Goal: Task Accomplishment & Management: Use online tool/utility

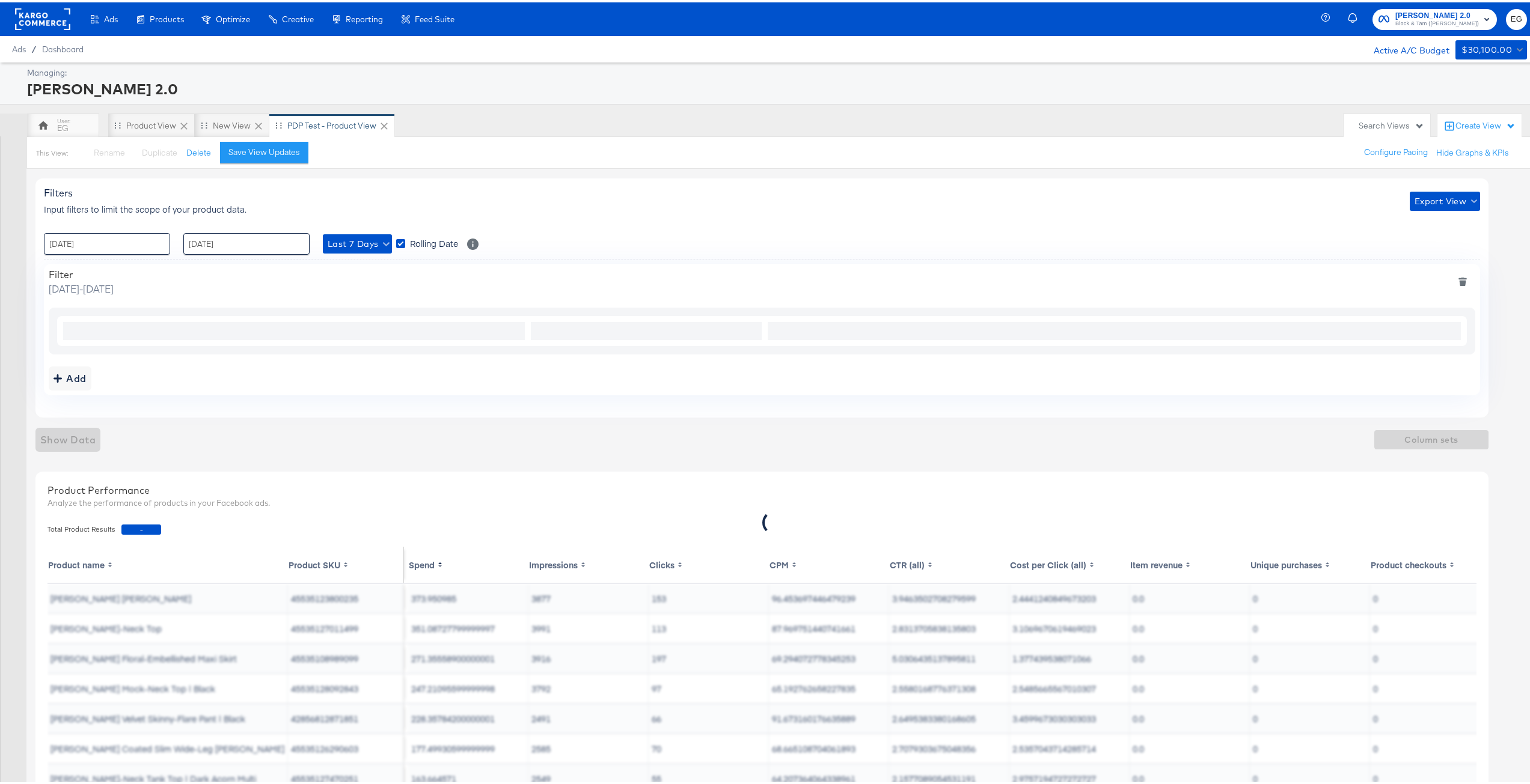
click at [702, 87] on div "[PERSON_NAME] 2.0" at bounding box center [776, 87] width 1497 height 21
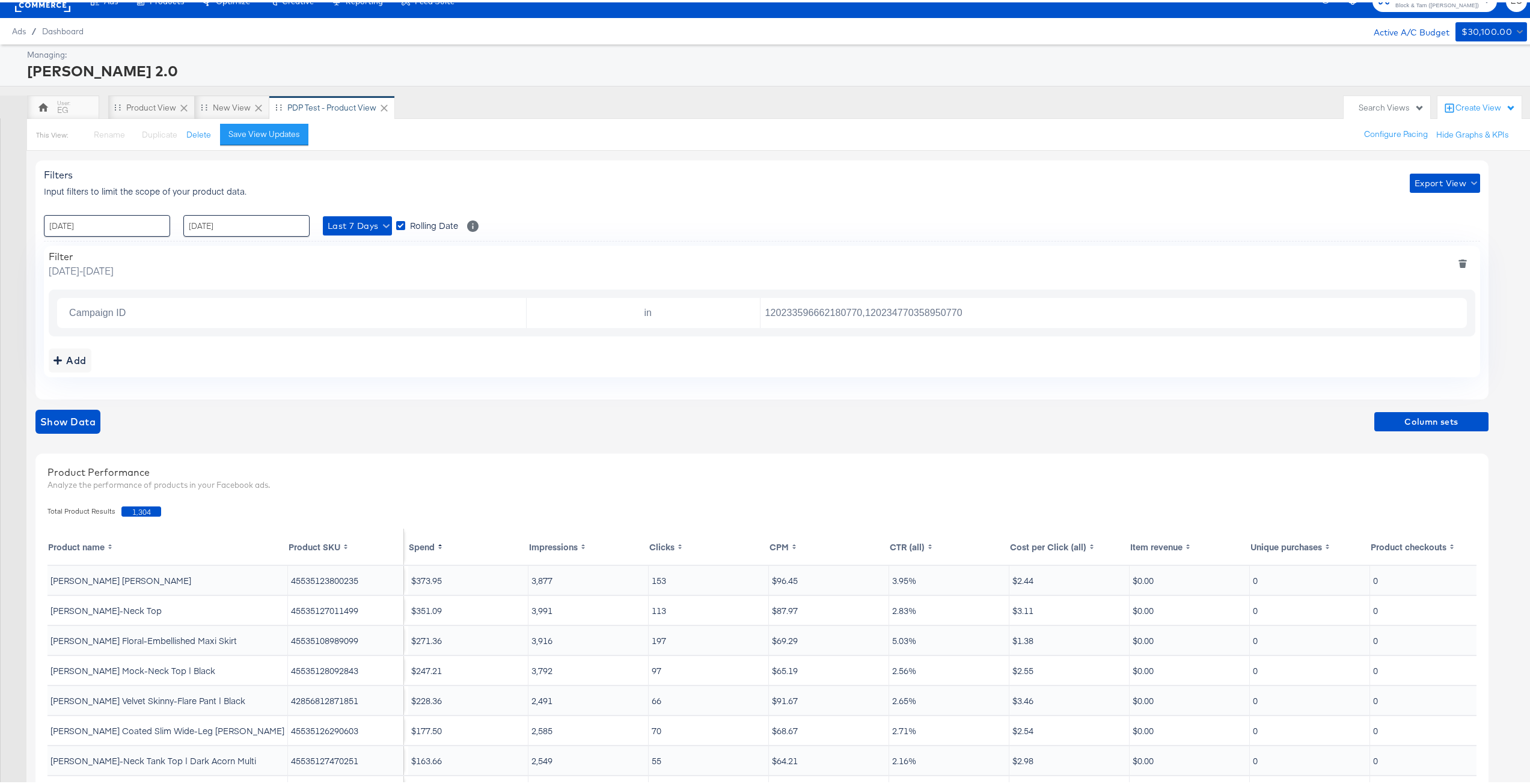
scroll to position [17, 0]
click at [811, 309] on input "120233596662180770,120234770358950770" at bounding box center [1111, 311] width 701 height 25
paste input "477151597"
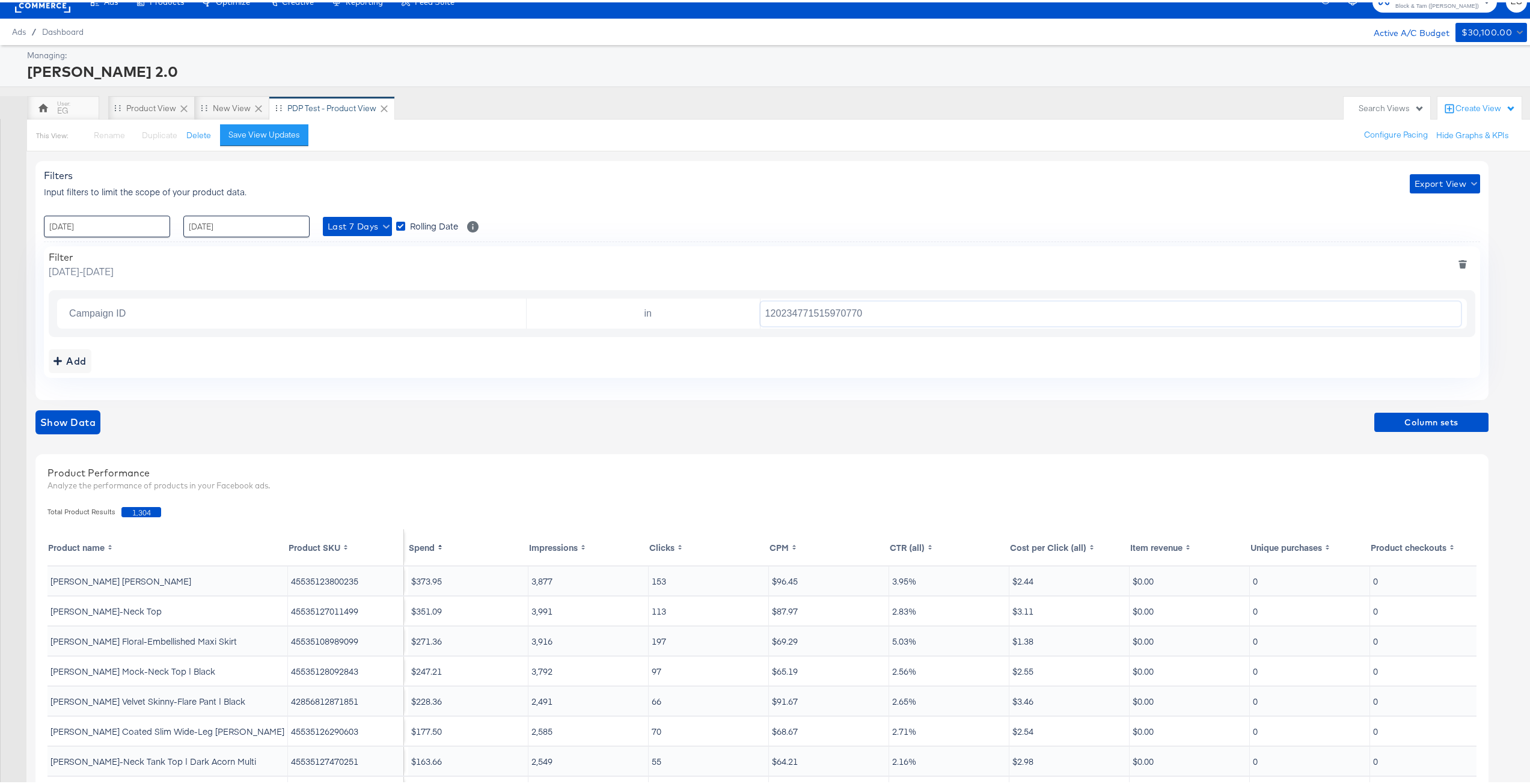
type input "120234771515970770"
click at [951, 375] on div "Filter [DATE] - [DATE] Campaign ID in 120234771515970770 Add" at bounding box center [762, 310] width 1437 height 132
click at [924, 416] on div "Show Data Column sets" at bounding box center [762, 420] width 1454 height 24
click at [84, 414] on span "Show Data" at bounding box center [68, 421] width 56 height 17
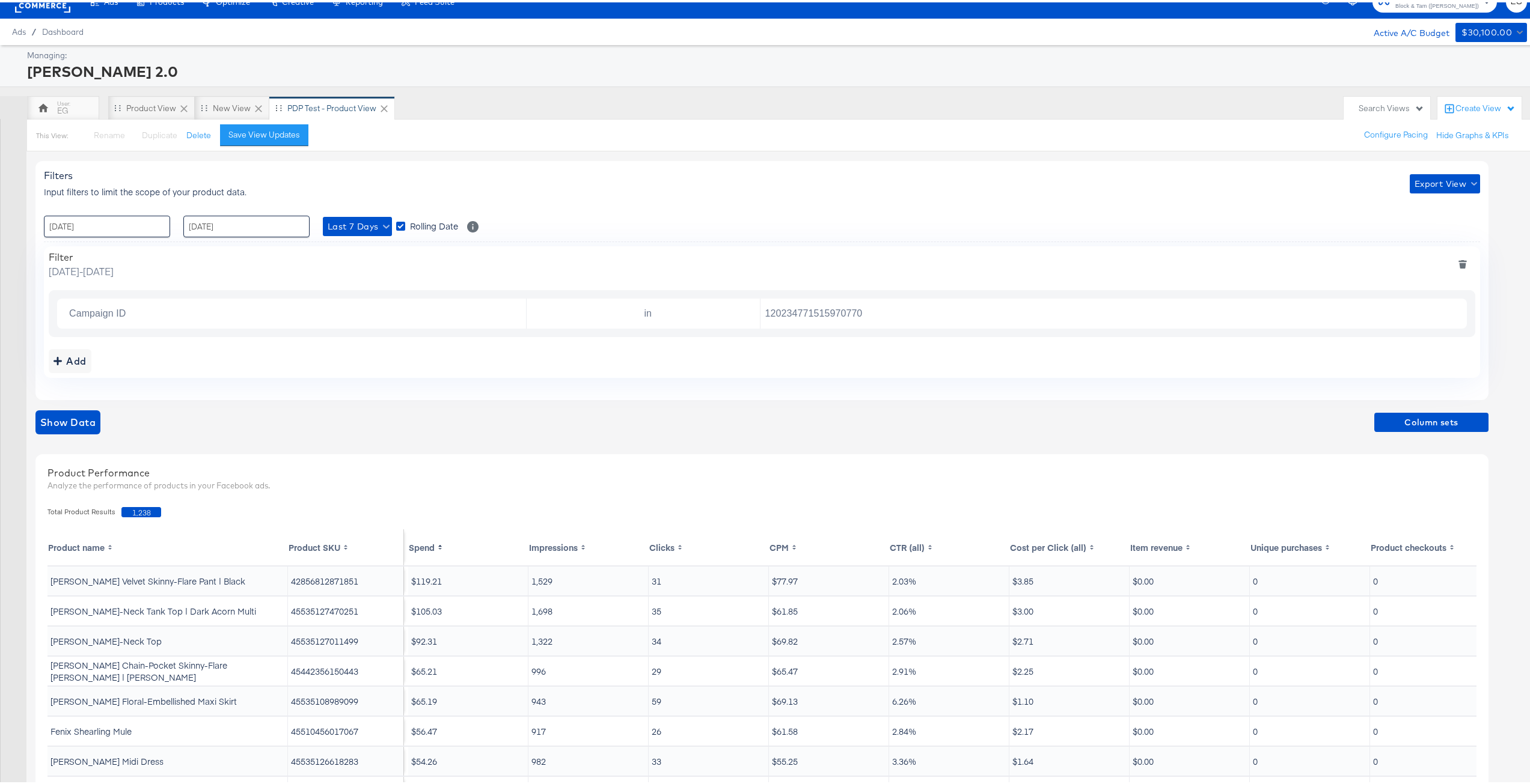
scroll to position [46, 0]
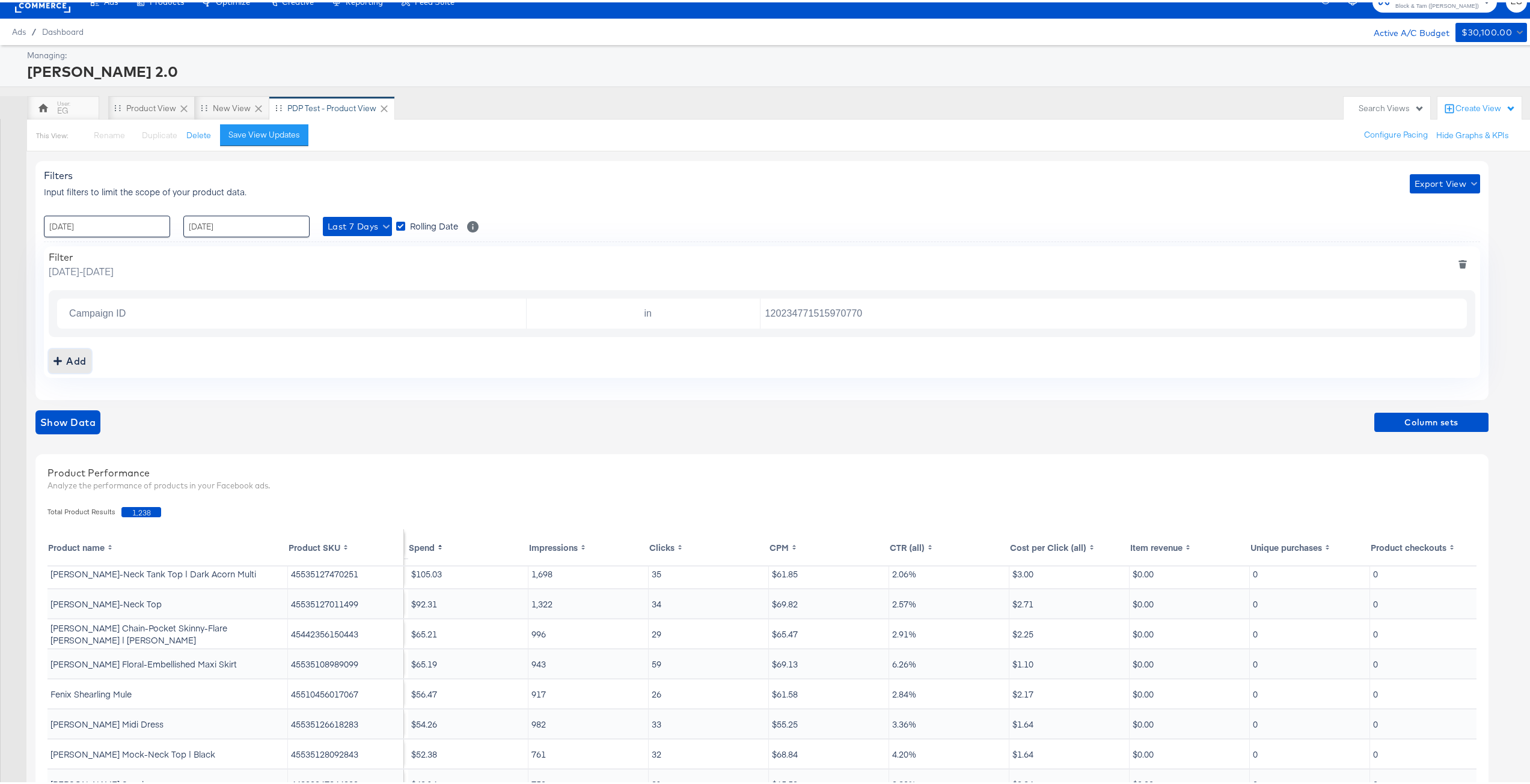
click at [75, 355] on div "Add" at bounding box center [69, 359] width 33 height 17
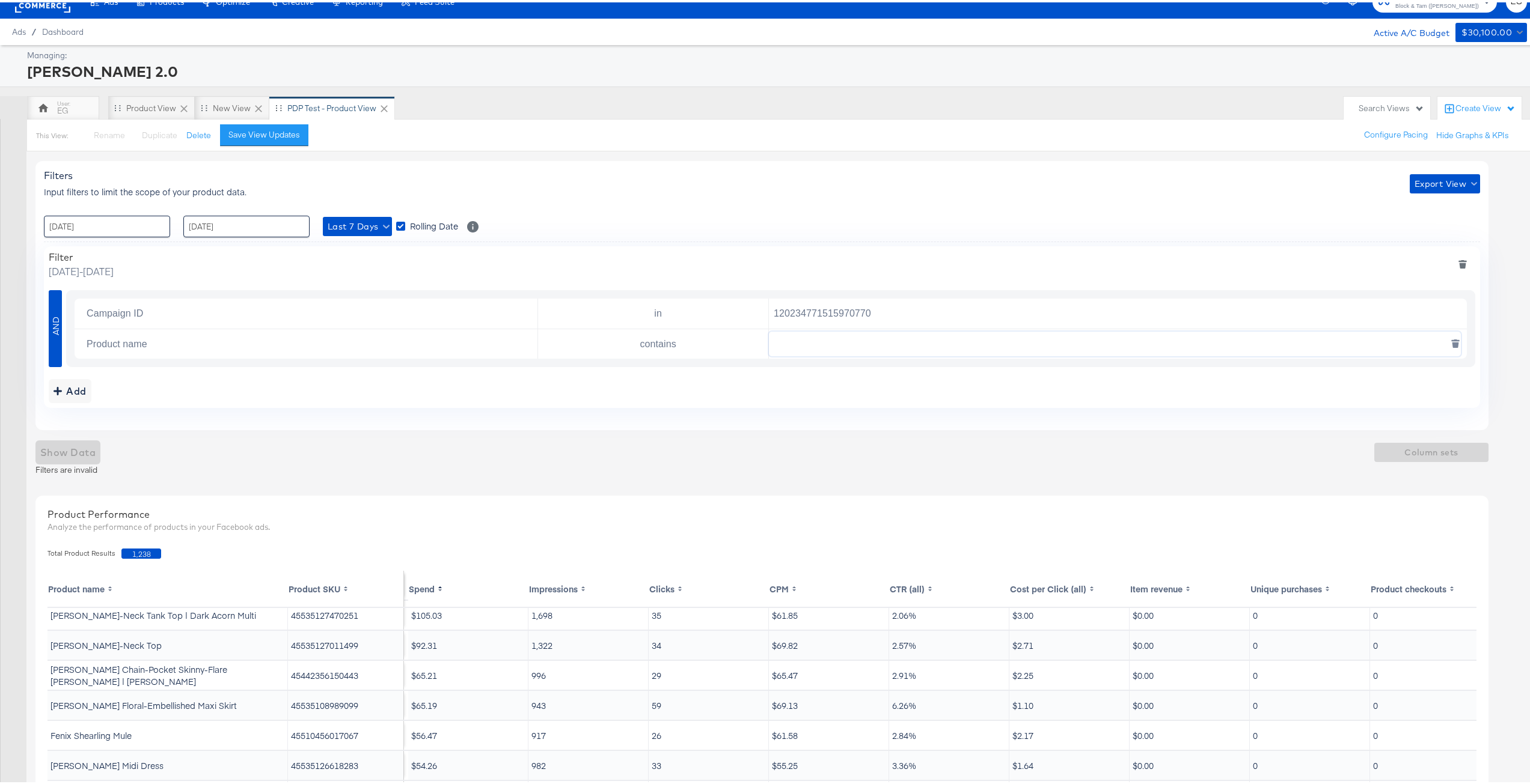
click at [835, 336] on input "text" at bounding box center [1114, 341] width 692 height 25
click at [794, 378] on div "Add" at bounding box center [762, 389] width 1427 height 24
click at [815, 343] on input "text" at bounding box center [1114, 341] width 692 height 25
paste input "[PERSON_NAME] Straight-Leg [PERSON_NAME]"
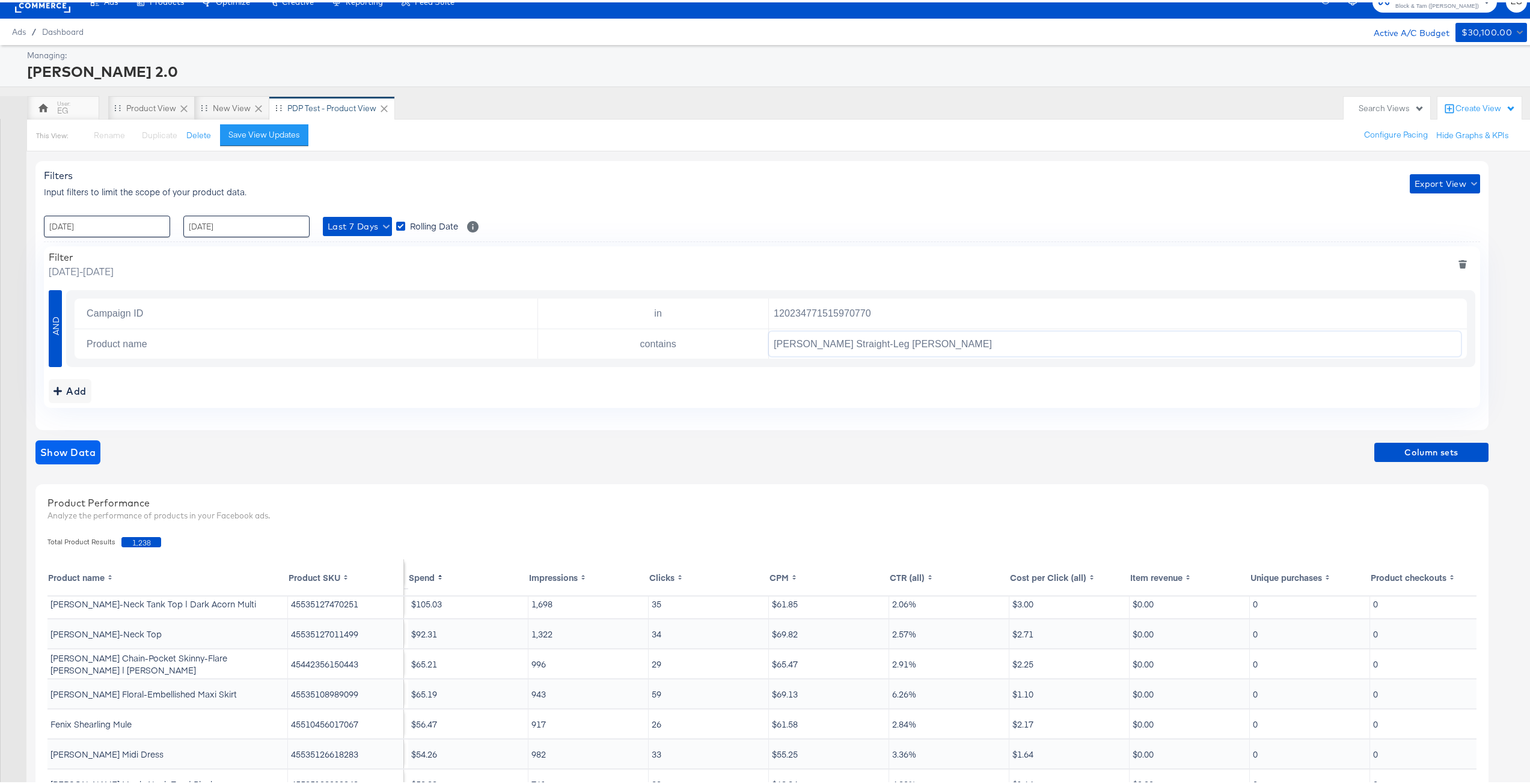
type input "[PERSON_NAME] Straight-Leg [PERSON_NAME]"
click at [45, 450] on span "Show Data" at bounding box center [68, 451] width 56 height 17
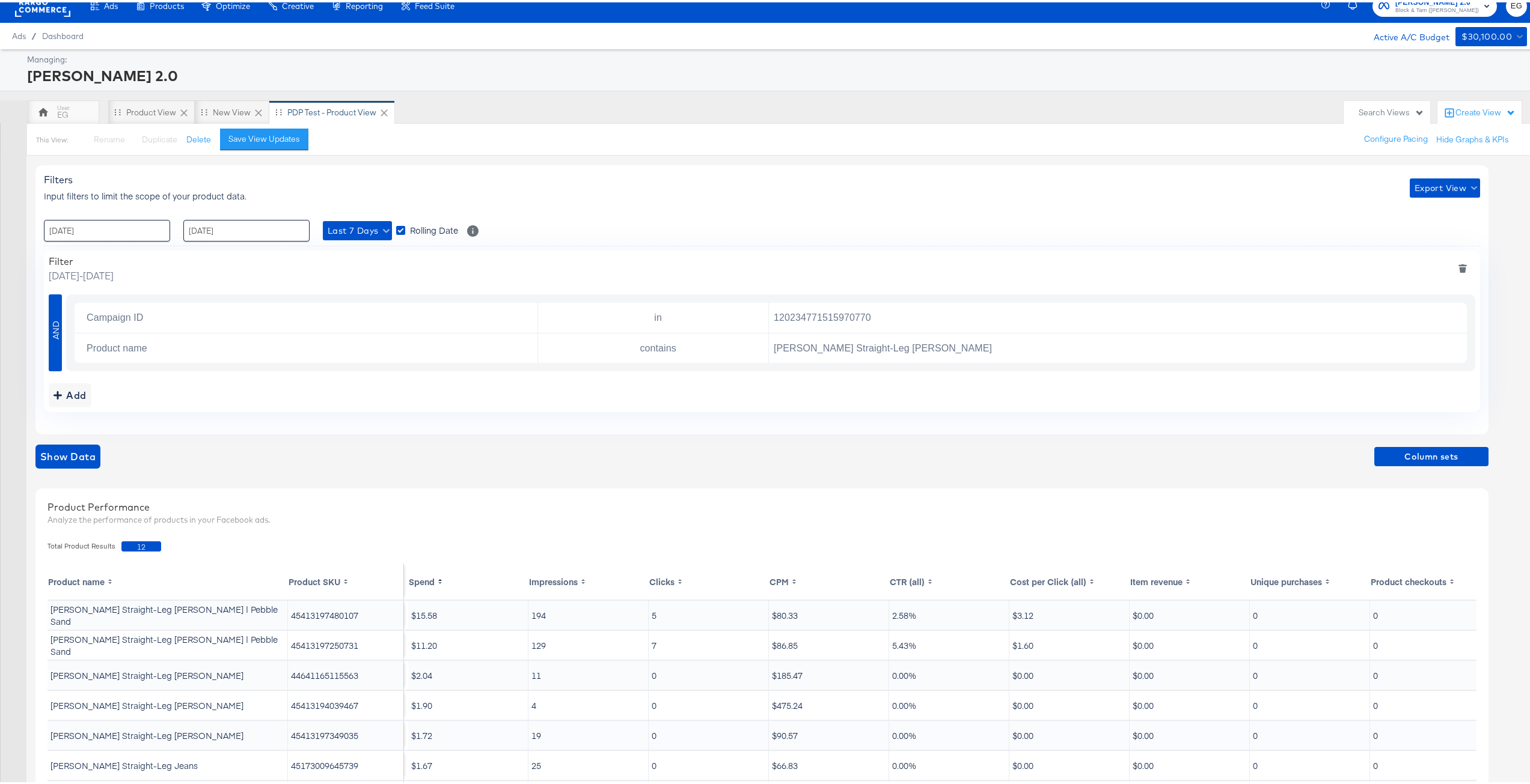
scroll to position [134, 0]
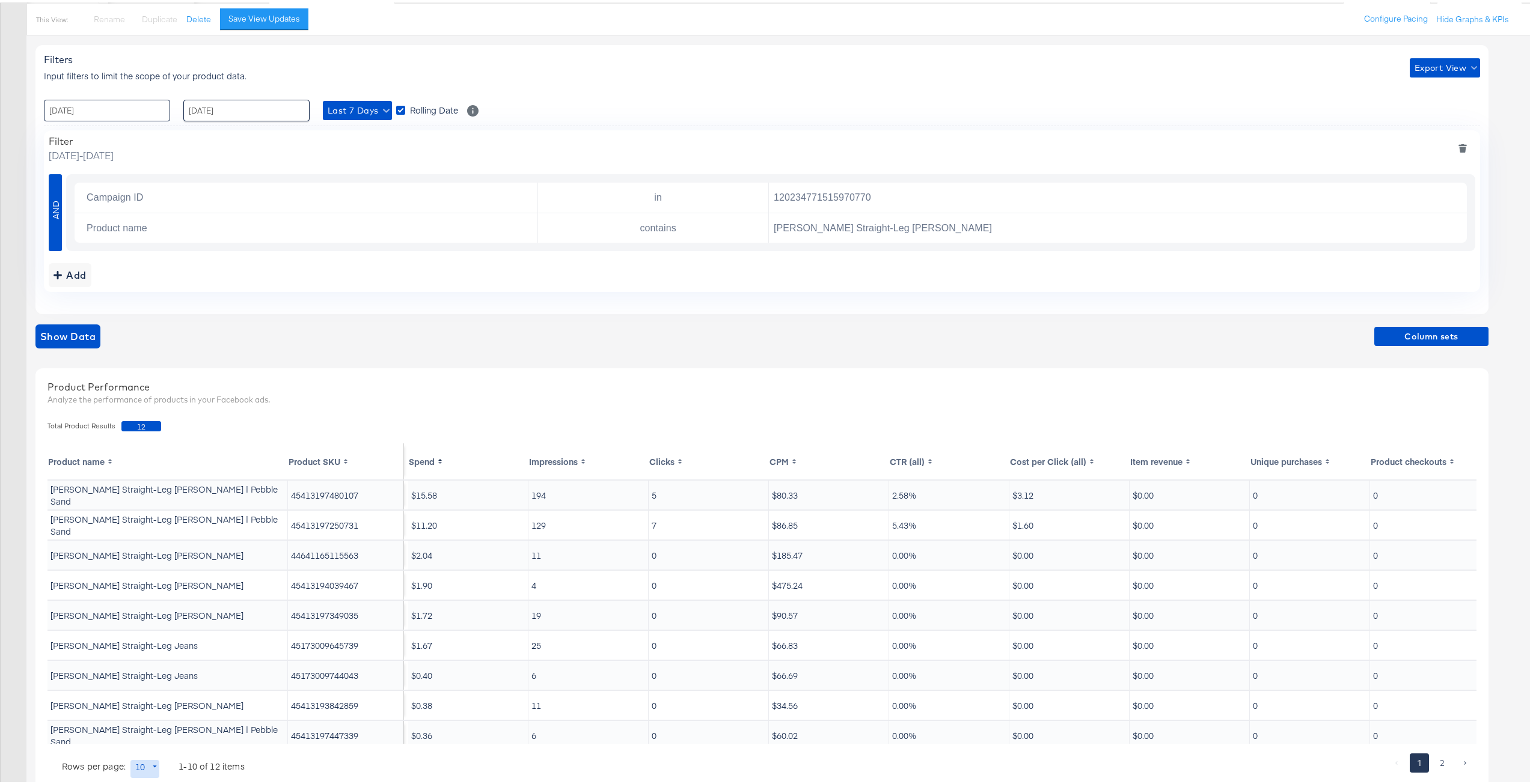
click at [142, 105] on input "[DATE]" at bounding box center [106, 108] width 126 height 21
click at [61, 186] on td "5" at bounding box center [57, 186] width 21 height 17
click at [59, 186] on td "5" at bounding box center [57, 186] width 21 height 17
click at [77, 200] on td "13" at bounding box center [78, 203] width 21 height 17
click at [63, 190] on td "5" at bounding box center [57, 186] width 21 height 17
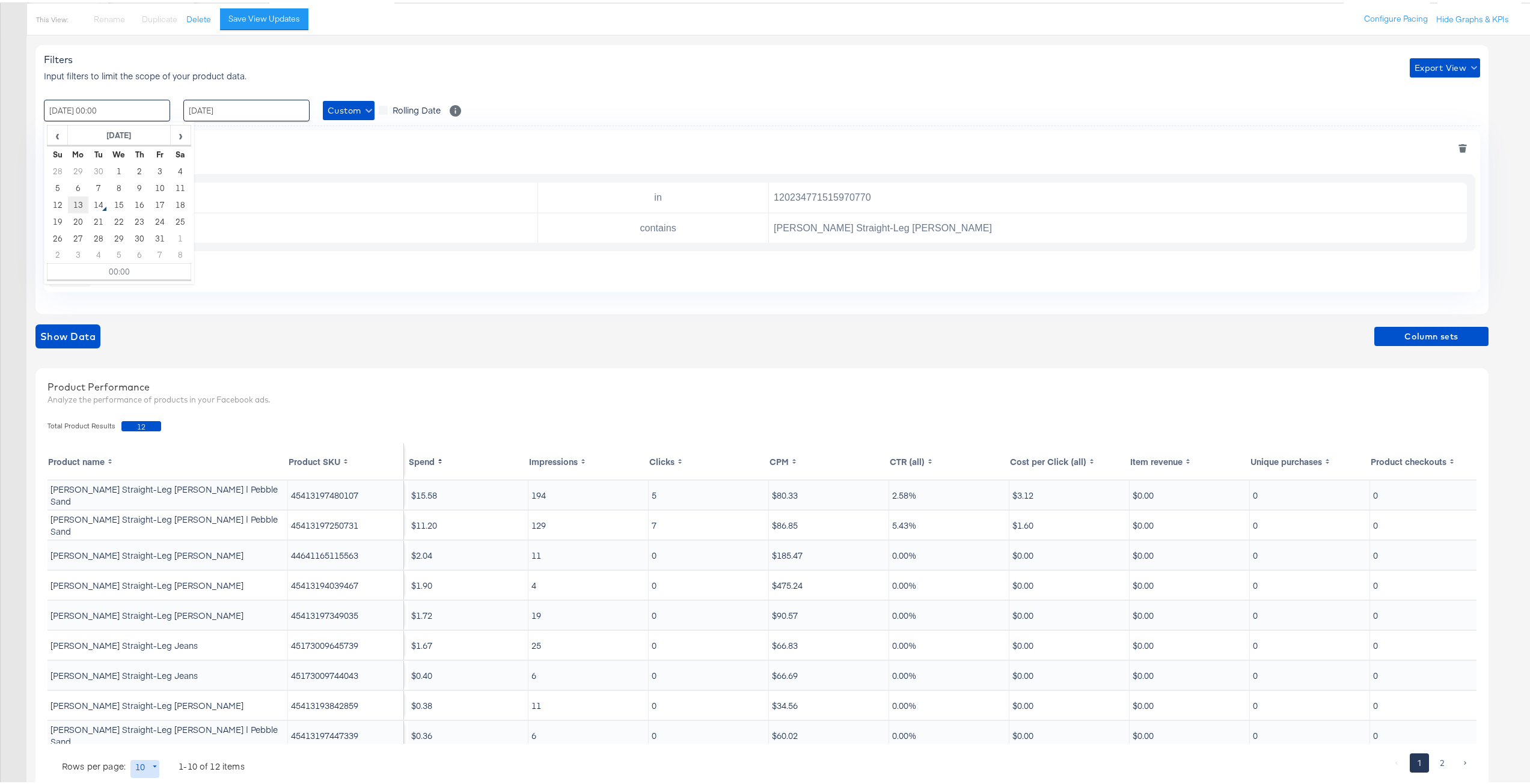
click at [75, 205] on td "13" at bounding box center [78, 203] width 21 height 17
click at [59, 184] on td "5" at bounding box center [57, 186] width 21 height 17
type input "[DATE] 00:00"
click at [345, 105] on span "Custom" at bounding box center [348, 109] width 42 height 15
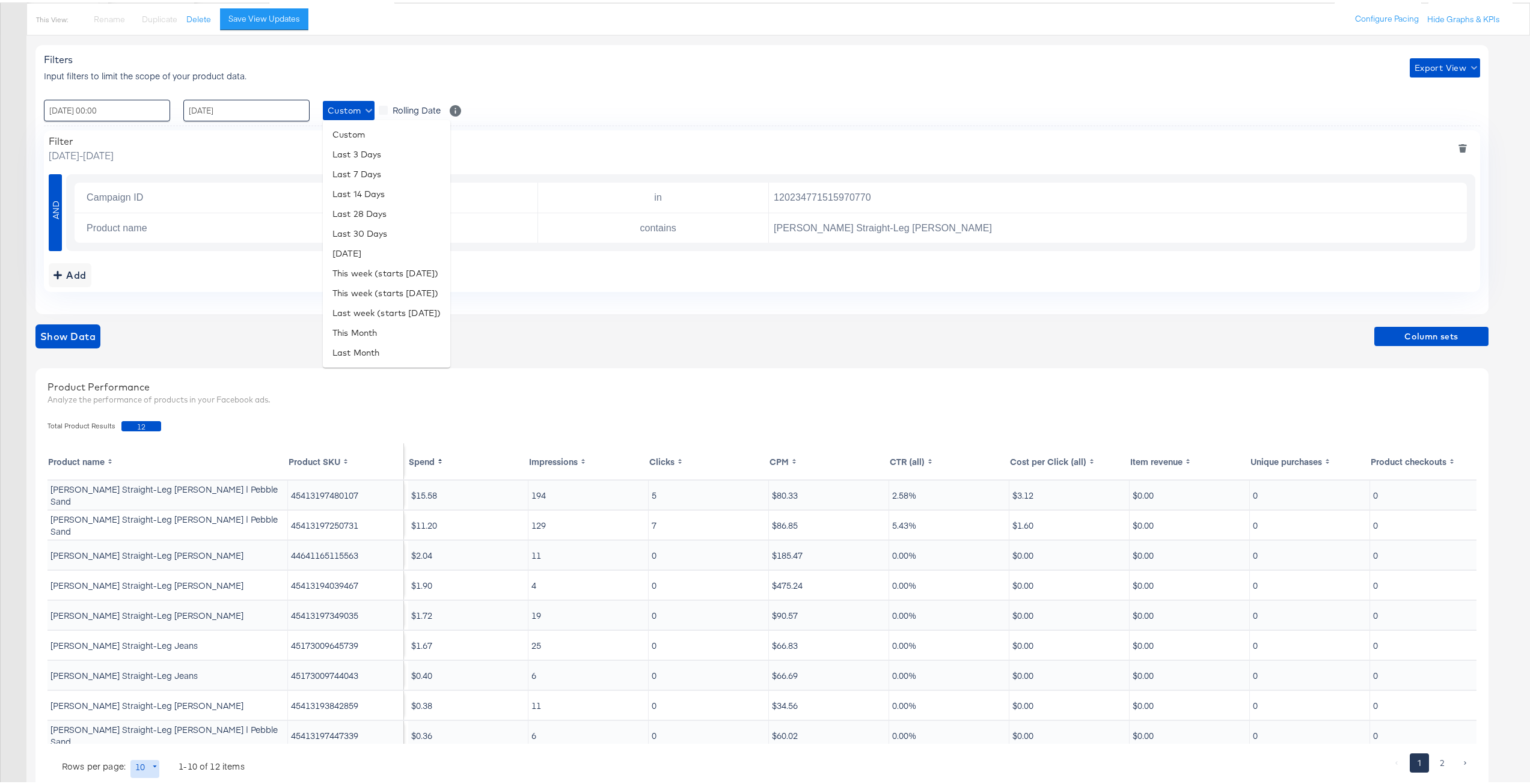
click at [261, 299] on div at bounding box center [770, 392] width 1539 height 784
click at [93, 326] on button "Show Data" at bounding box center [68, 334] width 65 height 24
click at [309, 334] on div "Show Data Column sets" at bounding box center [762, 334] width 1454 height 24
click at [1397, 337] on span "Column sets" at bounding box center [1431, 335] width 105 height 15
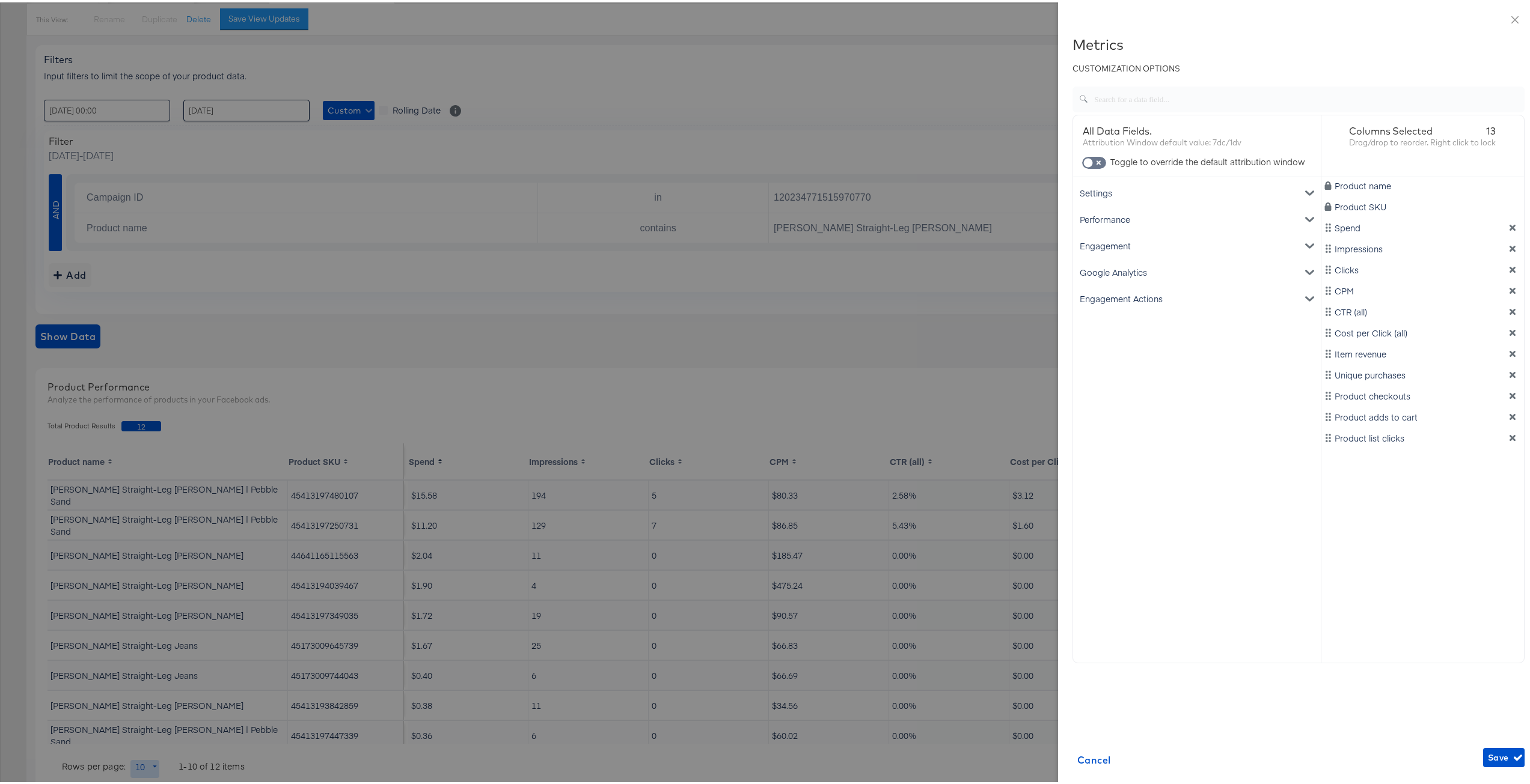
click at [1123, 272] on div "Google Analytics" at bounding box center [1197, 270] width 243 height 27
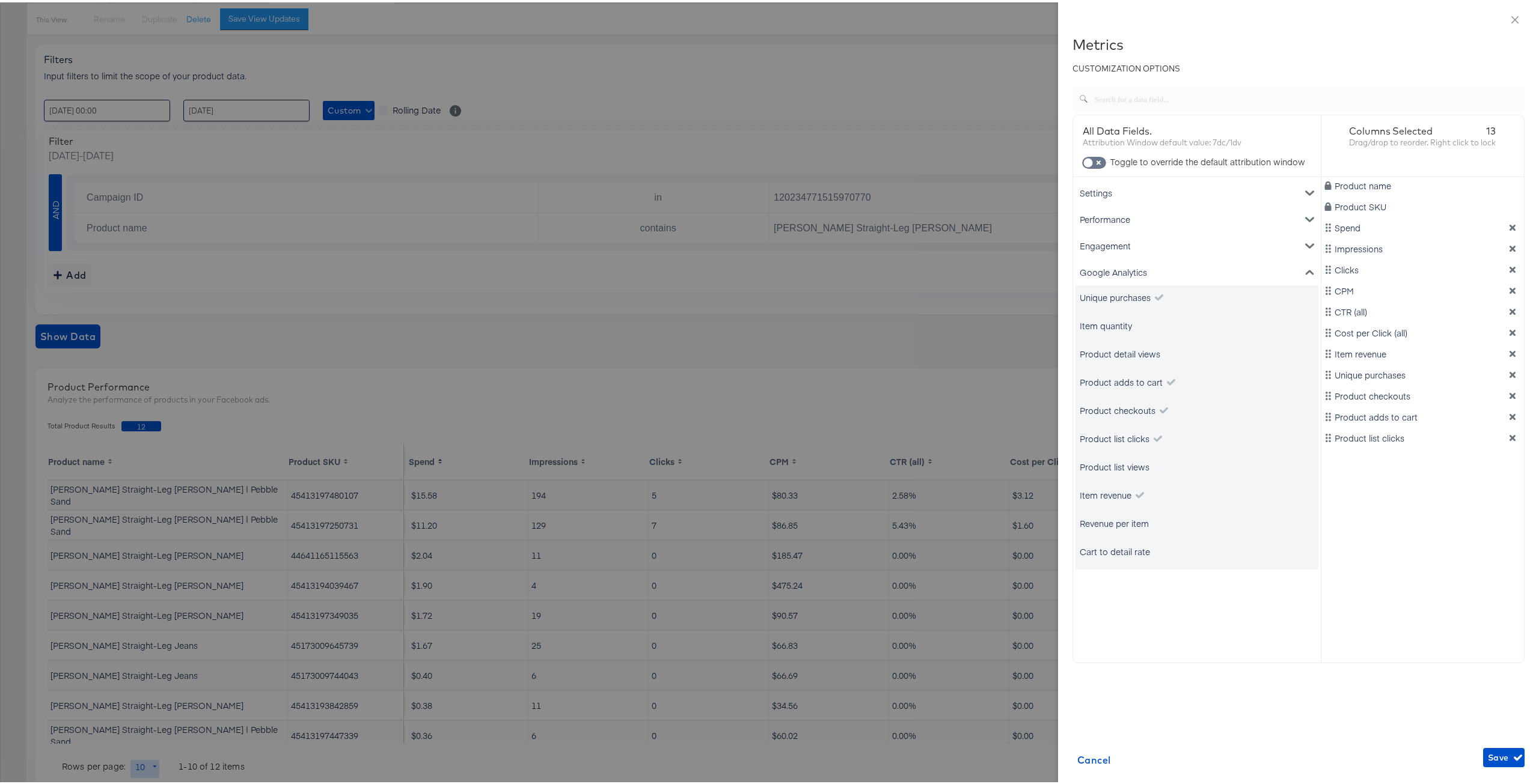
click at [1123, 272] on div "Google Analytics" at bounding box center [1197, 270] width 243 height 27
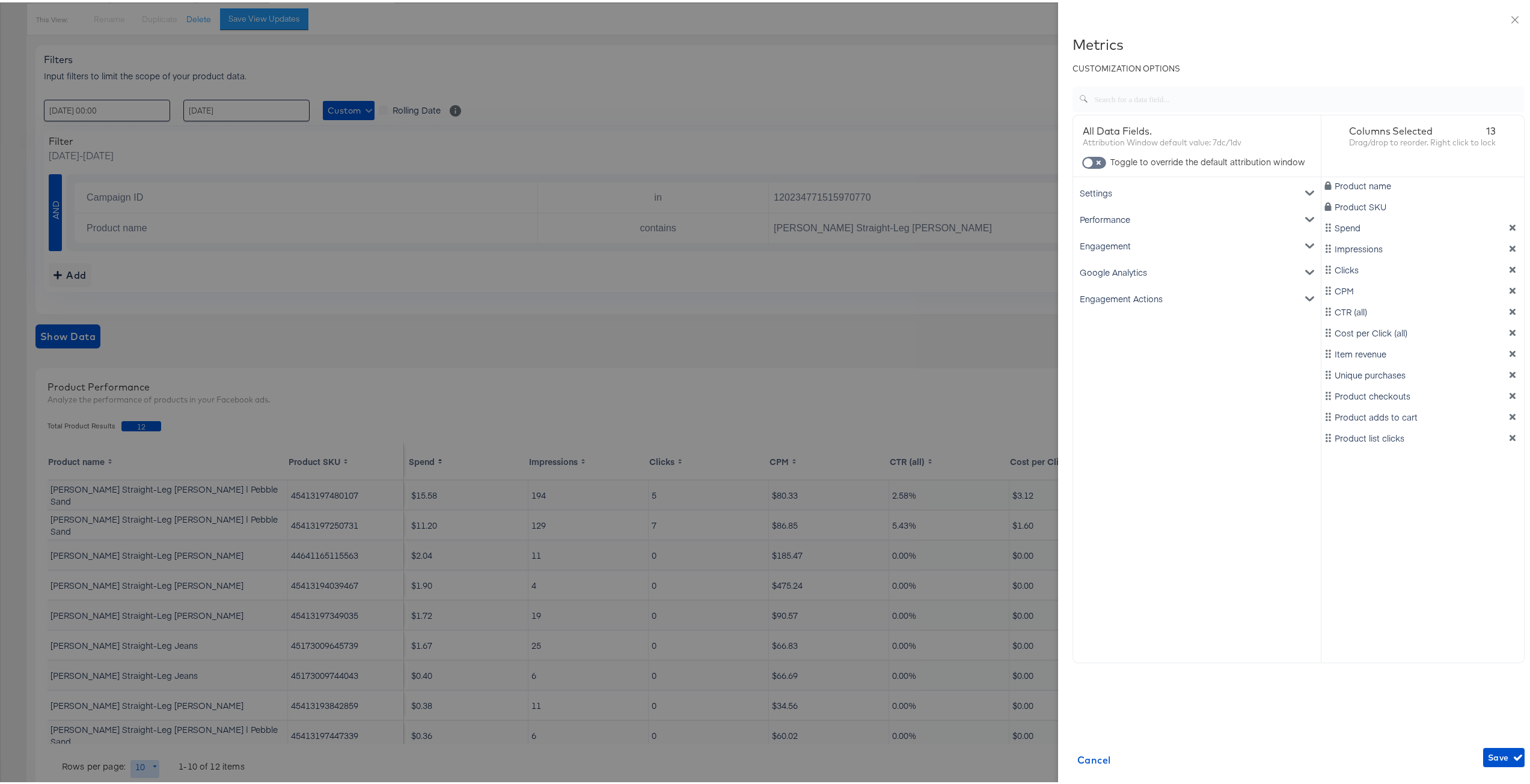
click at [944, 357] on div at bounding box center [770, 392] width 1539 height 784
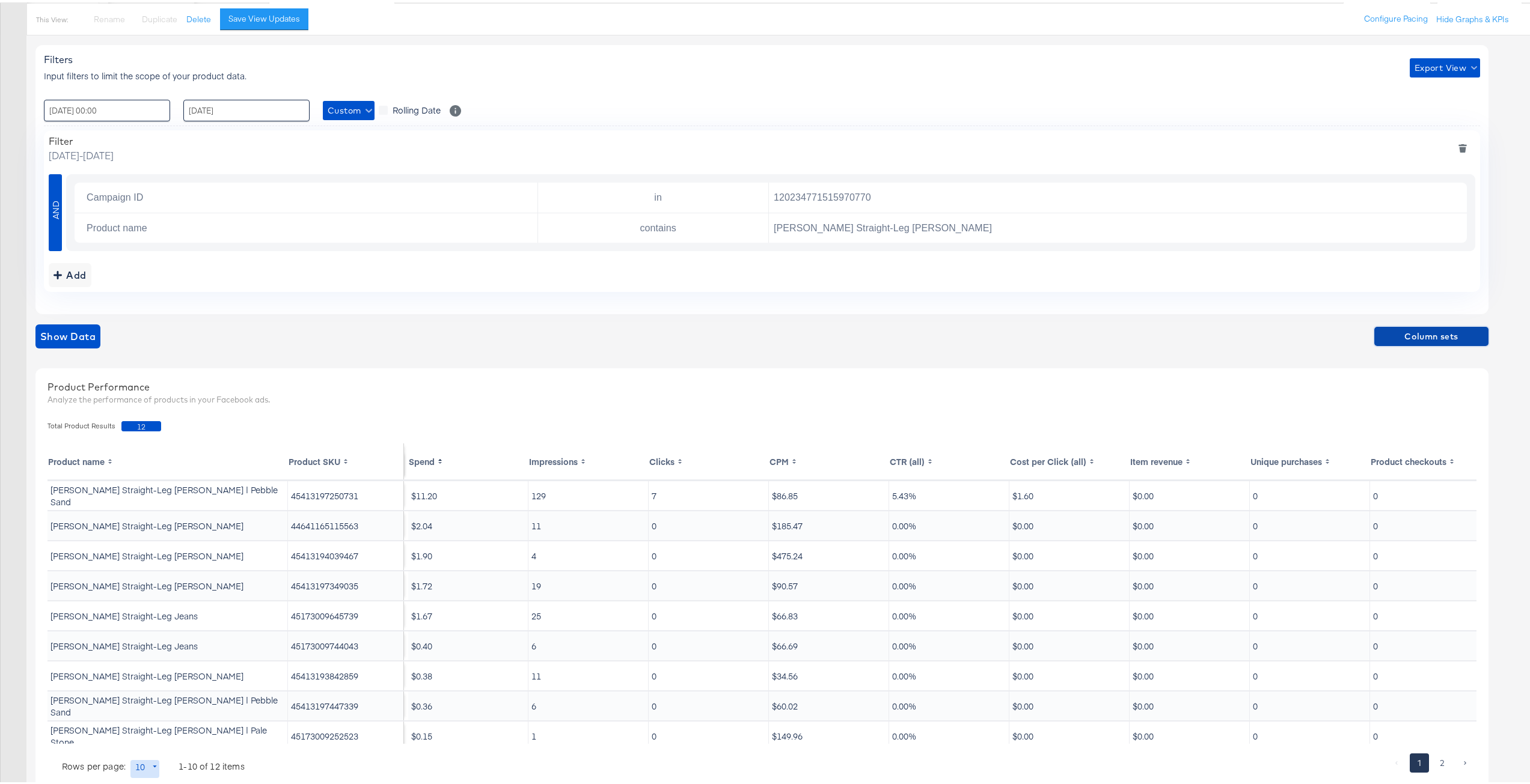
scroll to position [0, 0]
click at [835, 194] on input "120234771515970770" at bounding box center [1114, 195] width 692 height 25
click at [885, 195] on input "120234771515970770" at bounding box center [1114, 195] width 692 height 25
click at [859, 195] on input "120234771515970770" at bounding box center [1114, 195] width 692 height 25
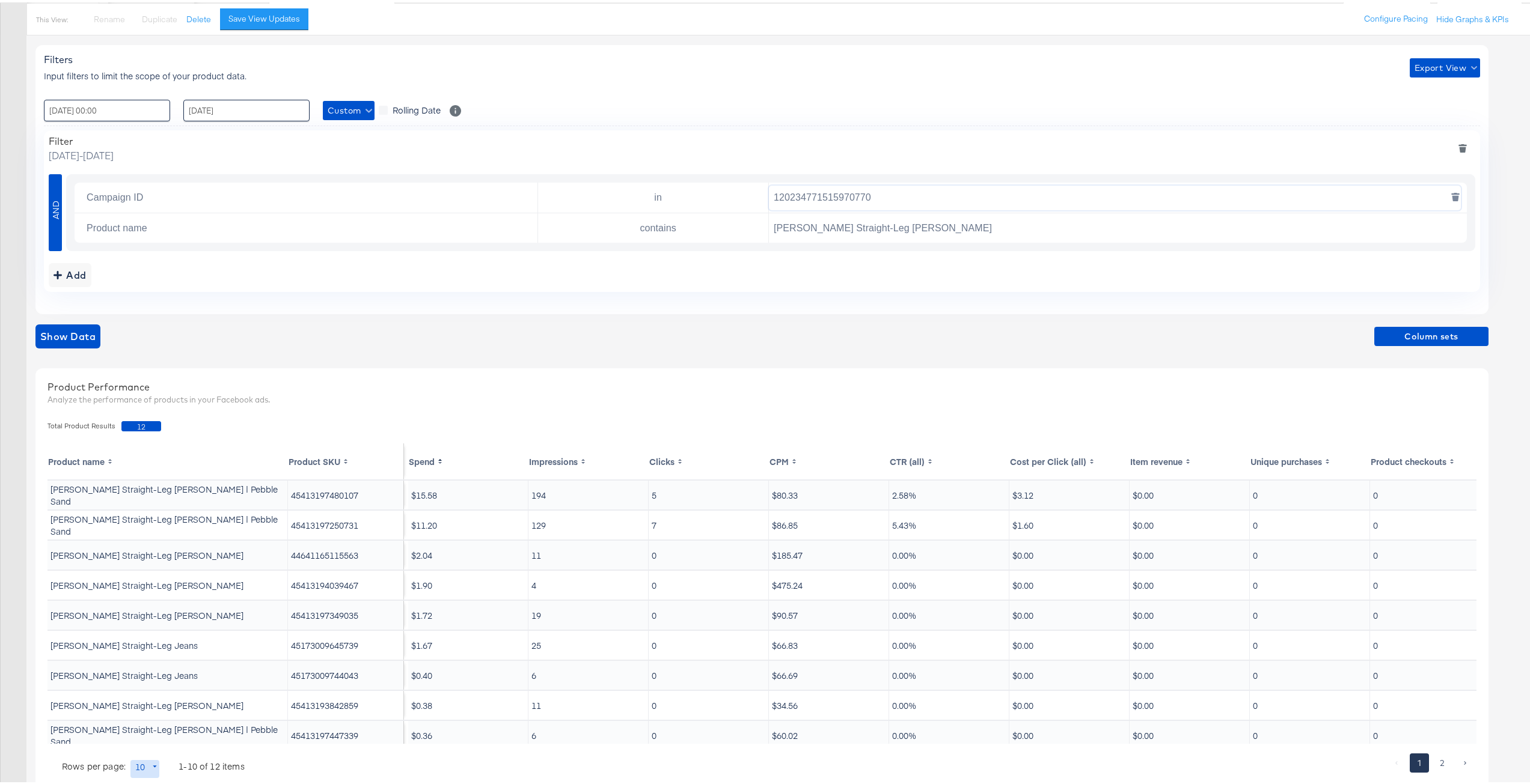
click at [859, 195] on input "120234771515970770" at bounding box center [1114, 195] width 692 height 25
paste input "035895"
click at [58, 330] on span "Show Data" at bounding box center [68, 334] width 56 height 17
click at [853, 198] on input "120234770358950770" at bounding box center [1114, 195] width 692 height 25
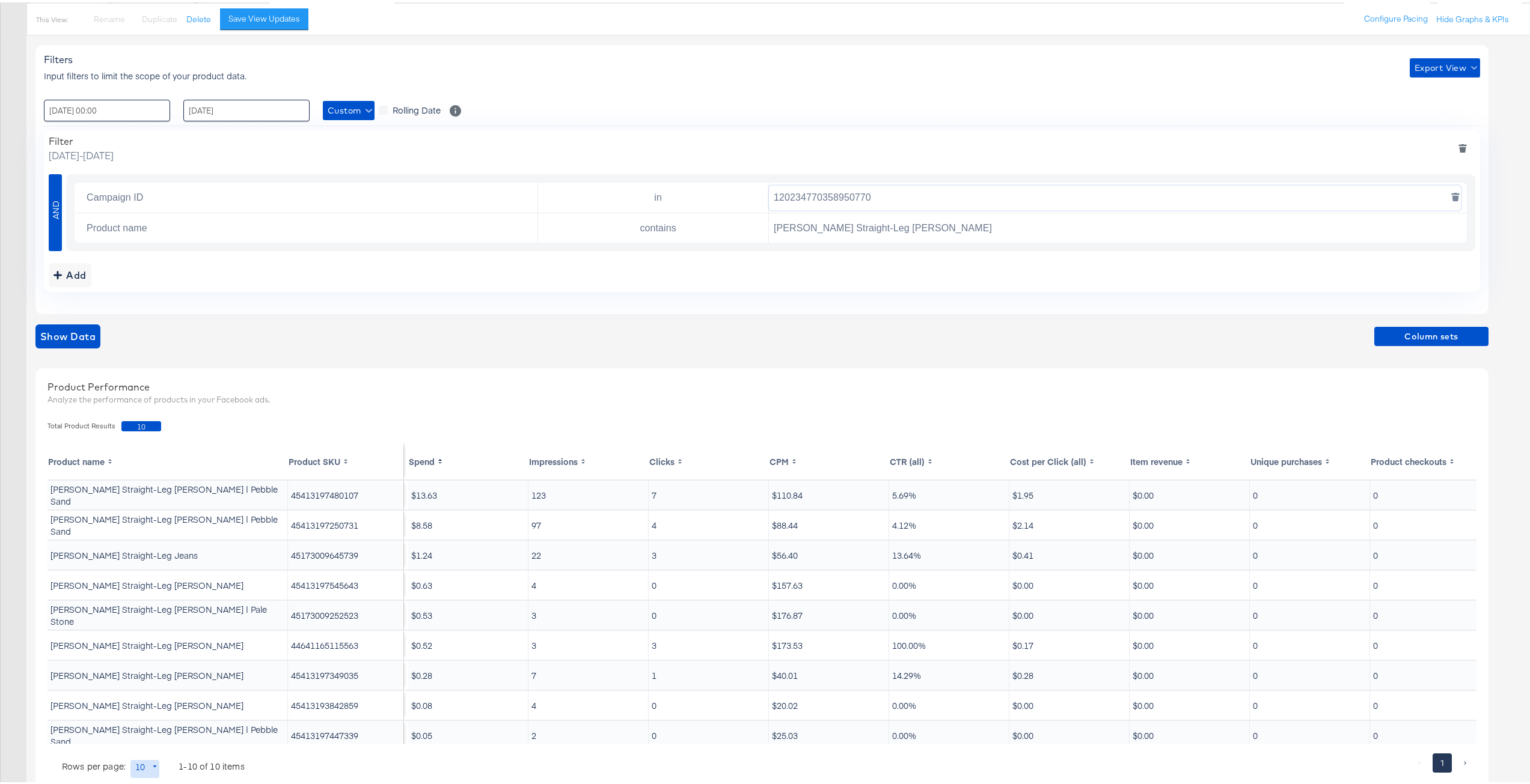
click at [853, 198] on input "120234770358950770" at bounding box center [1114, 195] width 692 height 25
paste input "MULTI | Retention | 100925 | CVN | Purchases | ASC Volume DABA Kargo"
click at [1009, 201] on input "MULTI | Retention | 100925 | CVN | Purchases | ASC Volume DABA Kargo" at bounding box center [1114, 195] width 692 height 25
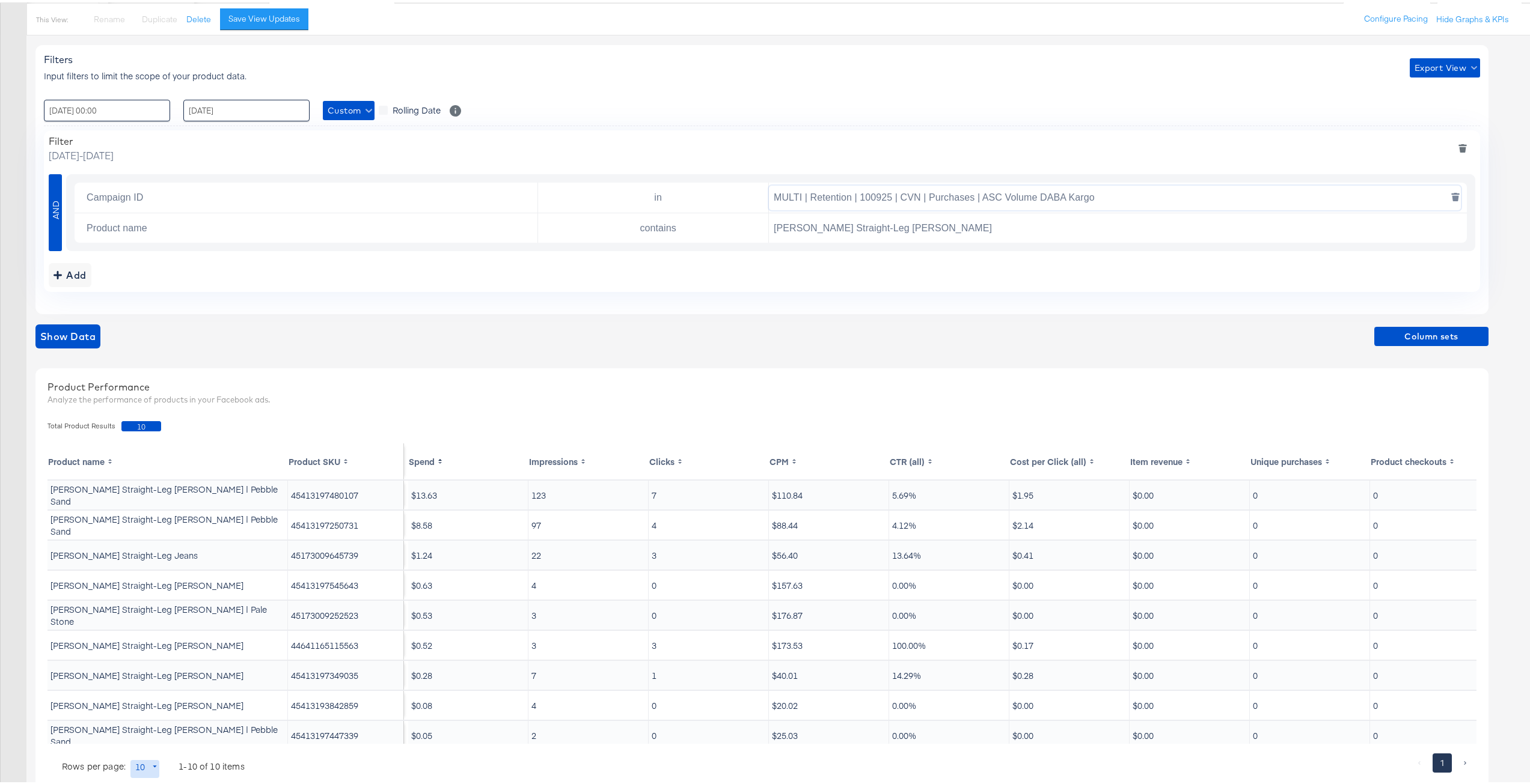
paste input "120234761899430770"
click at [63, 338] on span "Show Data" at bounding box center [68, 334] width 56 height 17
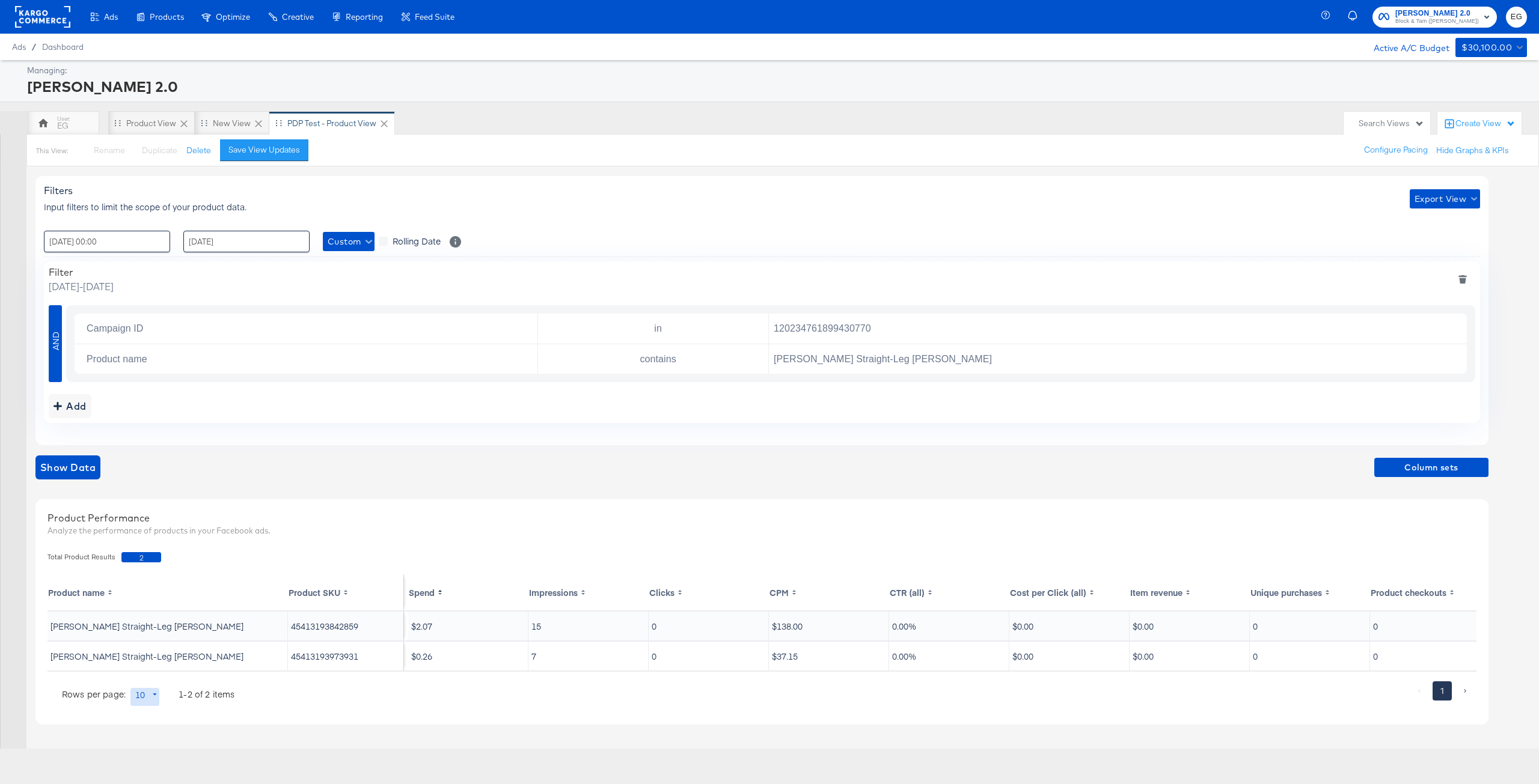
click at [109, 630] on td "[PERSON_NAME] Straight-Leg [PERSON_NAME]" at bounding box center [167, 626] width 241 height 29
click at [847, 325] on input "120234761899430770" at bounding box center [1114, 329] width 692 height 25
paste input "35968957"
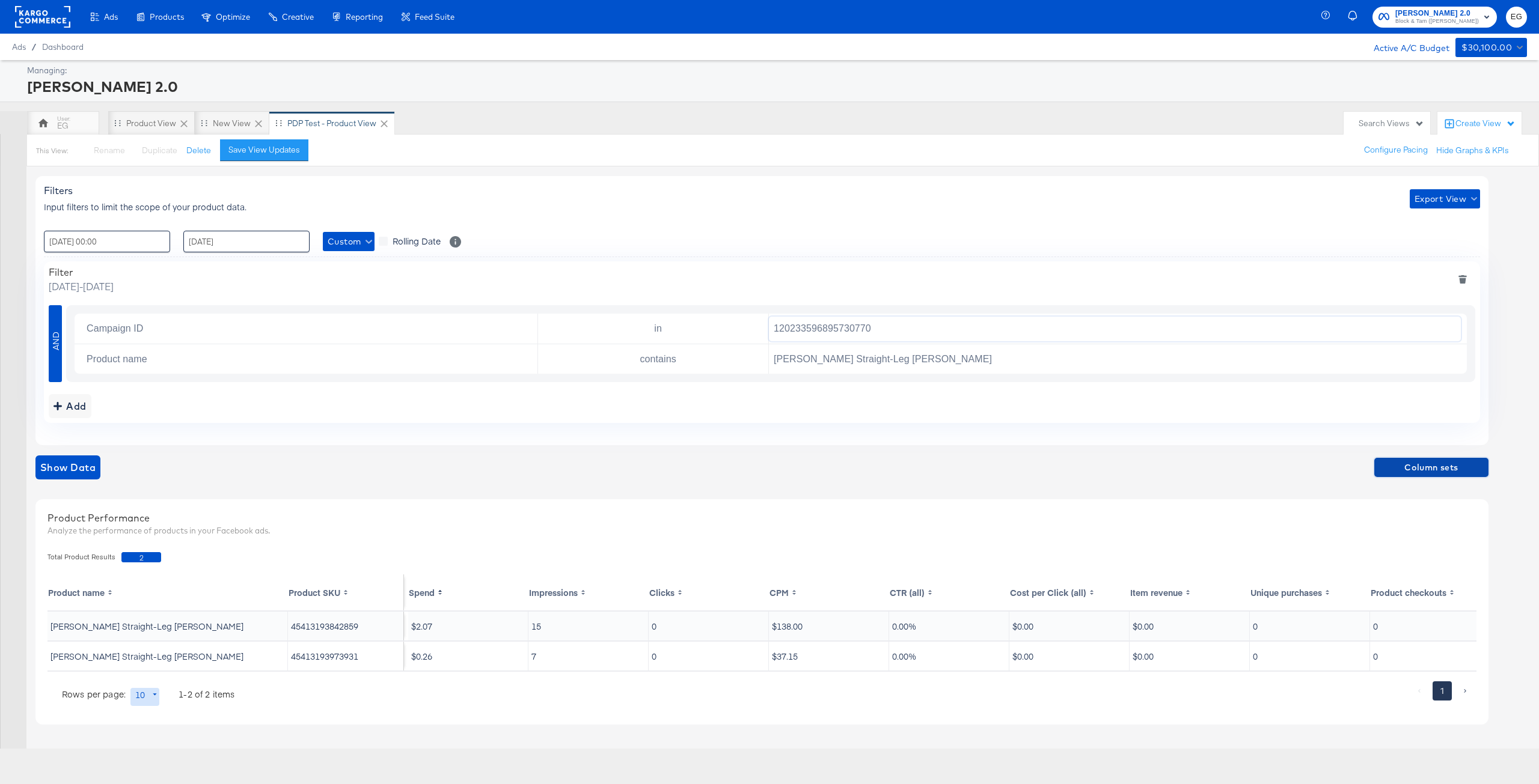
click at [1405, 466] on span "Column sets" at bounding box center [1431, 468] width 105 height 15
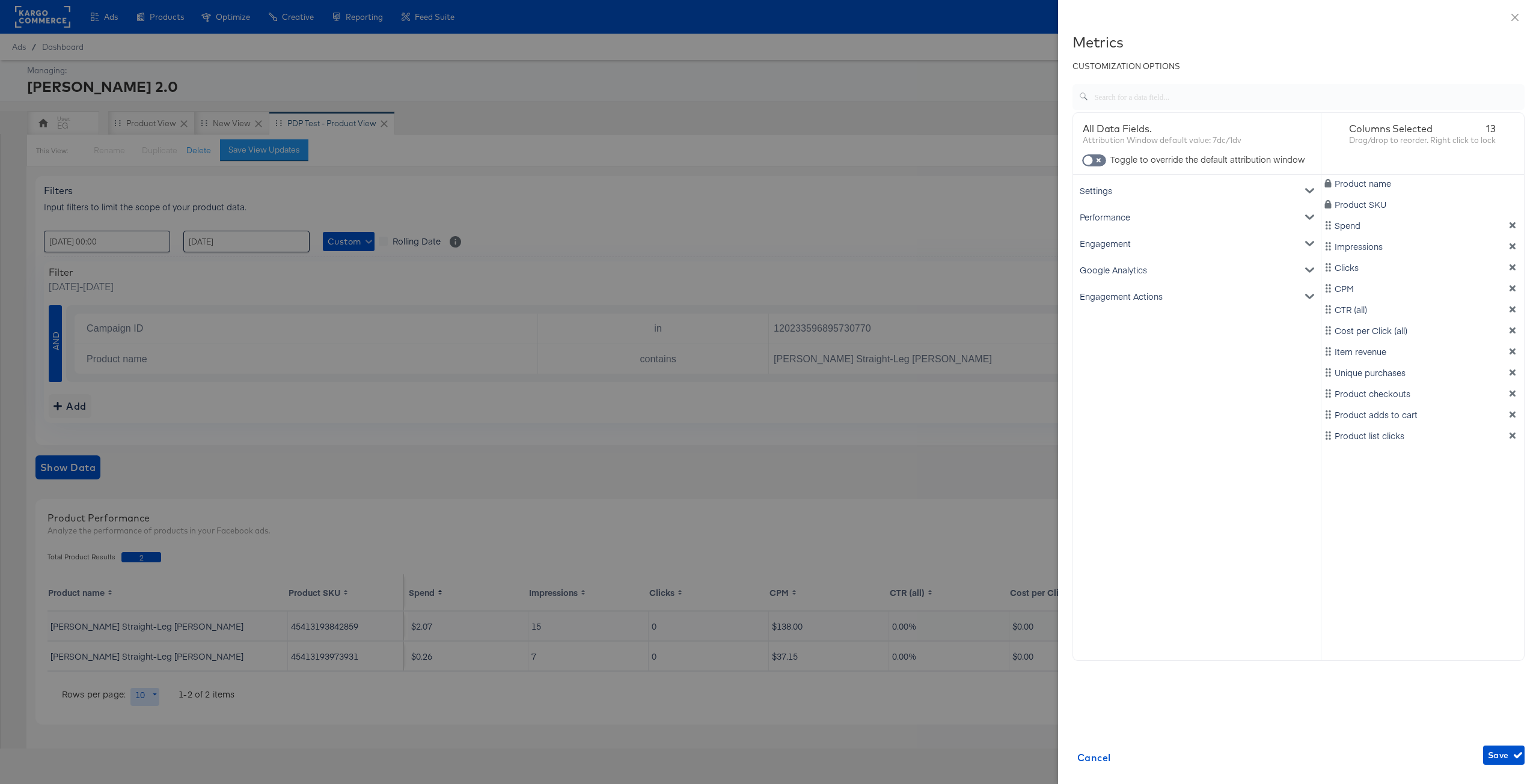
click at [967, 492] on div at bounding box center [770, 392] width 1539 height 784
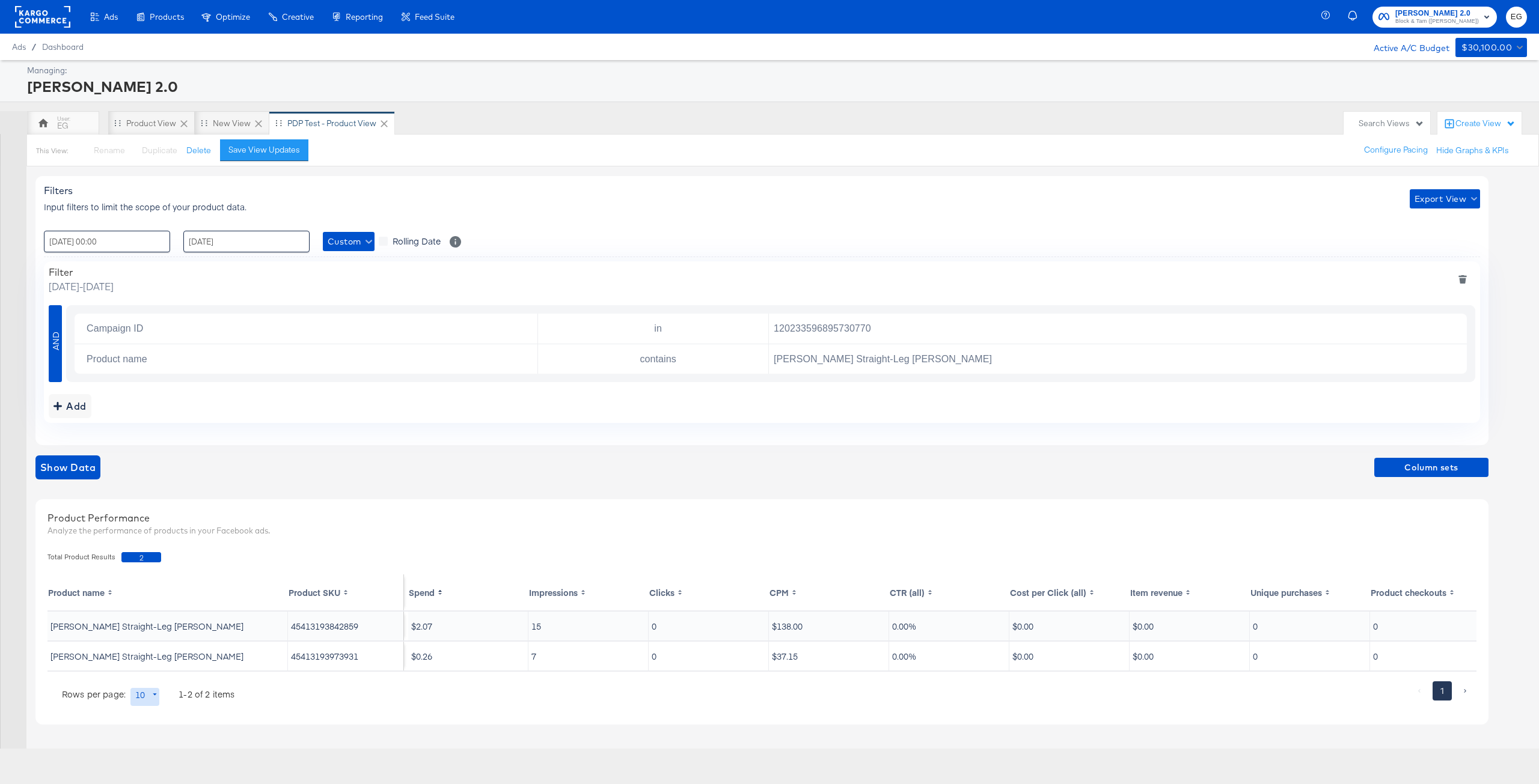
click at [102, 464] on div "Show Data Column sets" at bounding box center [762, 468] width 1453 height 24
click at [91, 464] on span "Show Data" at bounding box center [68, 468] width 56 height 17
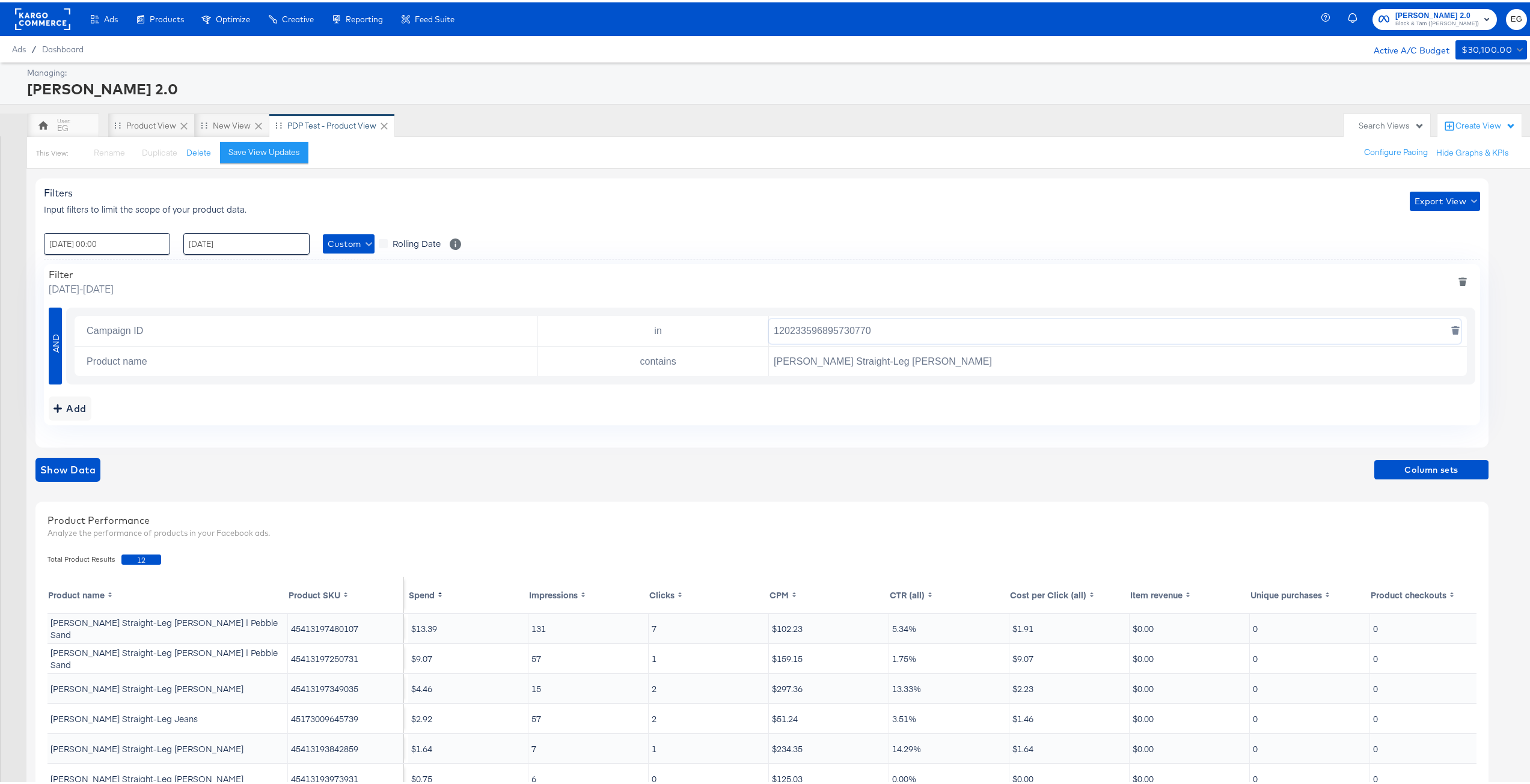
click at [843, 320] on input "120233596895730770" at bounding box center [1114, 329] width 692 height 25
click at [842, 320] on input "120233596895730770" at bounding box center [1114, 329] width 692 height 25
paste input "66218"
click at [81, 461] on span "Show Data" at bounding box center [68, 468] width 56 height 17
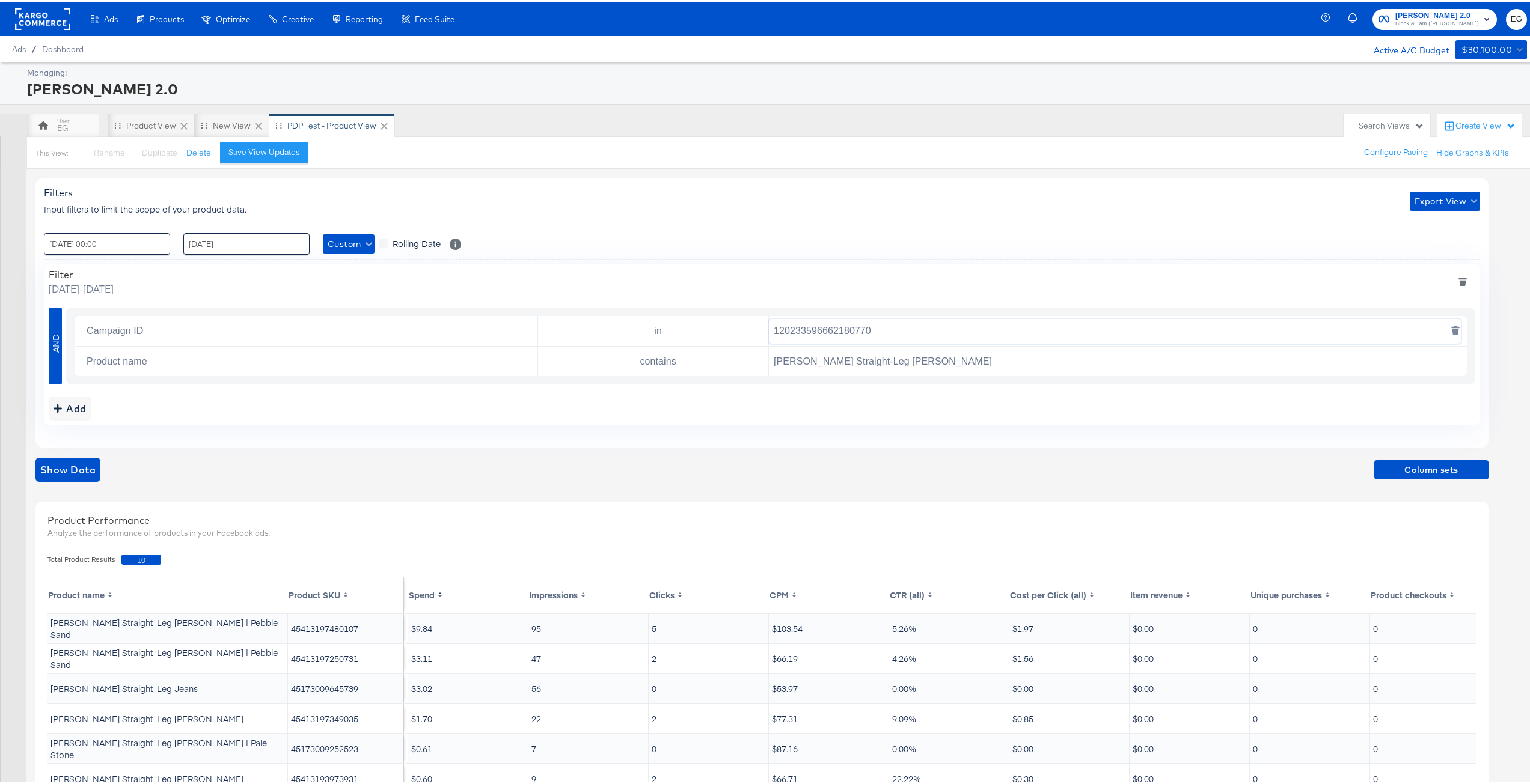
click at [861, 329] on input "120233596662180770" at bounding box center [1114, 329] width 692 height 25
click at [861, 328] on input "120233596662180770" at bounding box center [1114, 329] width 692 height 25
paste input "178500445"
click at [86, 464] on span "Show Data" at bounding box center [68, 468] width 56 height 17
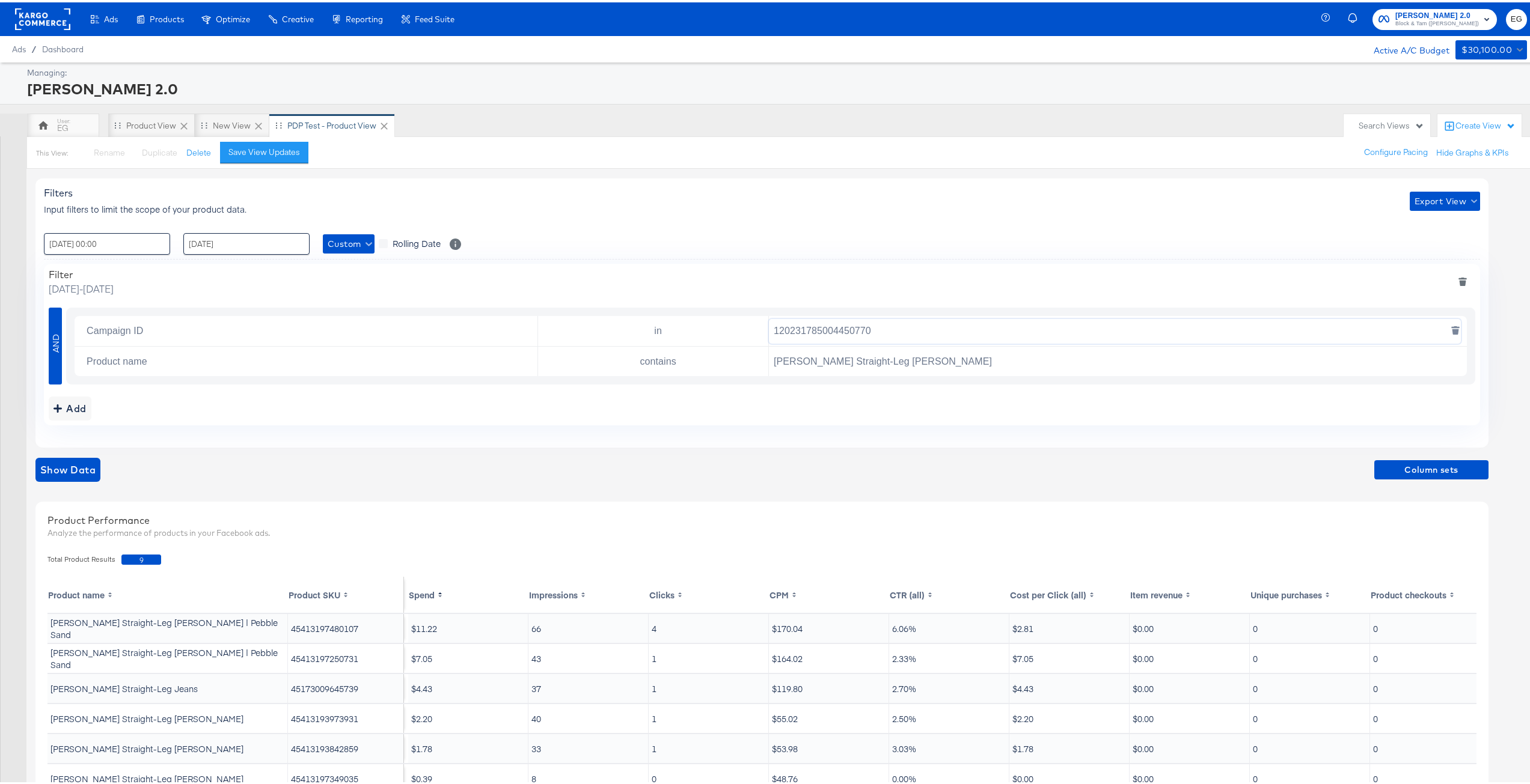
click at [801, 328] on input "120231785004450770" at bounding box center [1114, 329] width 692 height 25
paste input "2999491599"
type input "120229994915990770"
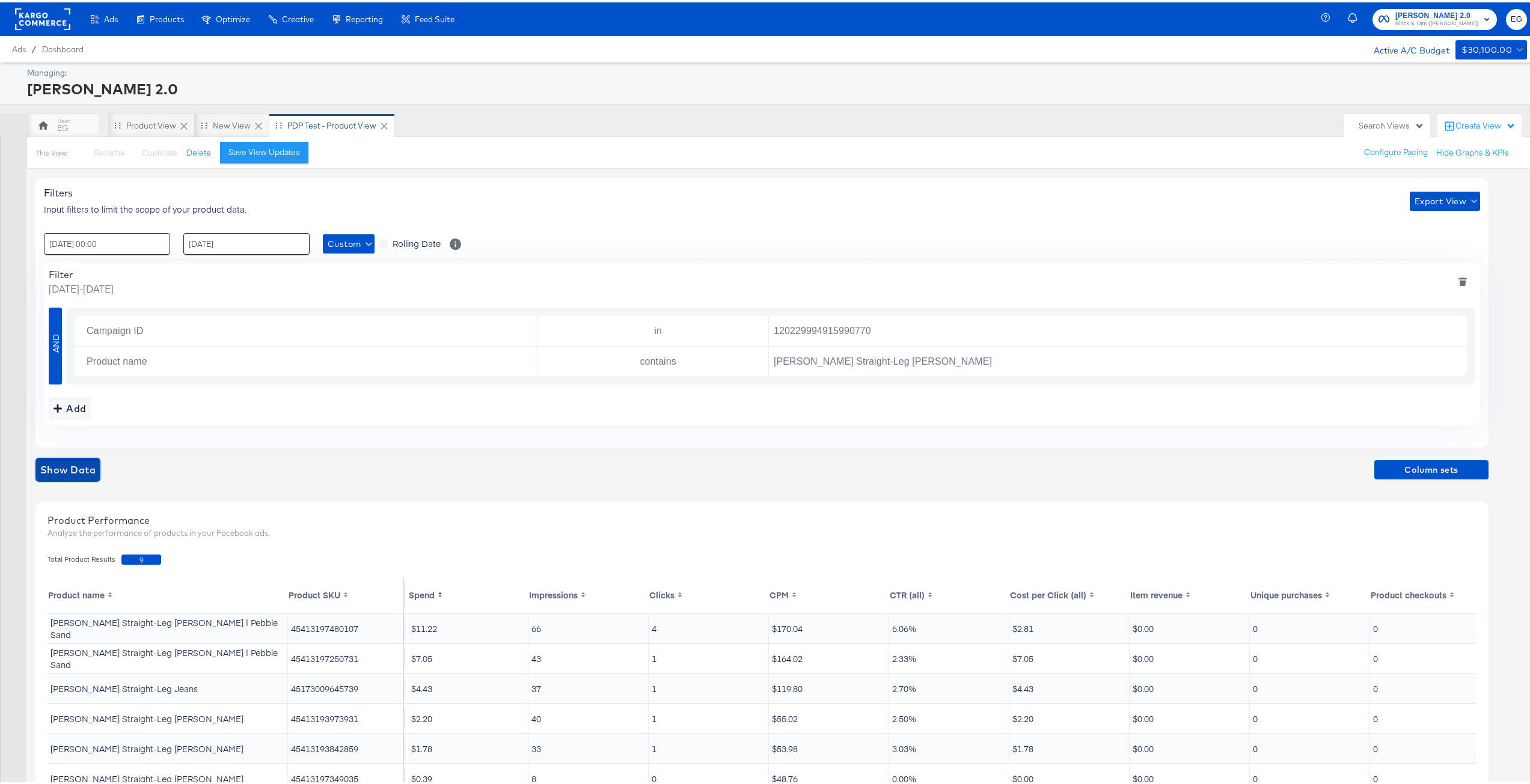
click at [75, 477] on button "Show Data" at bounding box center [68, 468] width 65 height 24
click at [67, 476] on div "Show Data Column sets" at bounding box center [762, 468] width 1454 height 24
click at [229, 462] on div "Show Data Column sets" at bounding box center [762, 468] width 1454 height 24
click at [794, 335] on input "120229994915990770" at bounding box center [1114, 329] width 692 height 25
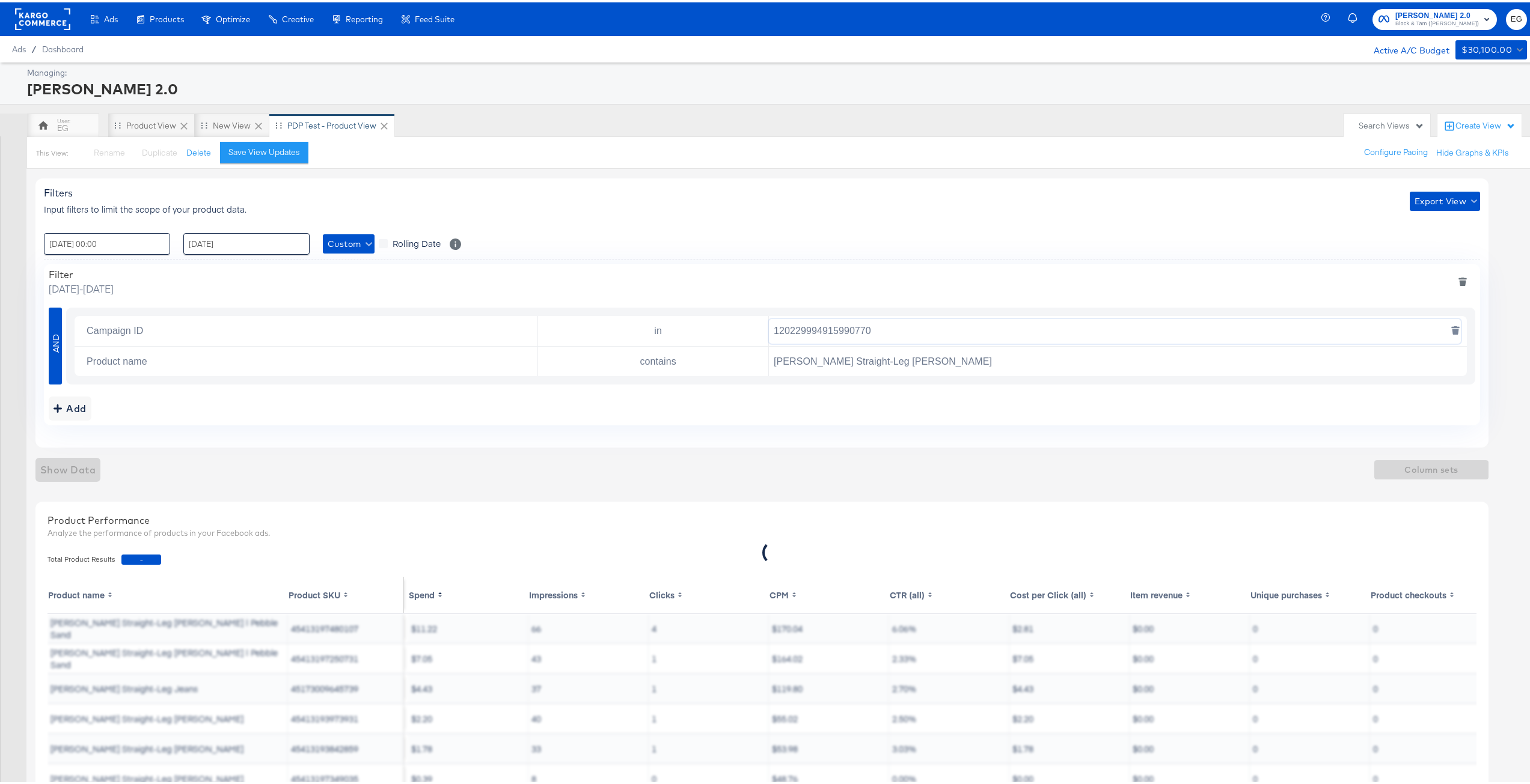
click at [794, 335] on input "120229994915990770" at bounding box center [1114, 329] width 692 height 25
drag, startPoint x: 740, startPoint y: 438, endPoint x: 531, endPoint y: 317, distance: 241.5
click at [739, 438] on div "Filters Input filters to limit the scope of your product data. Export View : [D…" at bounding box center [762, 311] width 1454 height 269
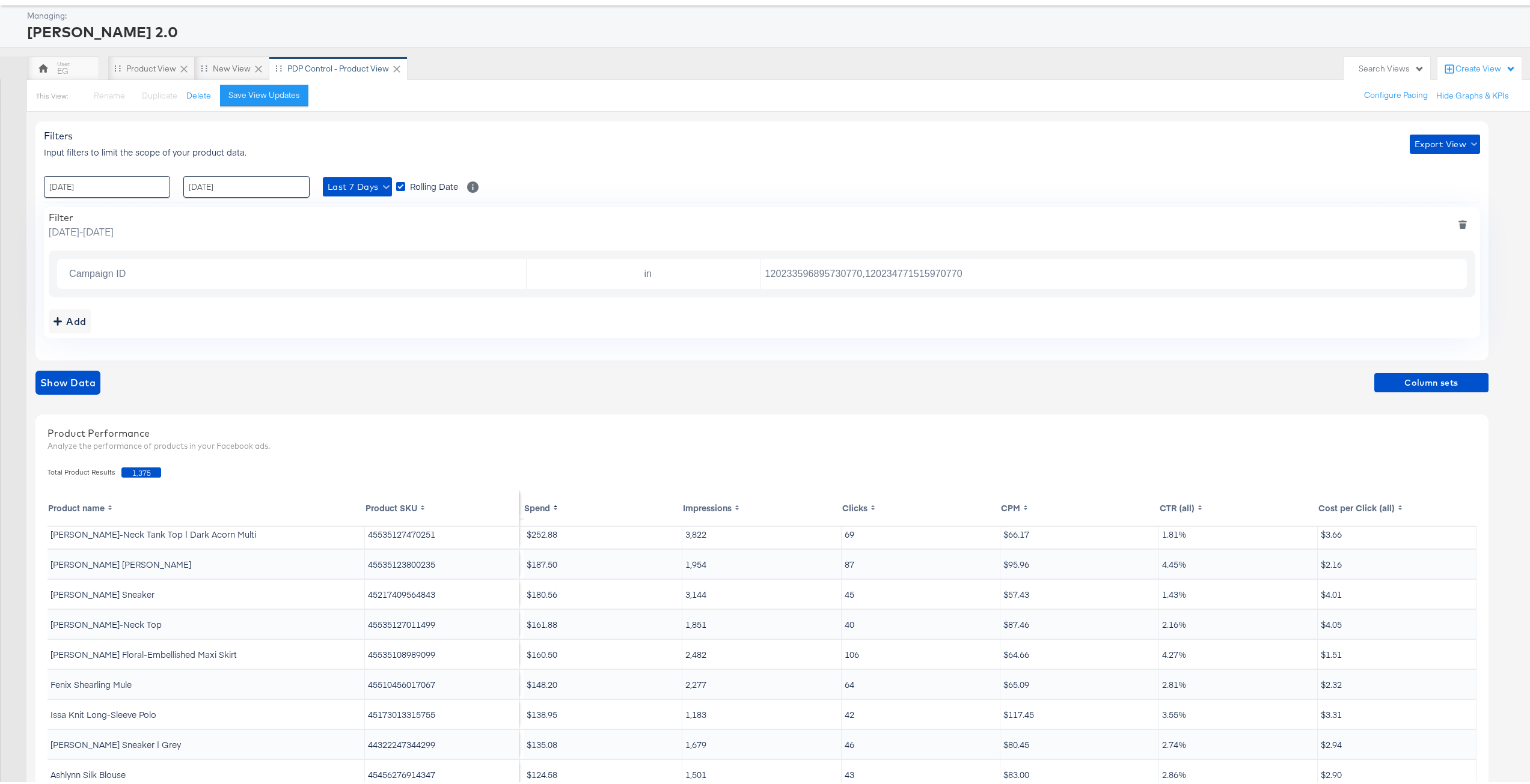
scroll to position [138, 0]
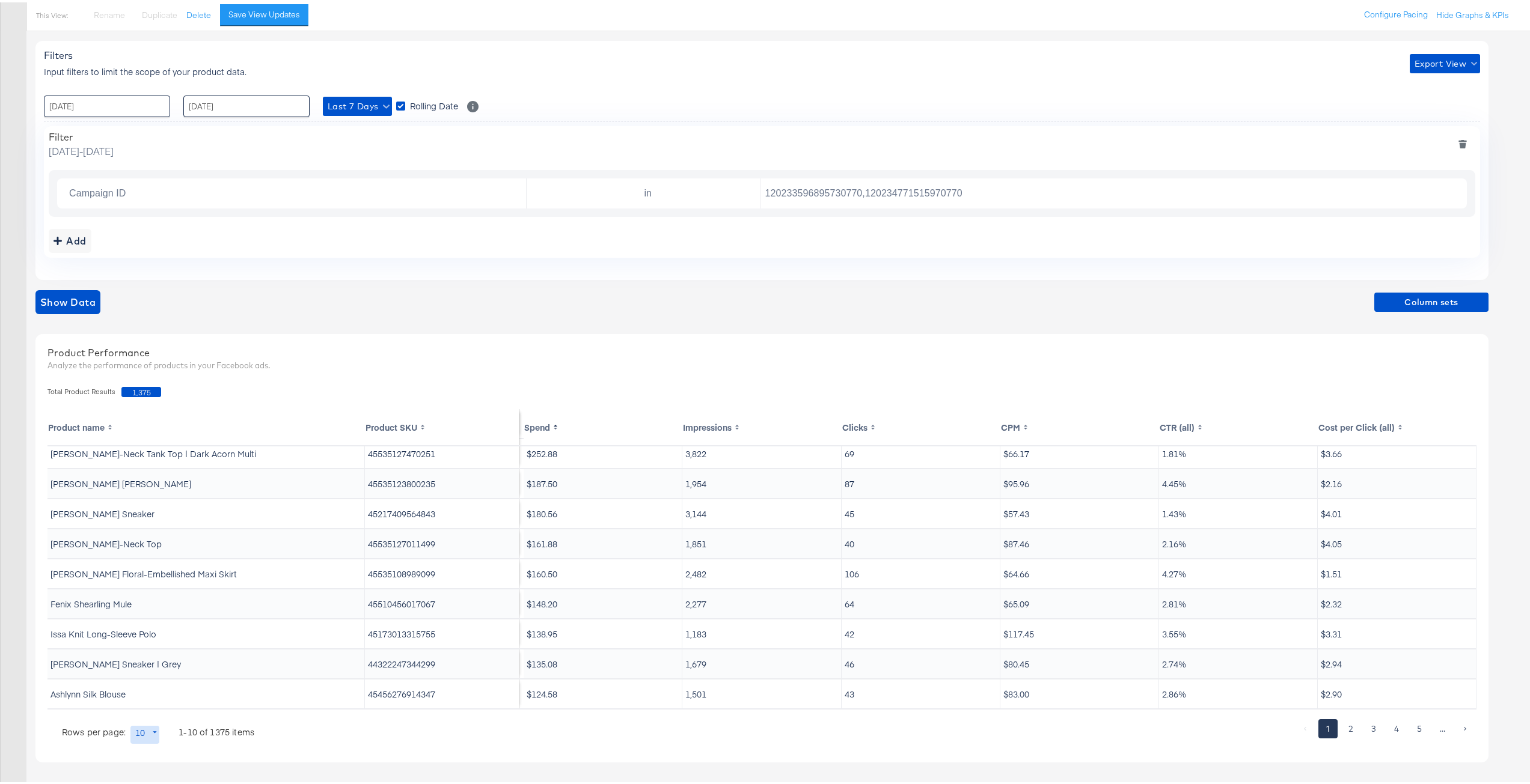
drag, startPoint x: 535, startPoint y: 545, endPoint x: 529, endPoint y: 511, distance: 34.5
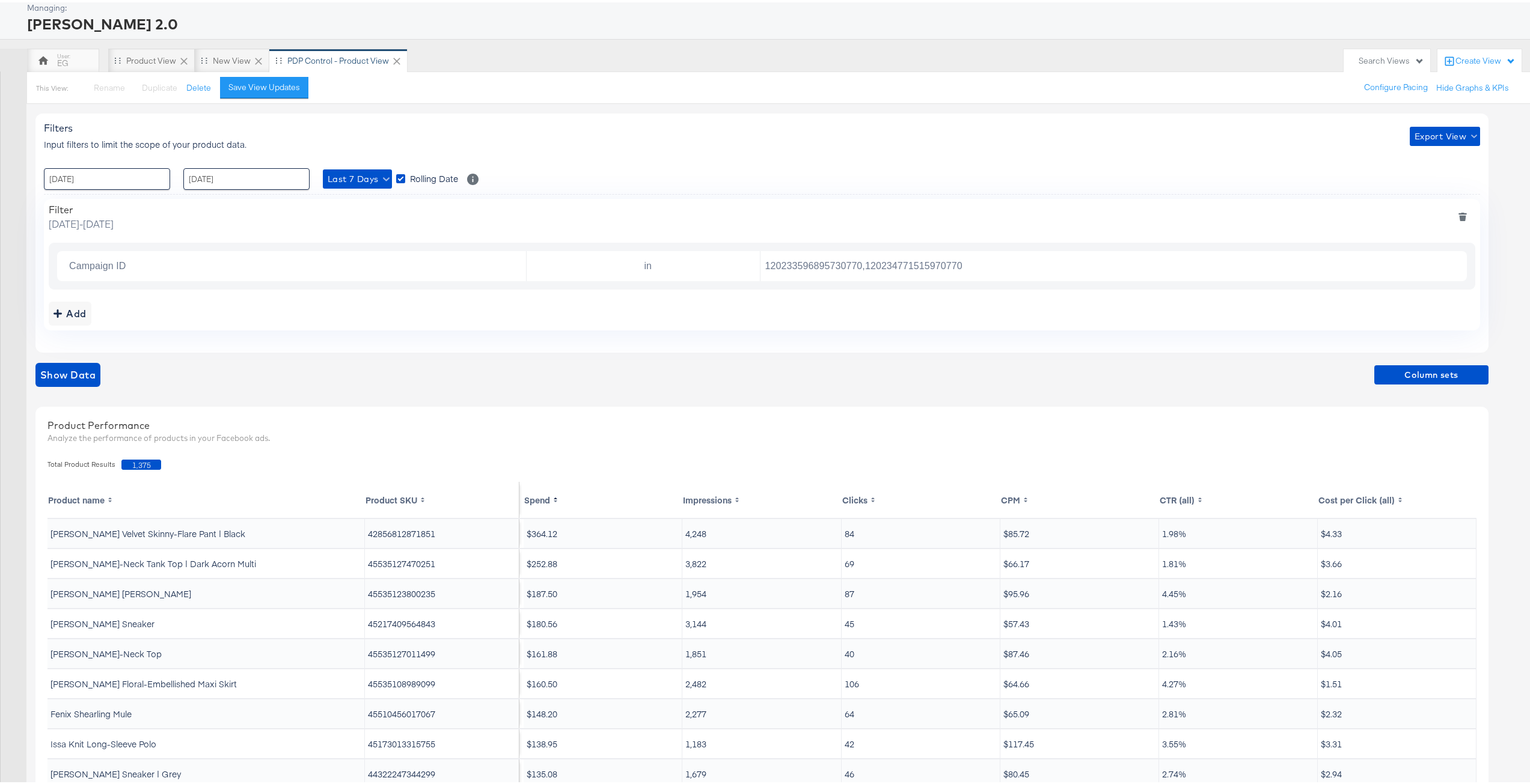
scroll to position [0, 0]
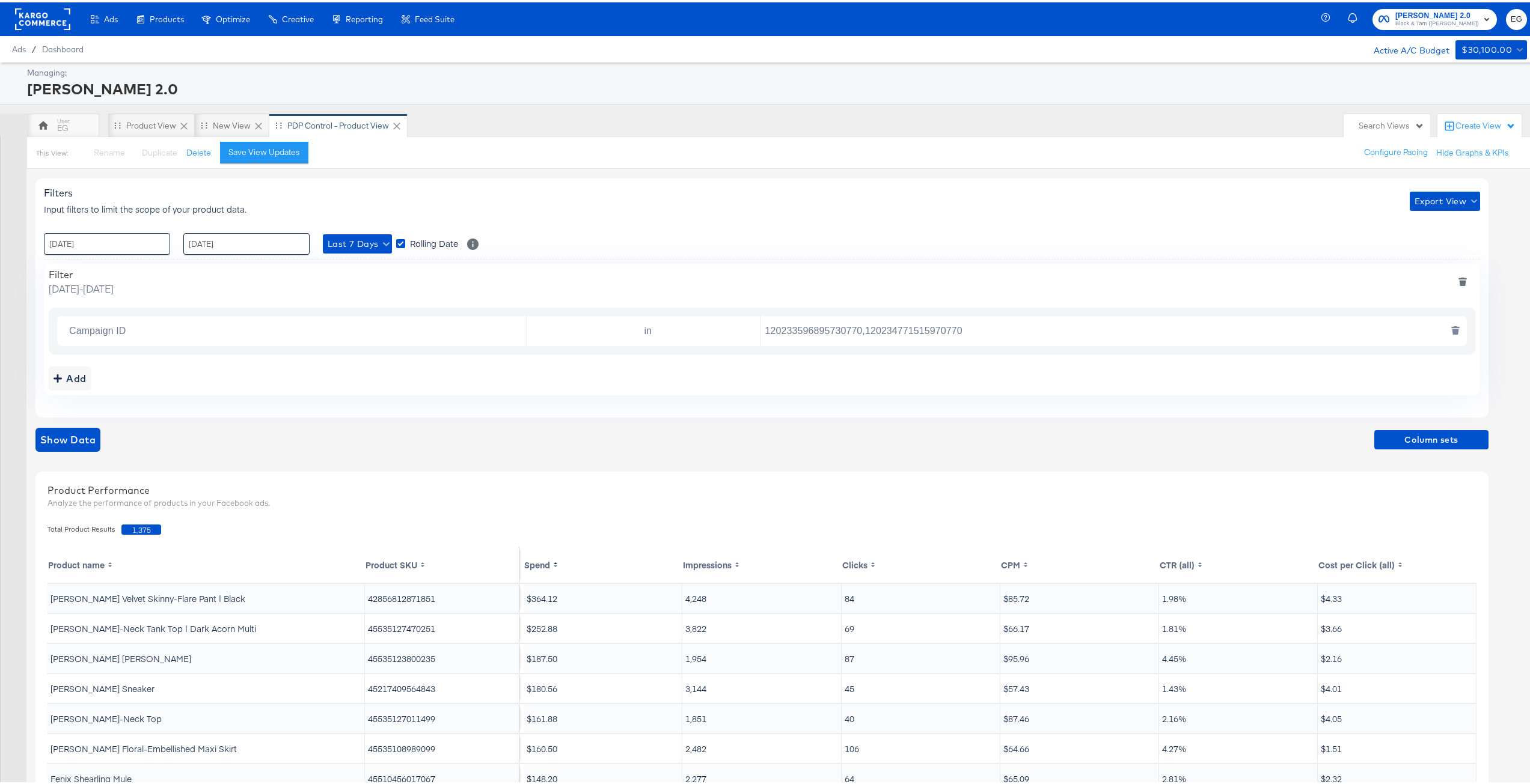
click at [456, 327] on input "Campaign ID" at bounding box center [295, 329] width 462 height 25
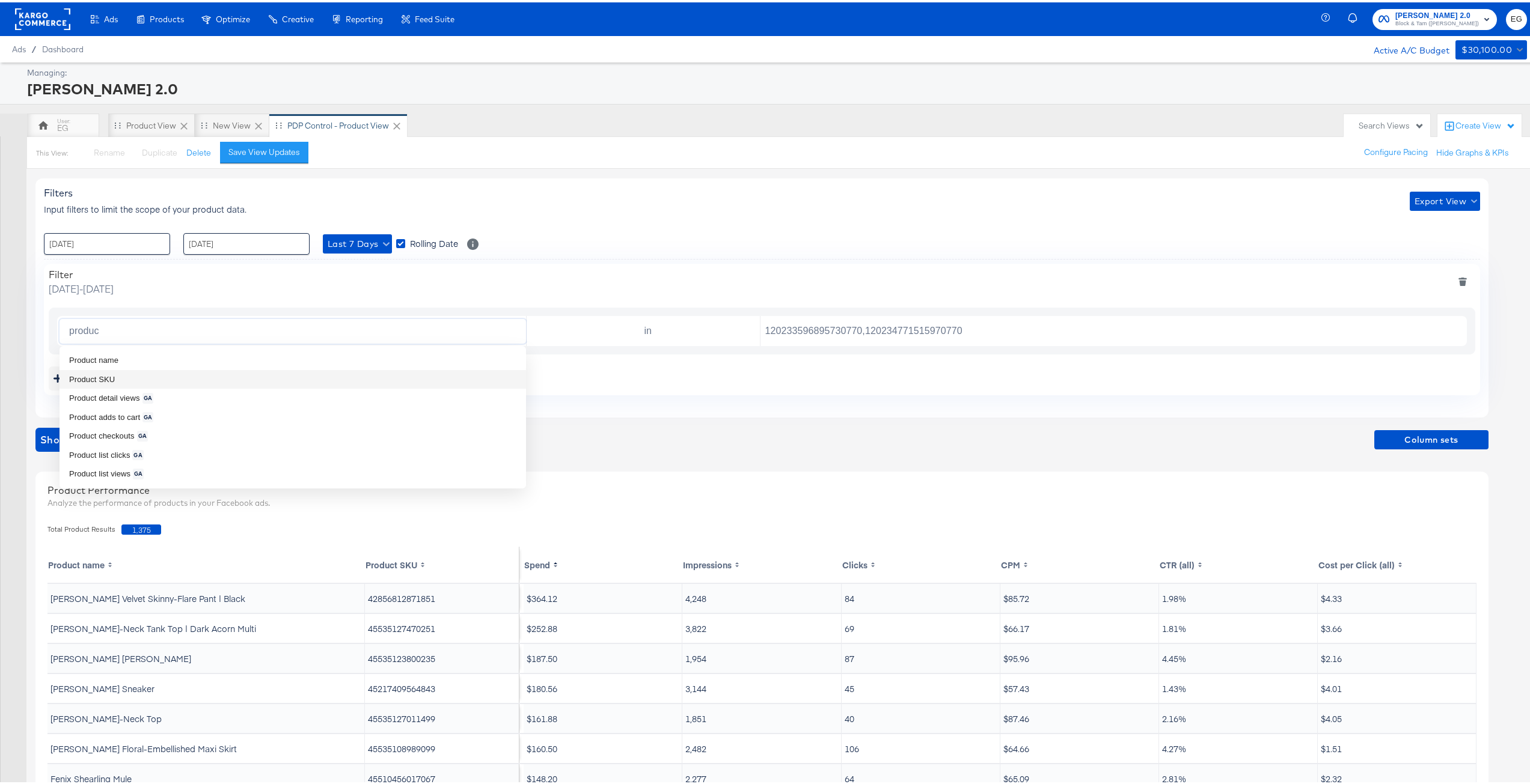
click at [279, 374] on li "Product SKU" at bounding box center [292, 377] width 466 height 19
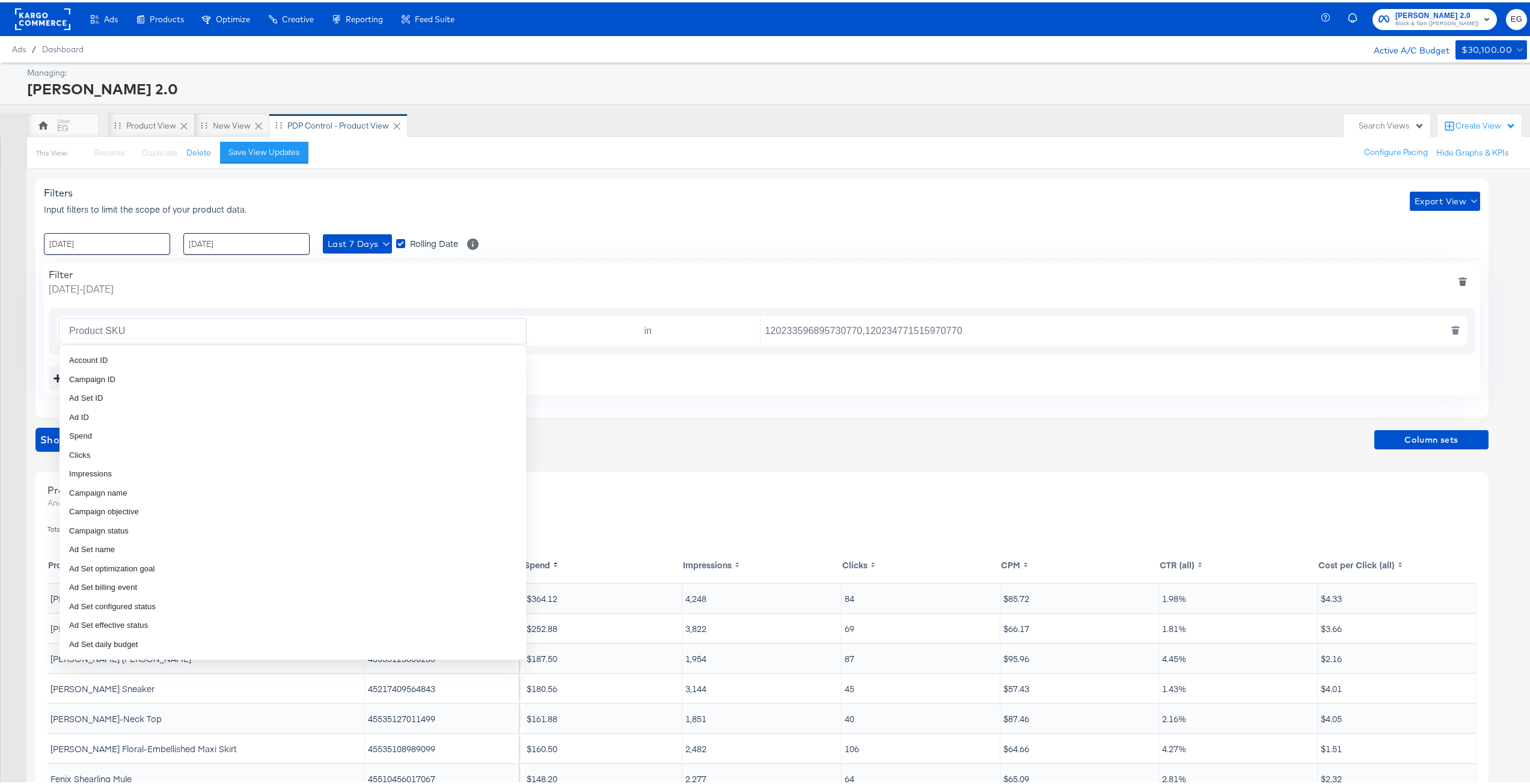
click at [284, 327] on input "Product SKU" at bounding box center [295, 329] width 462 height 25
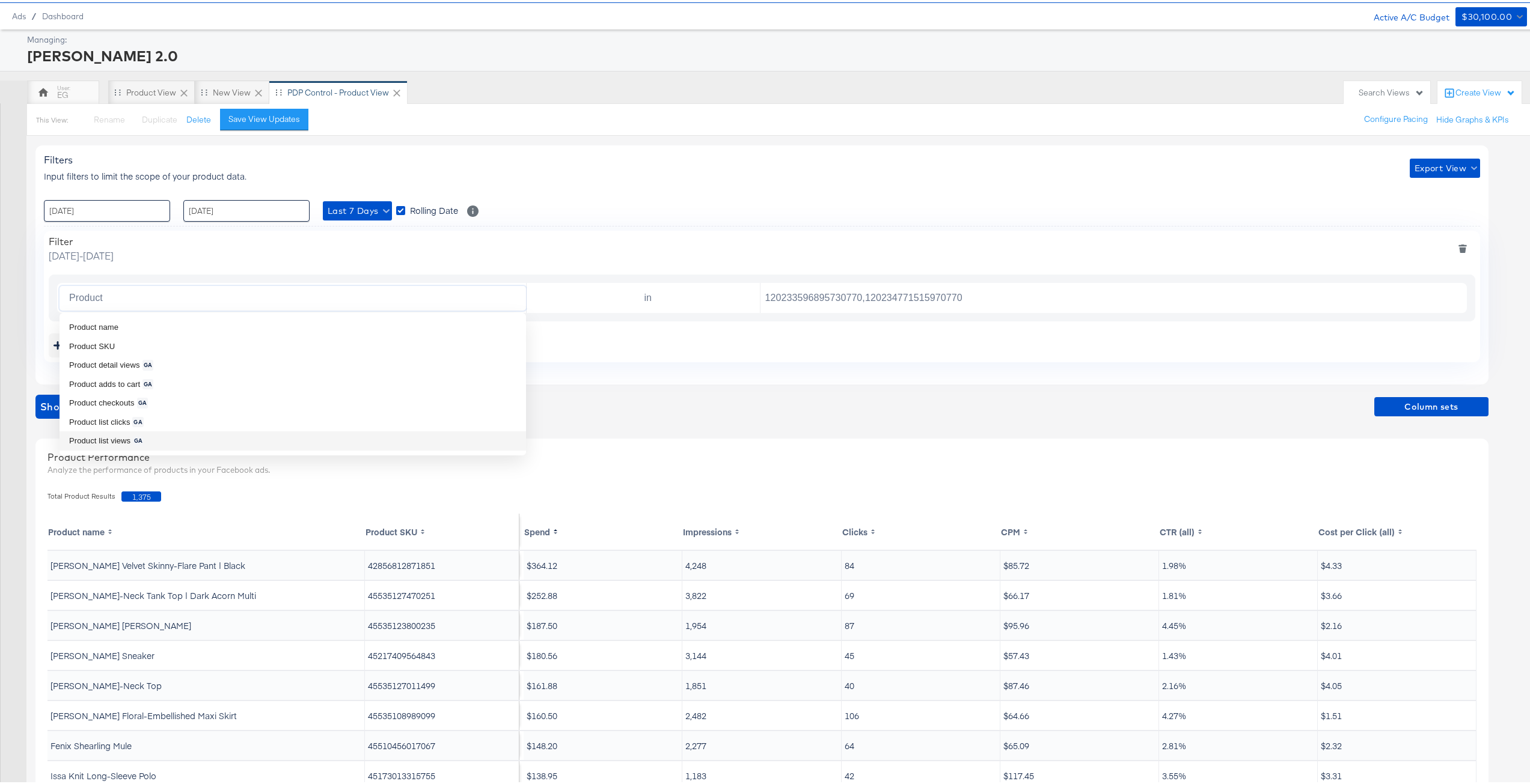
scroll to position [60, 0]
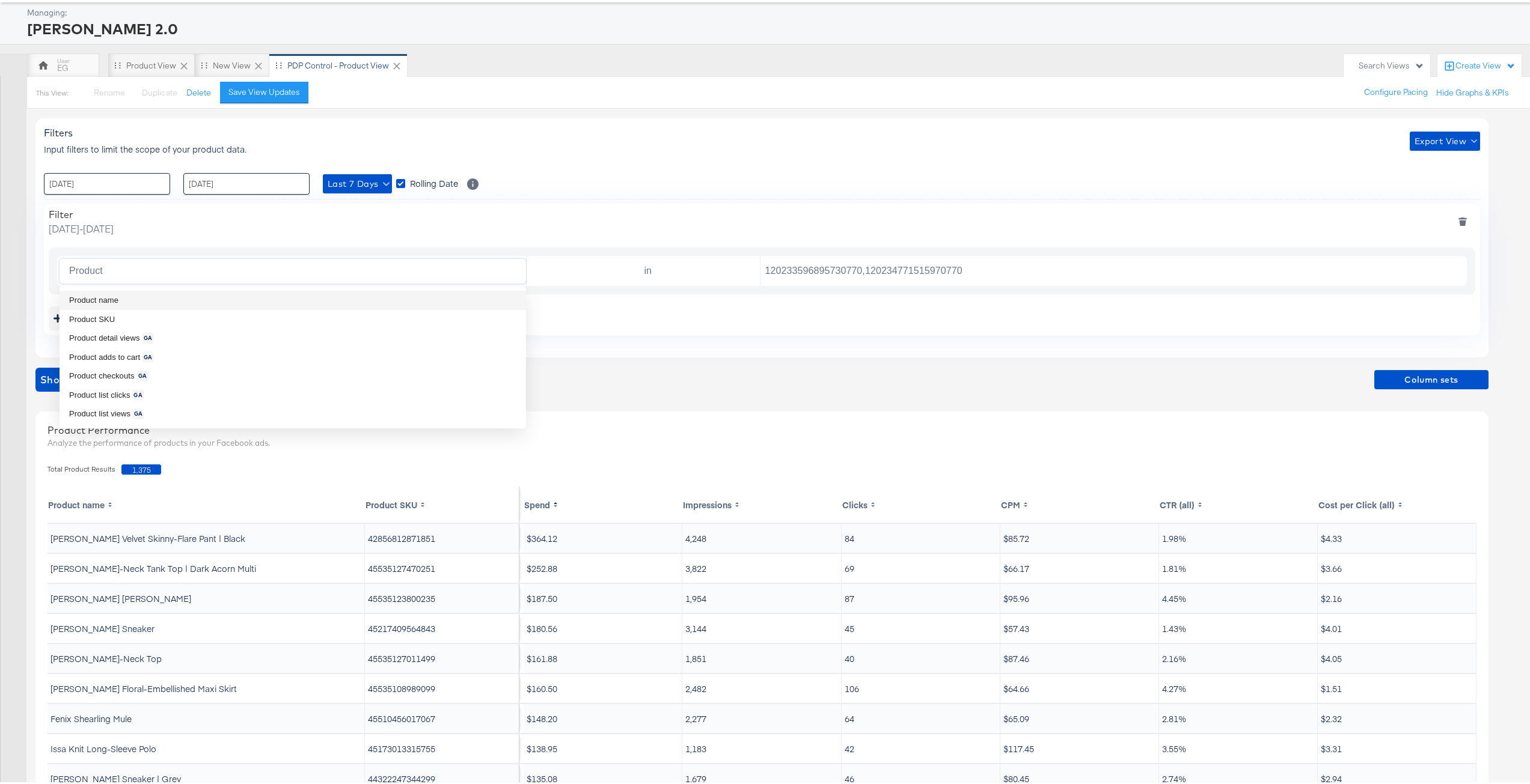
click at [267, 288] on ul "Product name Product SKU Product detail views GA Product adds to cart GA Produc…" at bounding box center [292, 355] width 466 height 142
click at [267, 299] on li "Product name" at bounding box center [292, 298] width 466 height 19
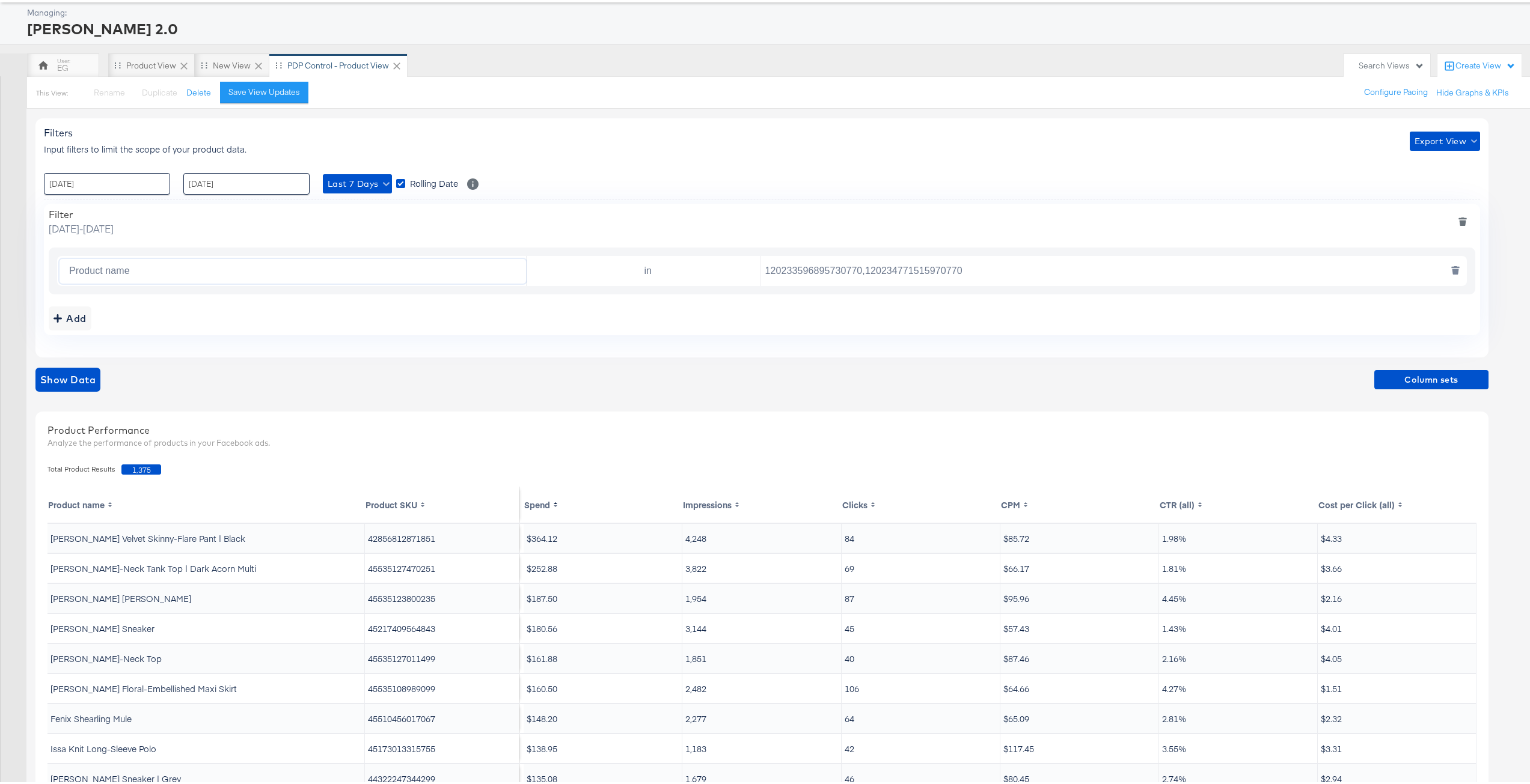
type input "Product name"
click at [676, 281] on input "in" at bounding box center [645, 269] width 229 height 25
click at [949, 265] on input "120233596895730770,120234771515970770" at bounding box center [1111, 269] width 701 height 25
paste input "Dylan Straight-Leg Jean in Pebble Sand"
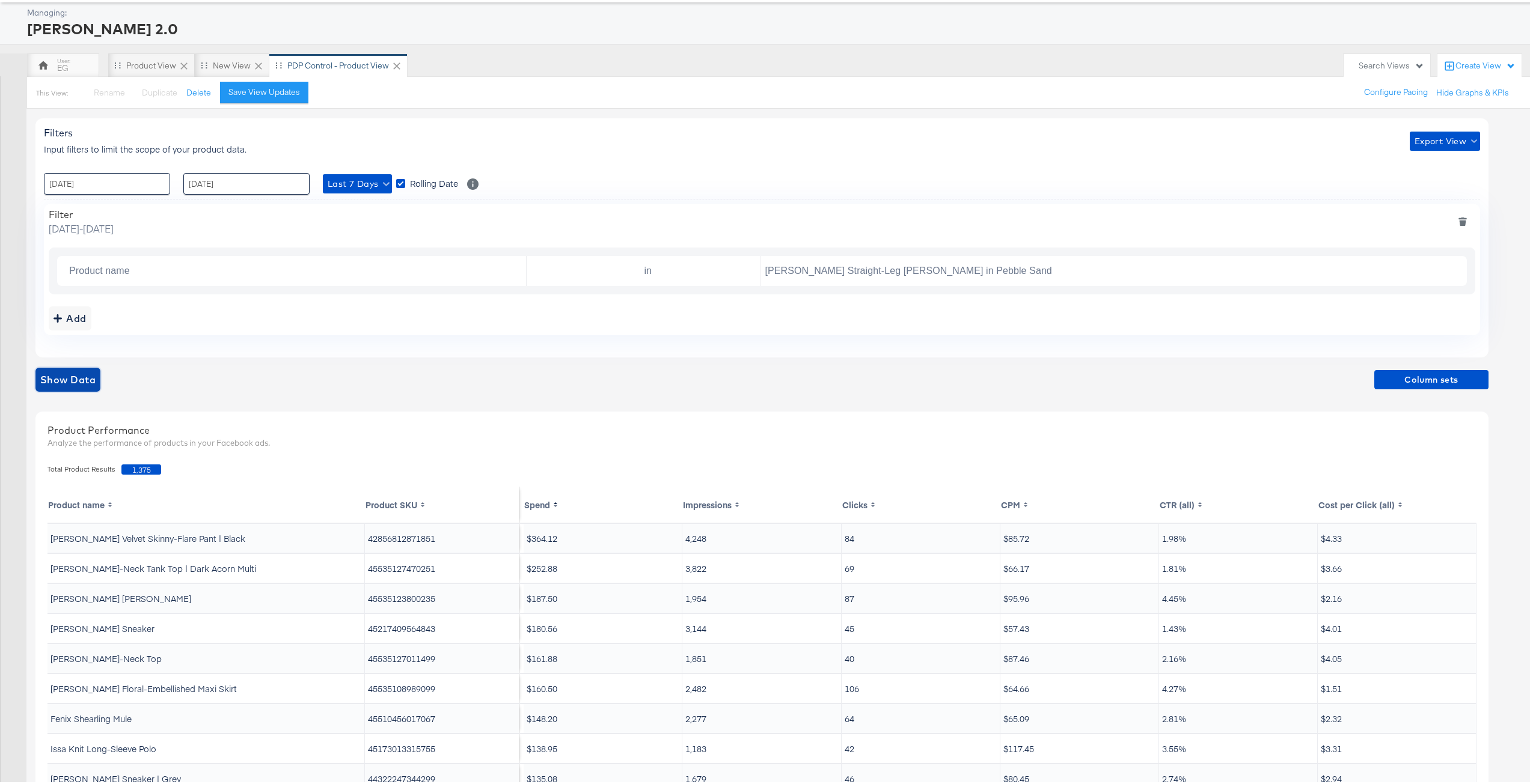
click at [74, 374] on span "Show Data" at bounding box center [68, 378] width 56 height 17
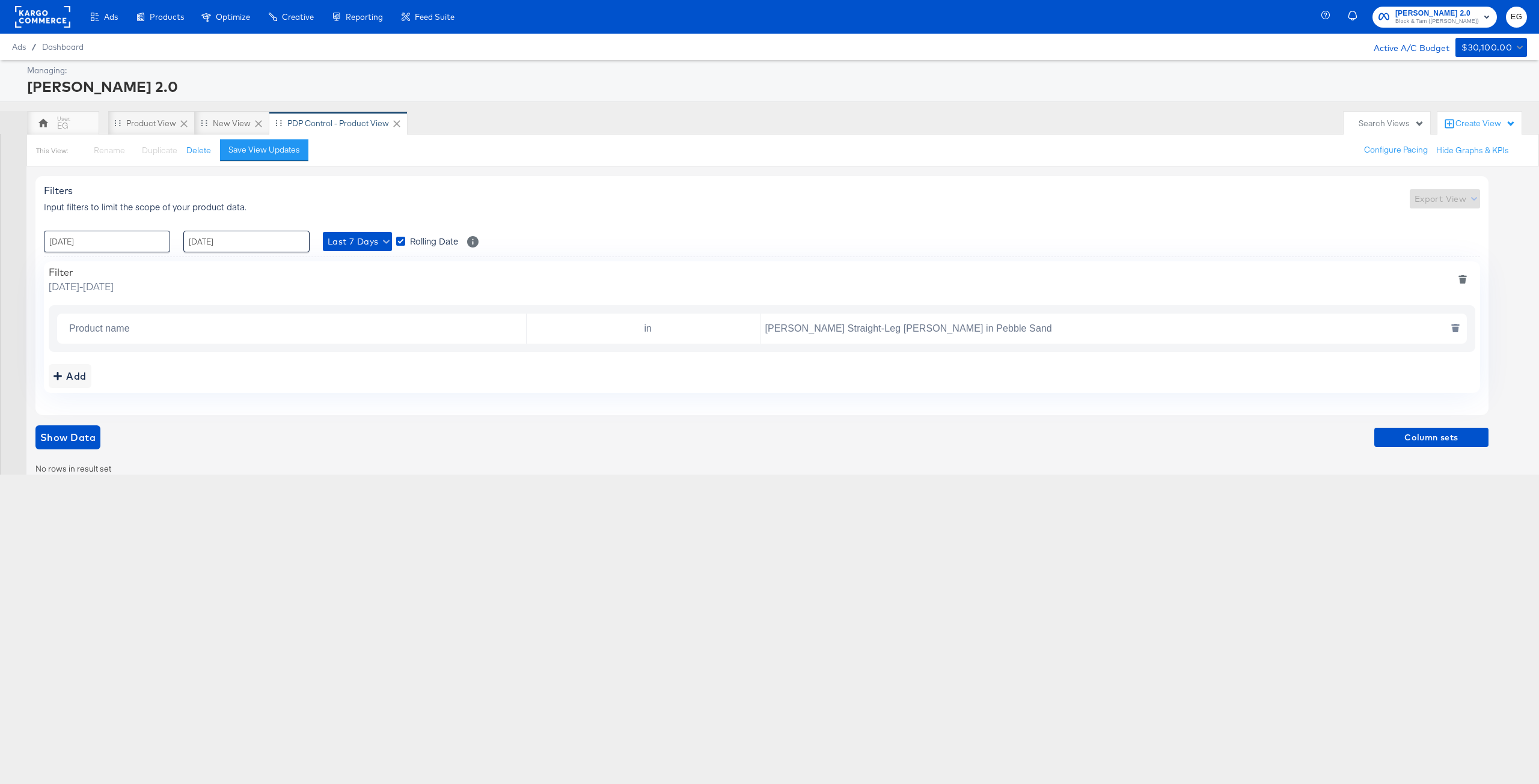
click at [877, 335] on input "Dylan Straight-Leg Jean in Pebble Sand" at bounding box center [1111, 329] width 701 height 25
click at [83, 433] on span "Show Data" at bounding box center [68, 438] width 56 height 17
drag, startPoint x: 952, startPoint y: 329, endPoint x: 870, endPoint y: 335, distance: 82.2
click at [870, 335] on input "[PERSON_NAME] Straight-Leg [PERSON_NAME] | Pebble Sand" at bounding box center [1111, 329] width 701 height 25
type input "[PERSON_NAME] Straight-Leg [PERSON_NAME]"
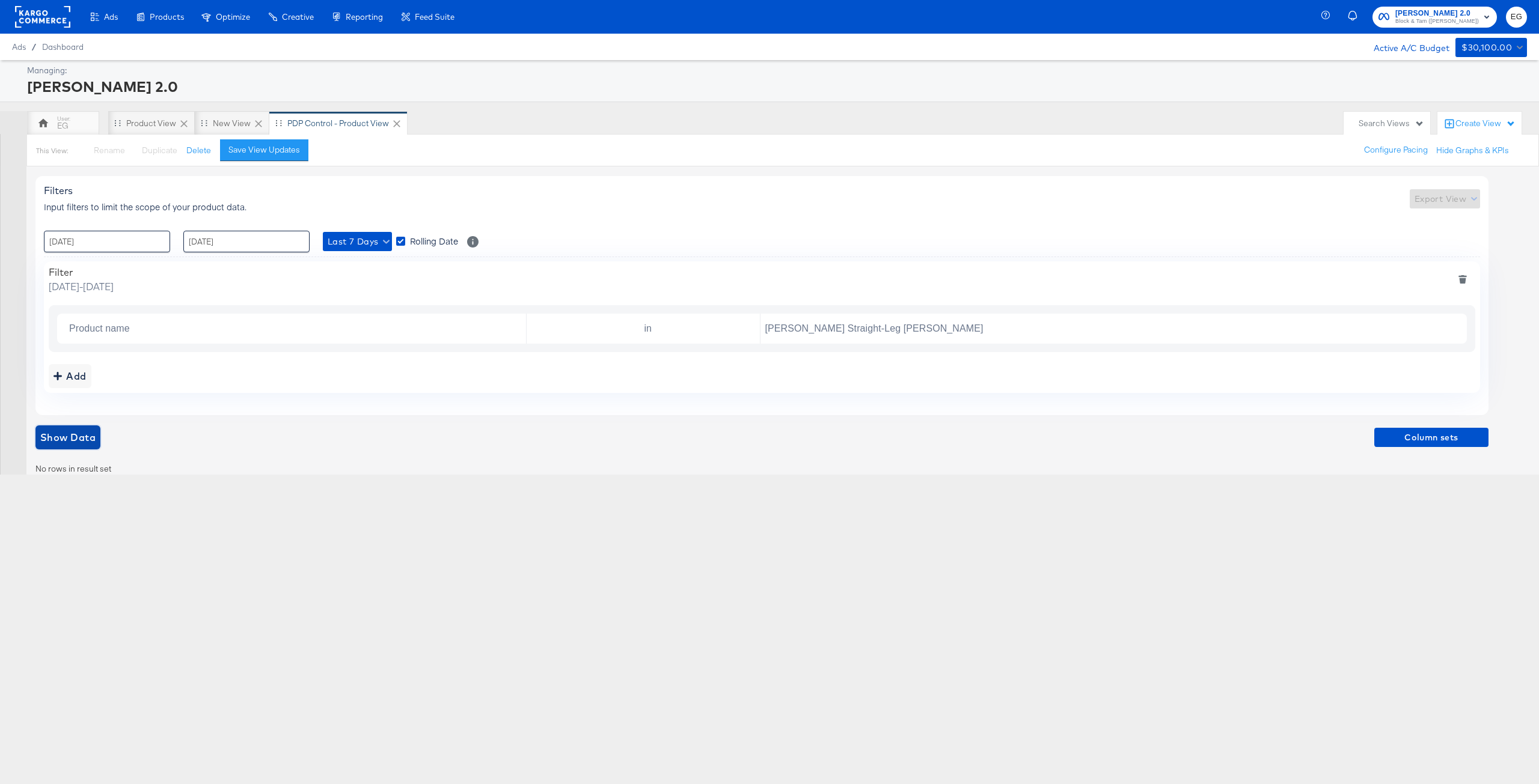
click at [69, 440] on span "Show Data" at bounding box center [68, 438] width 56 height 17
click at [114, 245] on input "[DATE]" at bounding box center [106, 241] width 126 height 21
click at [62, 320] on td "5" at bounding box center [57, 320] width 21 height 17
type input "[DATE] 00:00"
click at [321, 268] on div "Filter Sunday, October 5 2025 - Monday, October 13 2025" at bounding box center [762, 280] width 1427 height 27
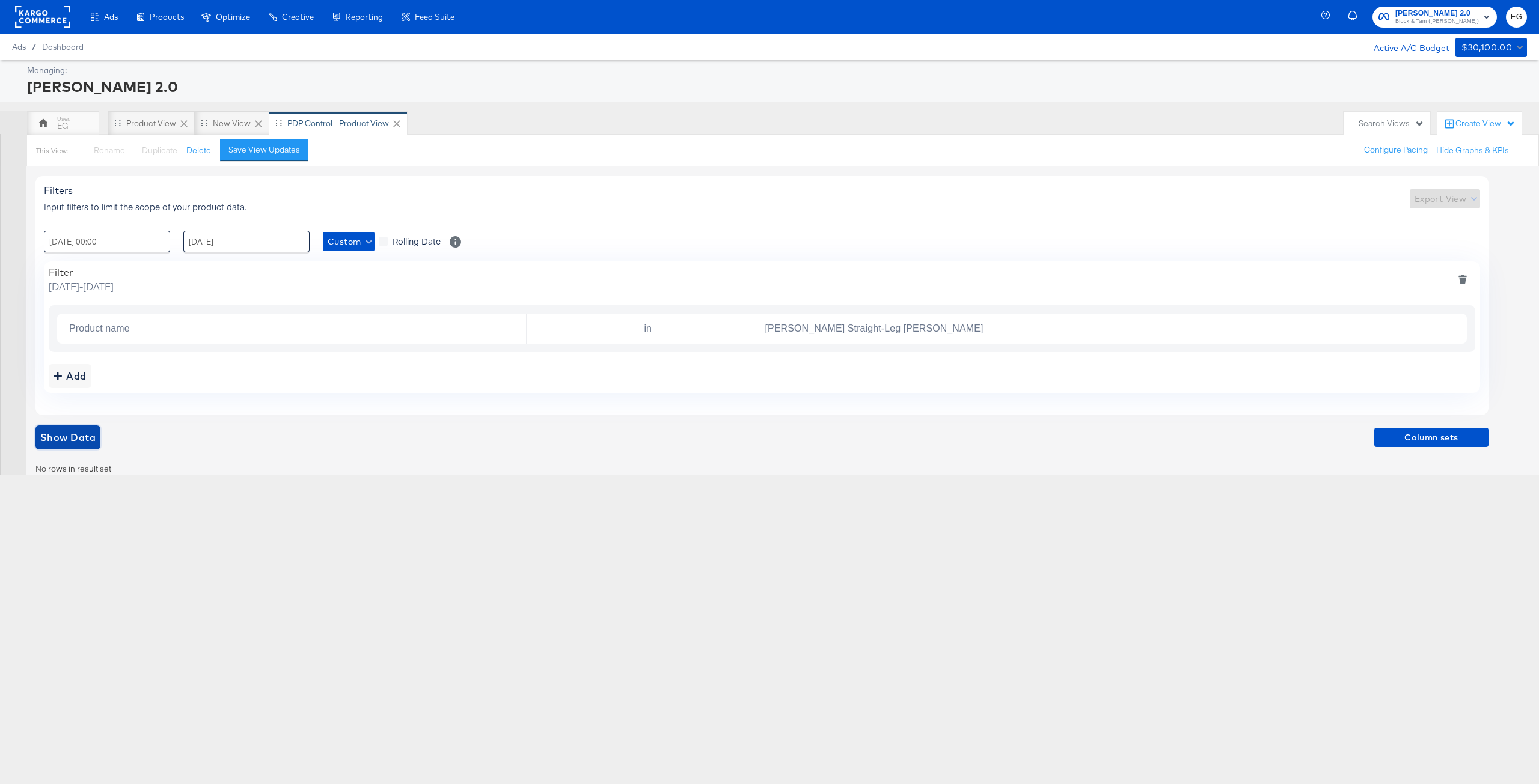
click at [59, 440] on span "Show Data" at bounding box center [68, 438] width 56 height 17
click at [653, 330] on input "in" at bounding box center [645, 329] width 229 height 25
click at [611, 356] on li "is" at bounding box center [644, 358] width 233 height 19
type input "is"
click at [496, 452] on div "Show Data Column sets" at bounding box center [762, 442] width 1453 height 33
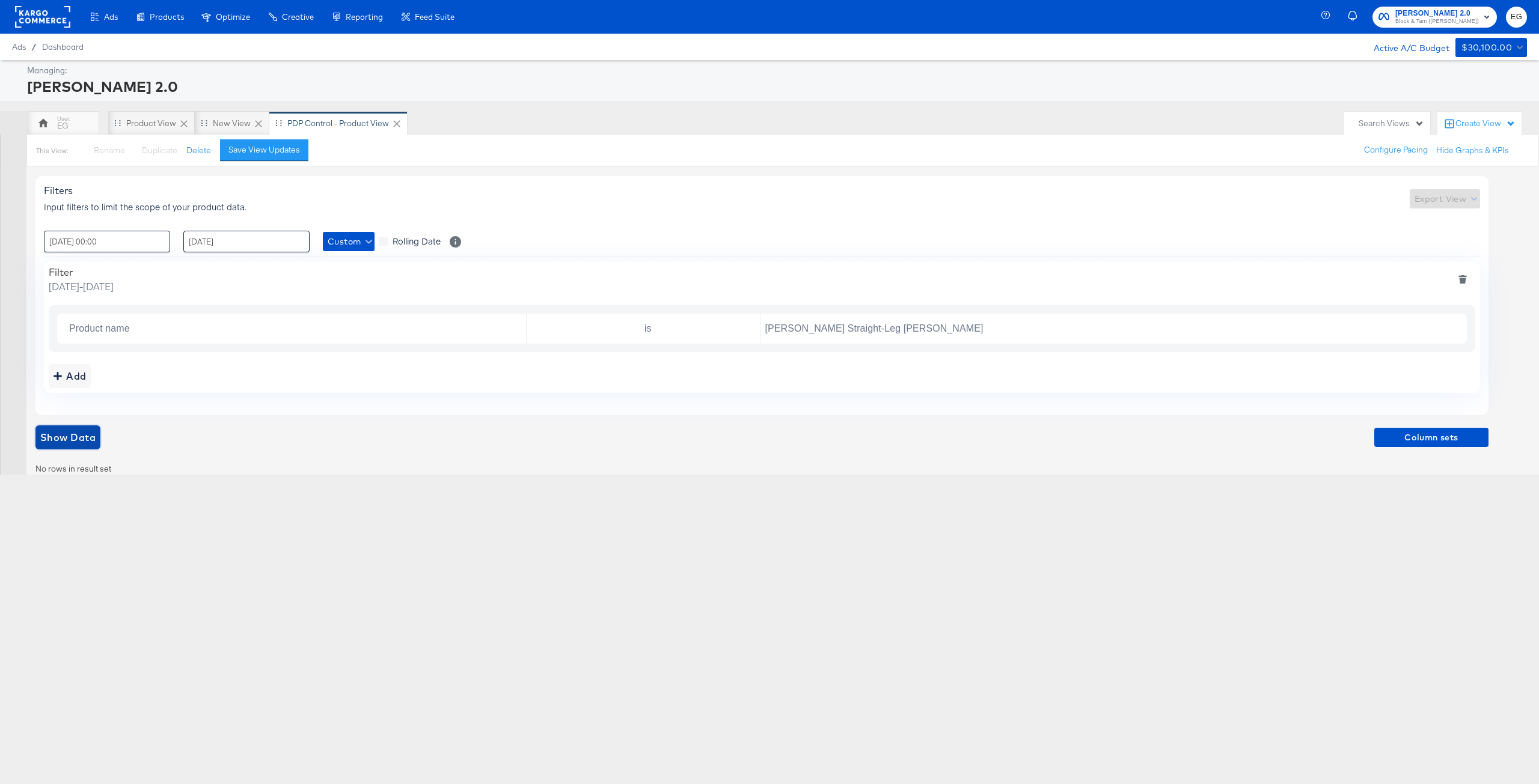
click at [71, 445] on span "Show Data" at bounding box center [68, 438] width 56 height 17
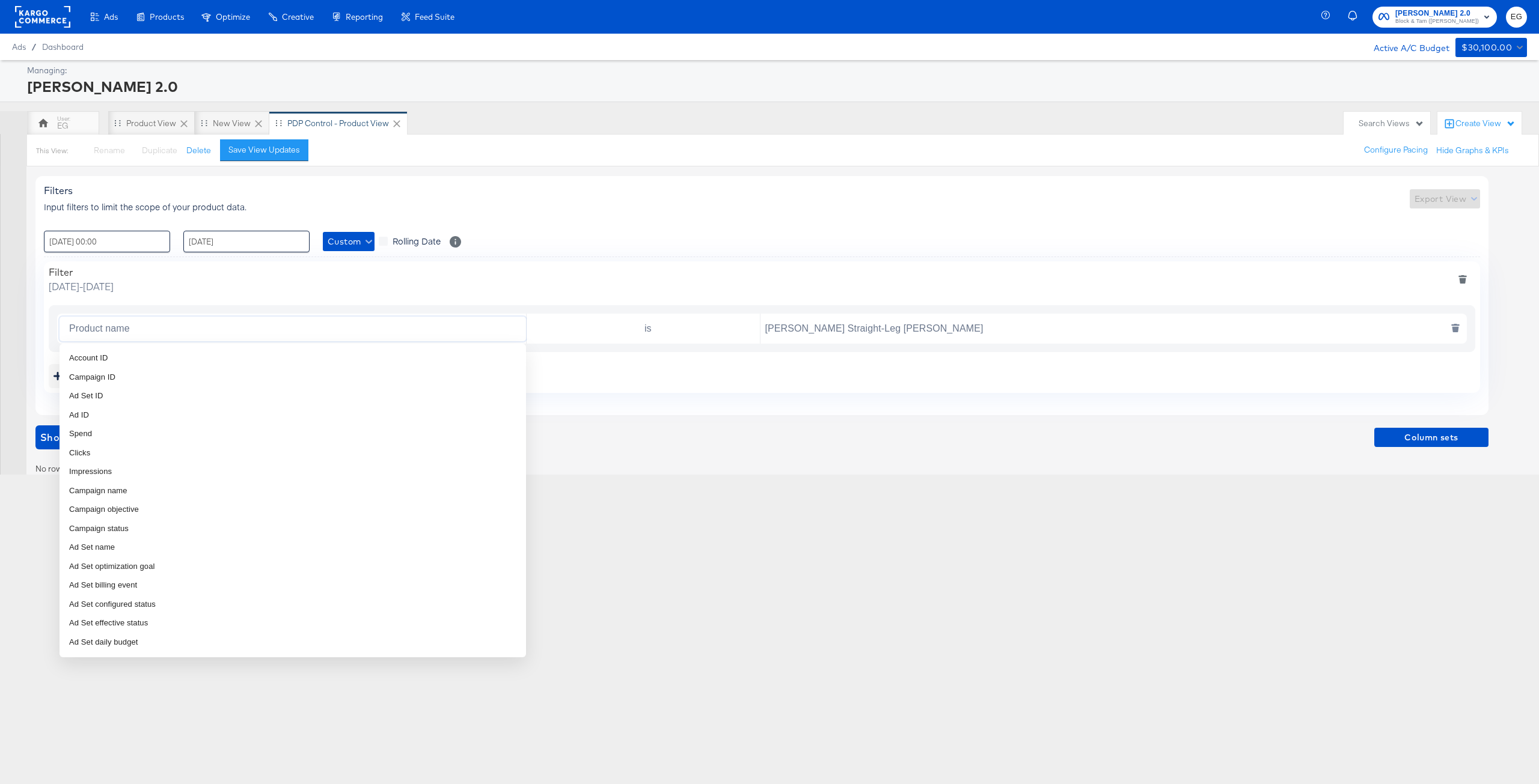
click at [366, 321] on input "Product name" at bounding box center [295, 329] width 462 height 25
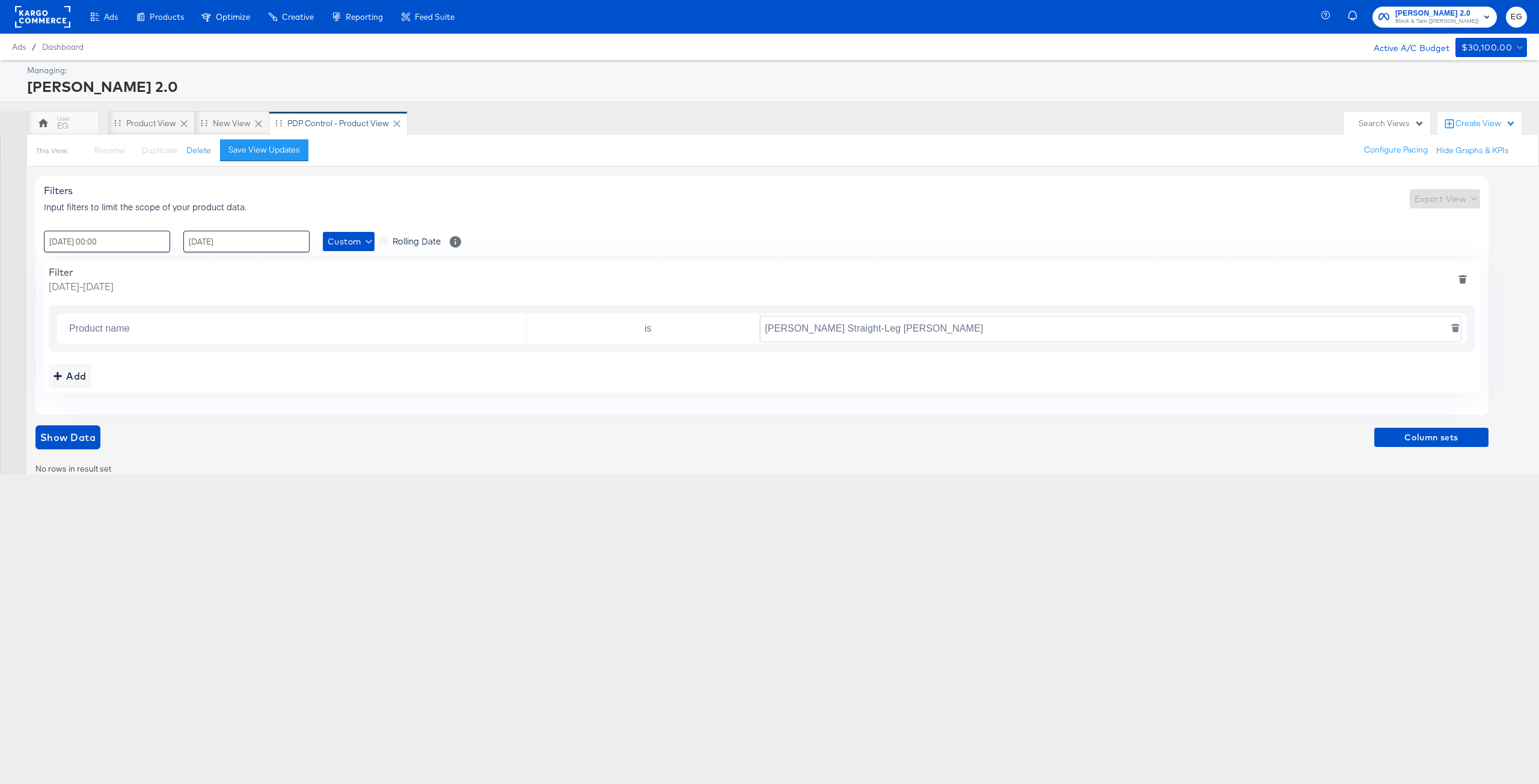
click at [835, 326] on input "[PERSON_NAME] Straight-Leg [PERSON_NAME]" at bounding box center [1111, 329] width 701 height 25
click at [552, 414] on div "Filters Input filters to limit the scope of your product data. Export View : 05…" at bounding box center [762, 296] width 1453 height 239
click at [213, 388] on div "Add" at bounding box center [762, 376] width 1427 height 24
click at [967, 327] on input "[PERSON_NAME] Straight-Leg [PERSON_NAME]" at bounding box center [1111, 329] width 701 height 25
drag, startPoint x: 939, startPoint y: 326, endPoint x: 735, endPoint y: 320, distance: 204.1
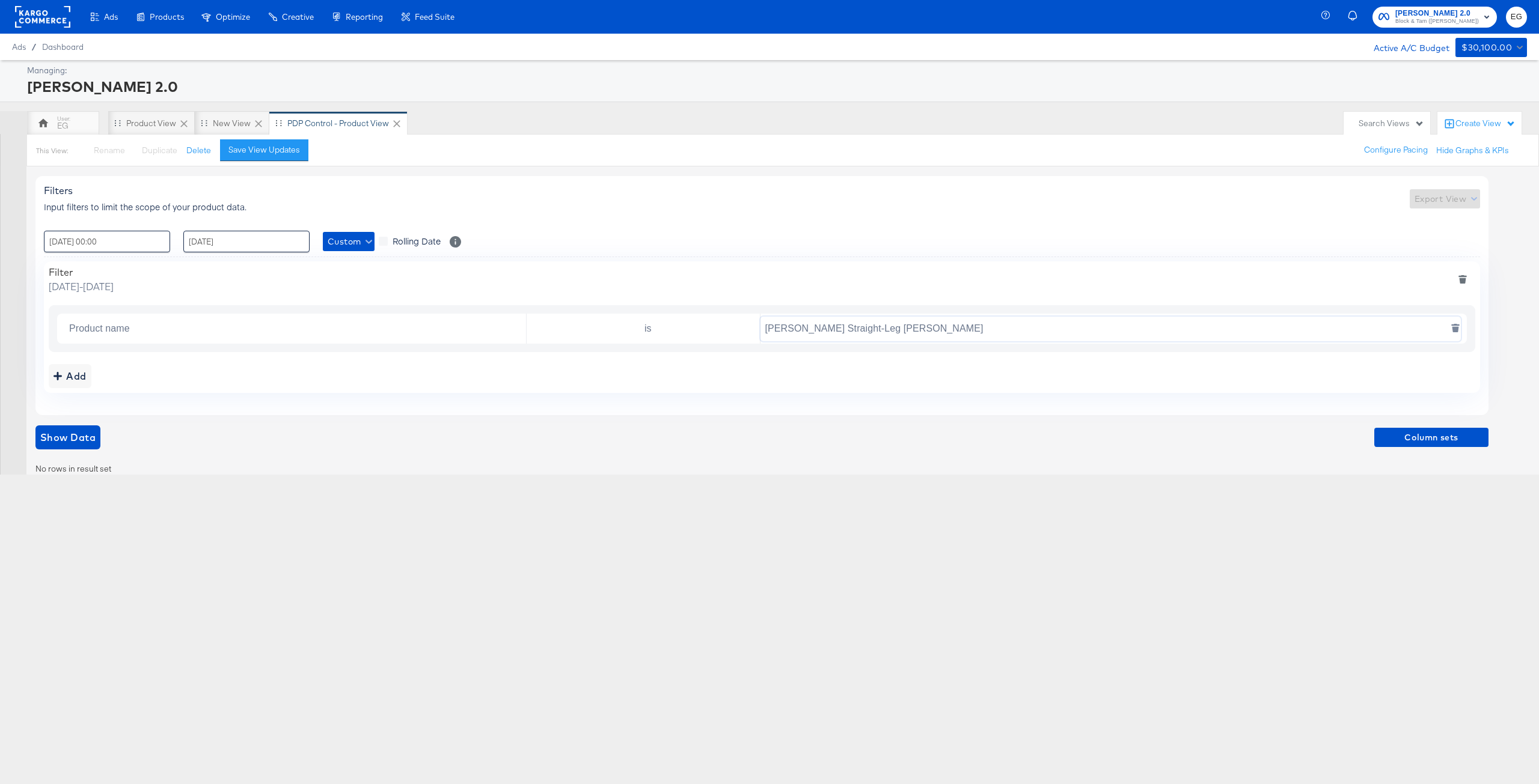
click at [735, 320] on div "Product name is Dylan Straight-Leg Jean" at bounding box center [762, 328] width 1410 height 30
click at [796, 326] on input "[PERSON_NAME] Straight-Leg [PERSON_NAME]" at bounding box center [1111, 329] width 701 height 25
click at [829, 333] on input "[PERSON_NAME] Straight-Leg [PERSON_NAME]" at bounding box center [1111, 329] width 701 height 25
drag, startPoint x: 847, startPoint y: 329, endPoint x: 1045, endPoint y: 350, distance: 199.1
click at [1036, 348] on div "Product name is Dylan Straight-Leg Jean" at bounding box center [762, 328] width 1427 height 47
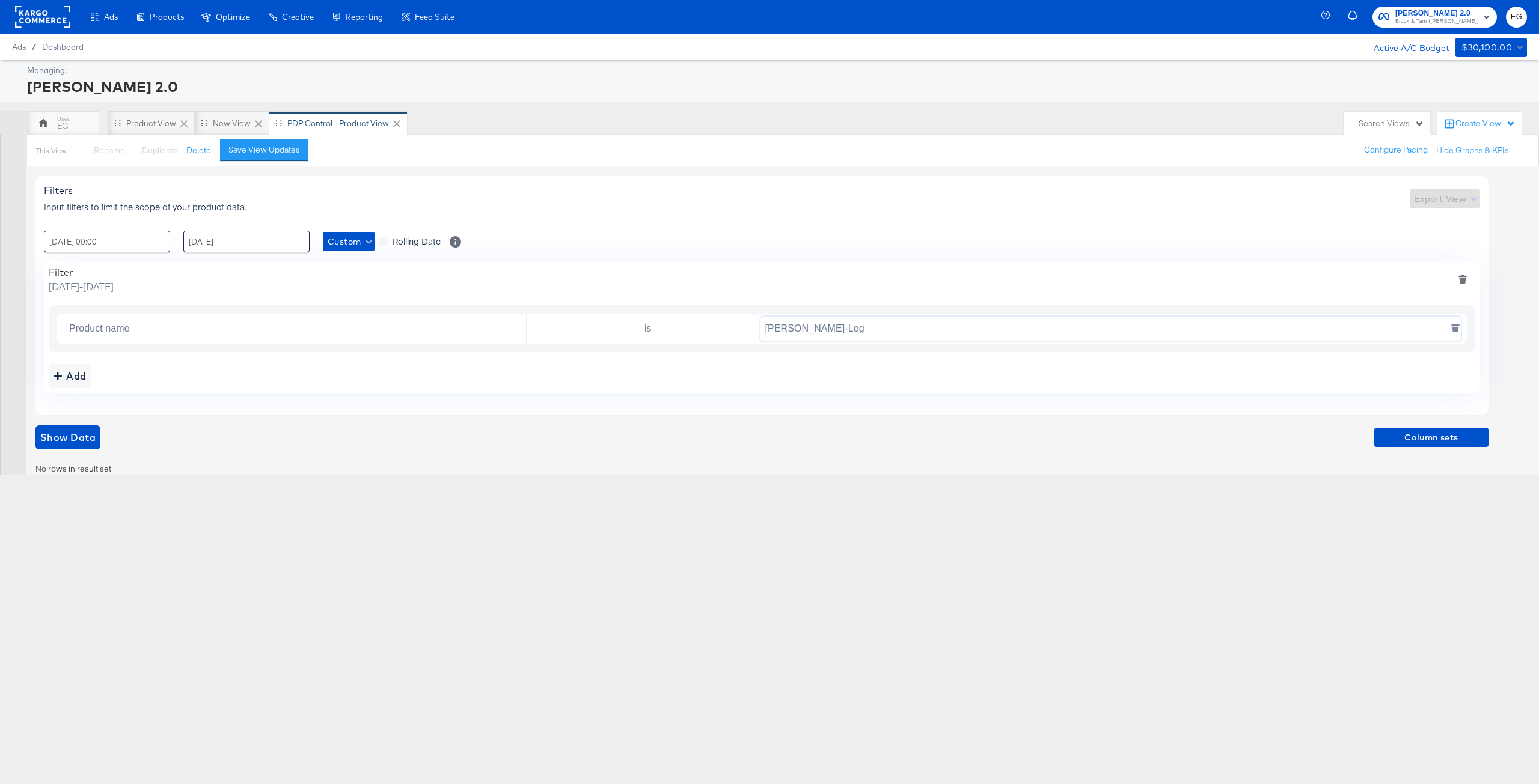
type input "Dylan Straight-Leg"
click at [625, 322] on input "is" at bounding box center [645, 329] width 229 height 25
click at [603, 386] on li "contains" at bounding box center [644, 377] width 233 height 19
type input "contains"
drag, startPoint x: 463, startPoint y: 430, endPoint x: 274, endPoint y: 444, distance: 189.5
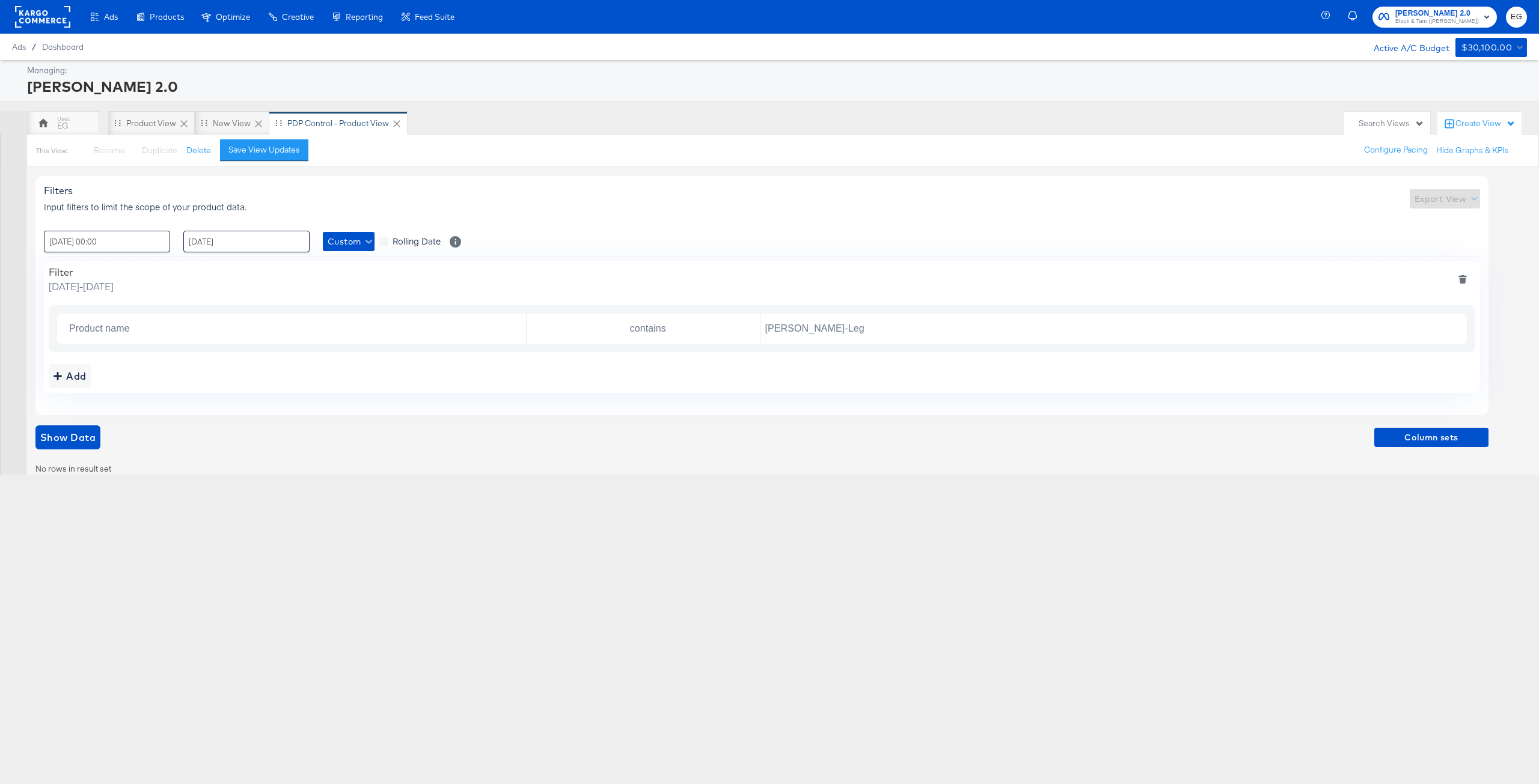
click at [462, 430] on div "Show Data Column sets" at bounding box center [762, 438] width 1453 height 24
click at [86, 445] on span "Show Data" at bounding box center [68, 438] width 56 height 17
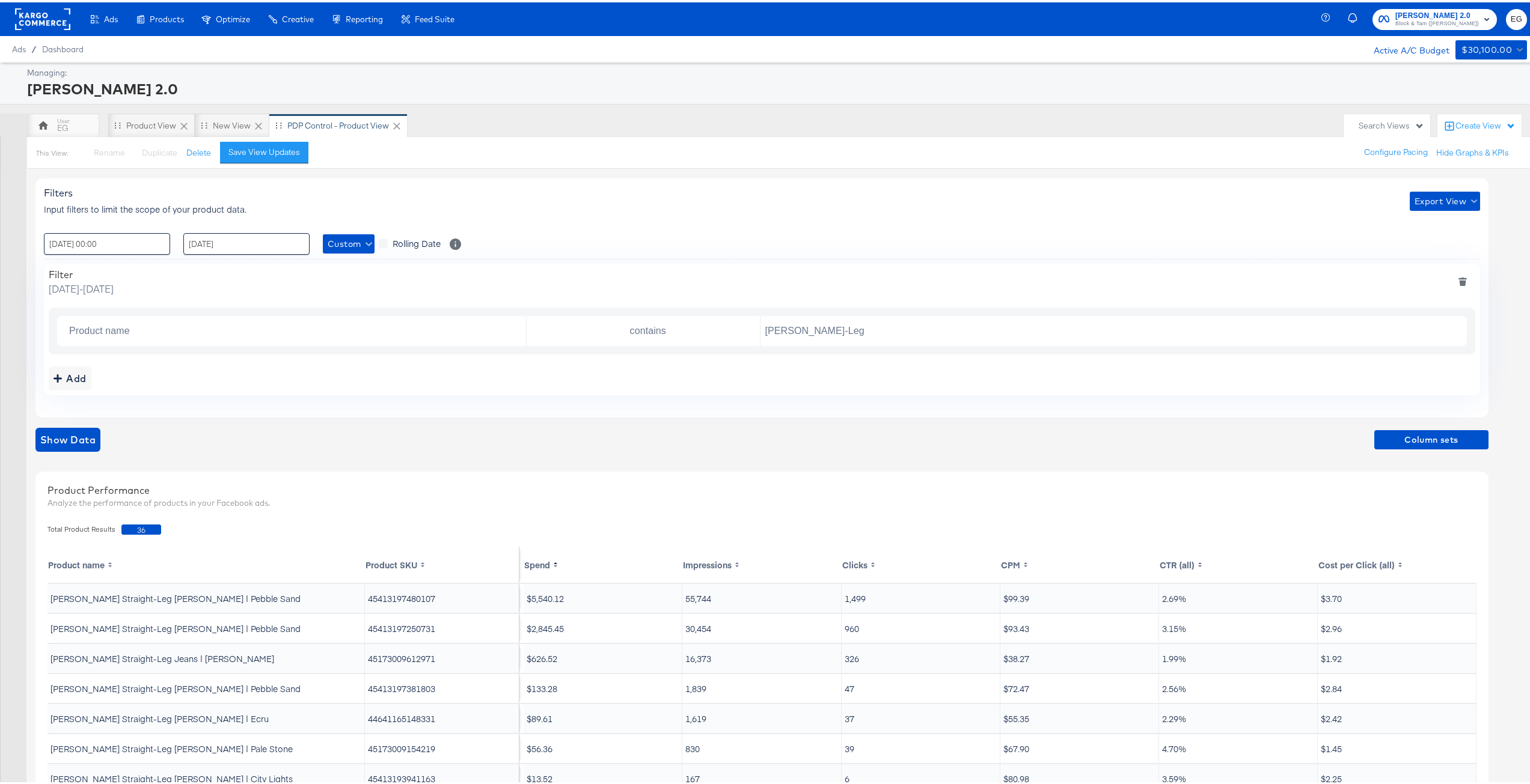
click at [432, 469] on div "Filters Input filters to limit the scope of your product data. Export View : 05…" at bounding box center [766, 544] width 1462 height 756
click at [1401, 435] on span "Column sets" at bounding box center [1431, 438] width 105 height 15
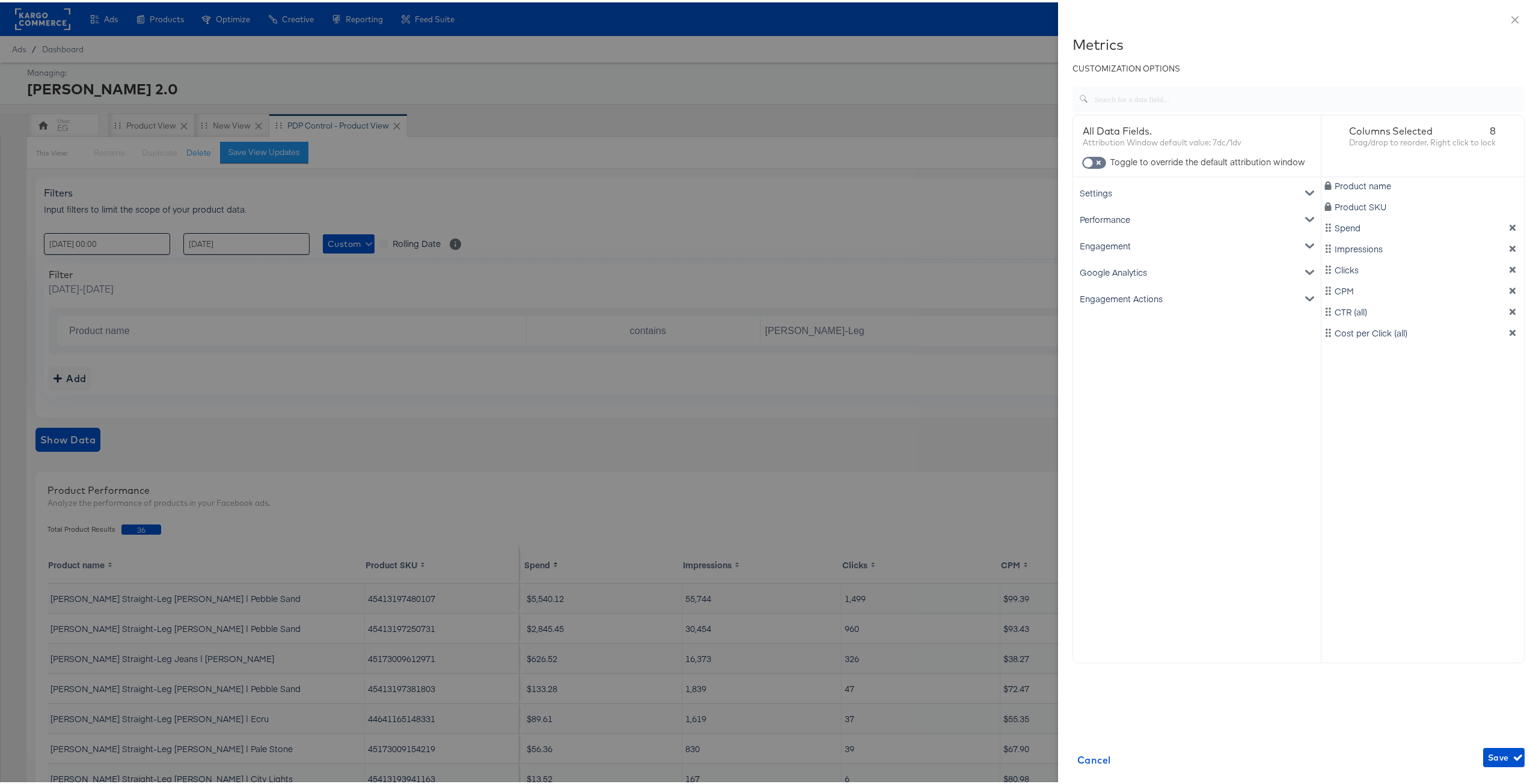
click at [1401, 435] on div "Product name Product SKU Spend Impressions Clicks CPM CTR (all) Cost per Click …" at bounding box center [1423, 371] width 203 height 392
click at [1157, 218] on div "Performance" at bounding box center [1197, 217] width 243 height 27
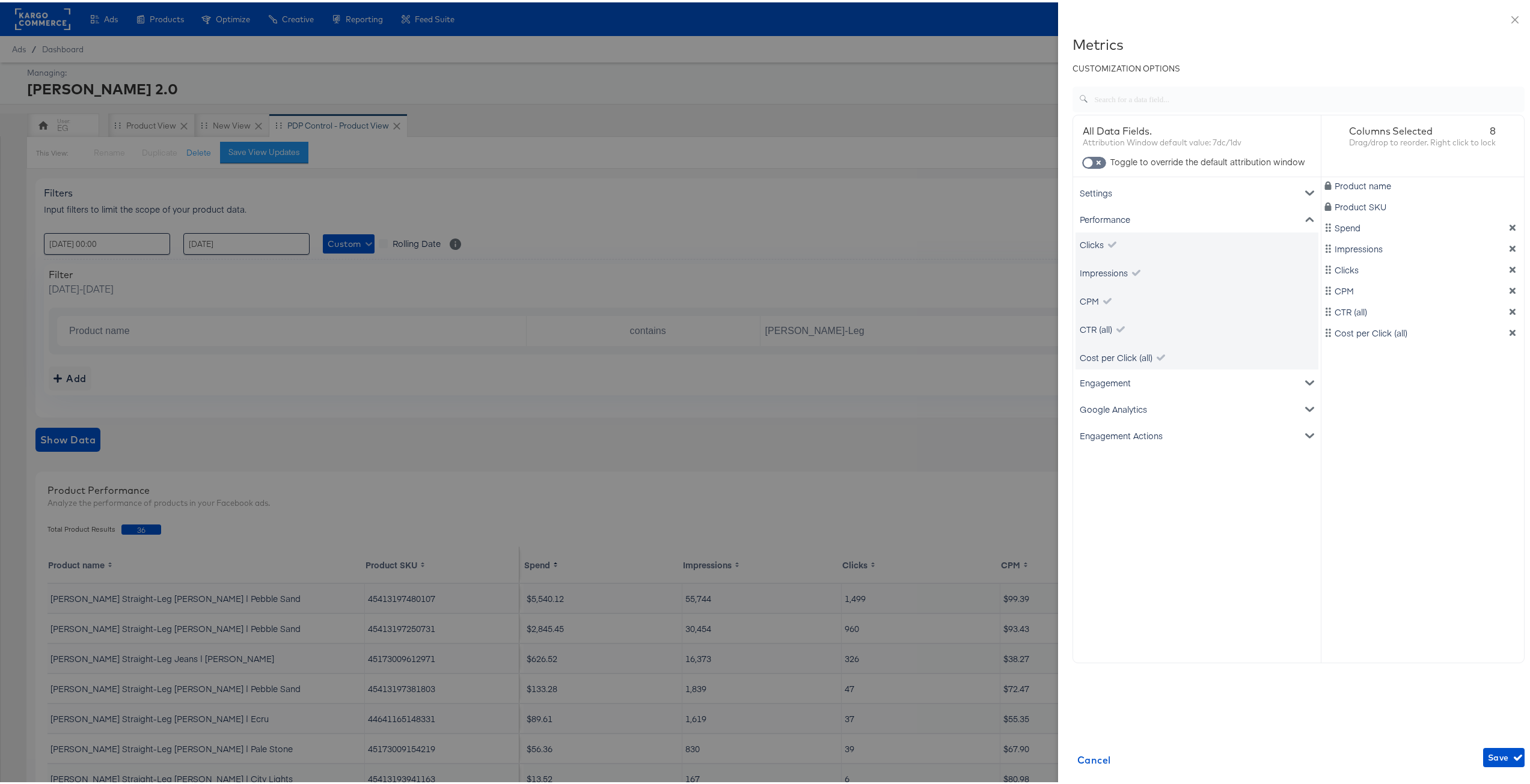
click at [1157, 218] on div "Performance" at bounding box center [1197, 217] width 243 height 27
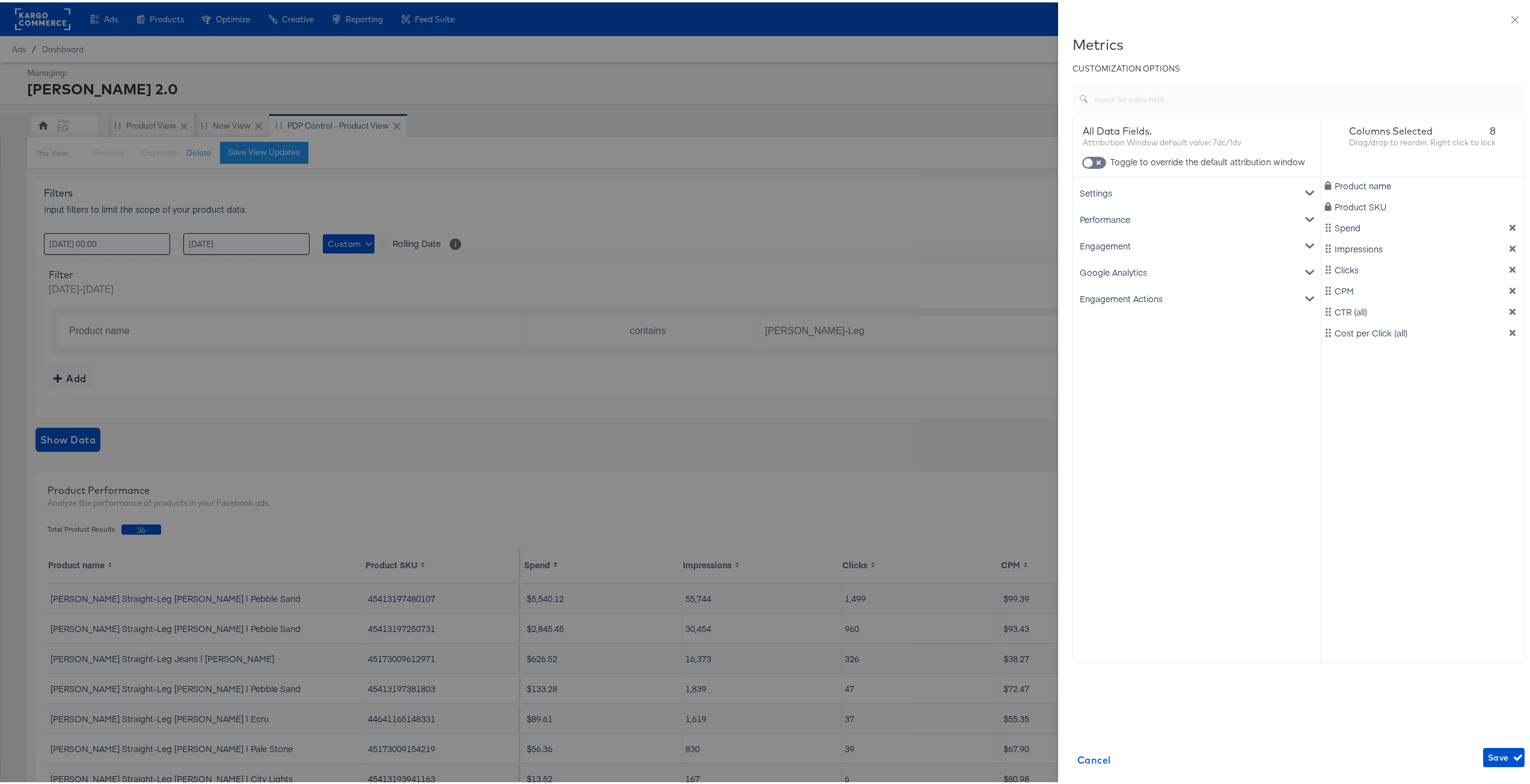
click at [1146, 269] on div "Google Analytics" at bounding box center [1197, 270] width 243 height 27
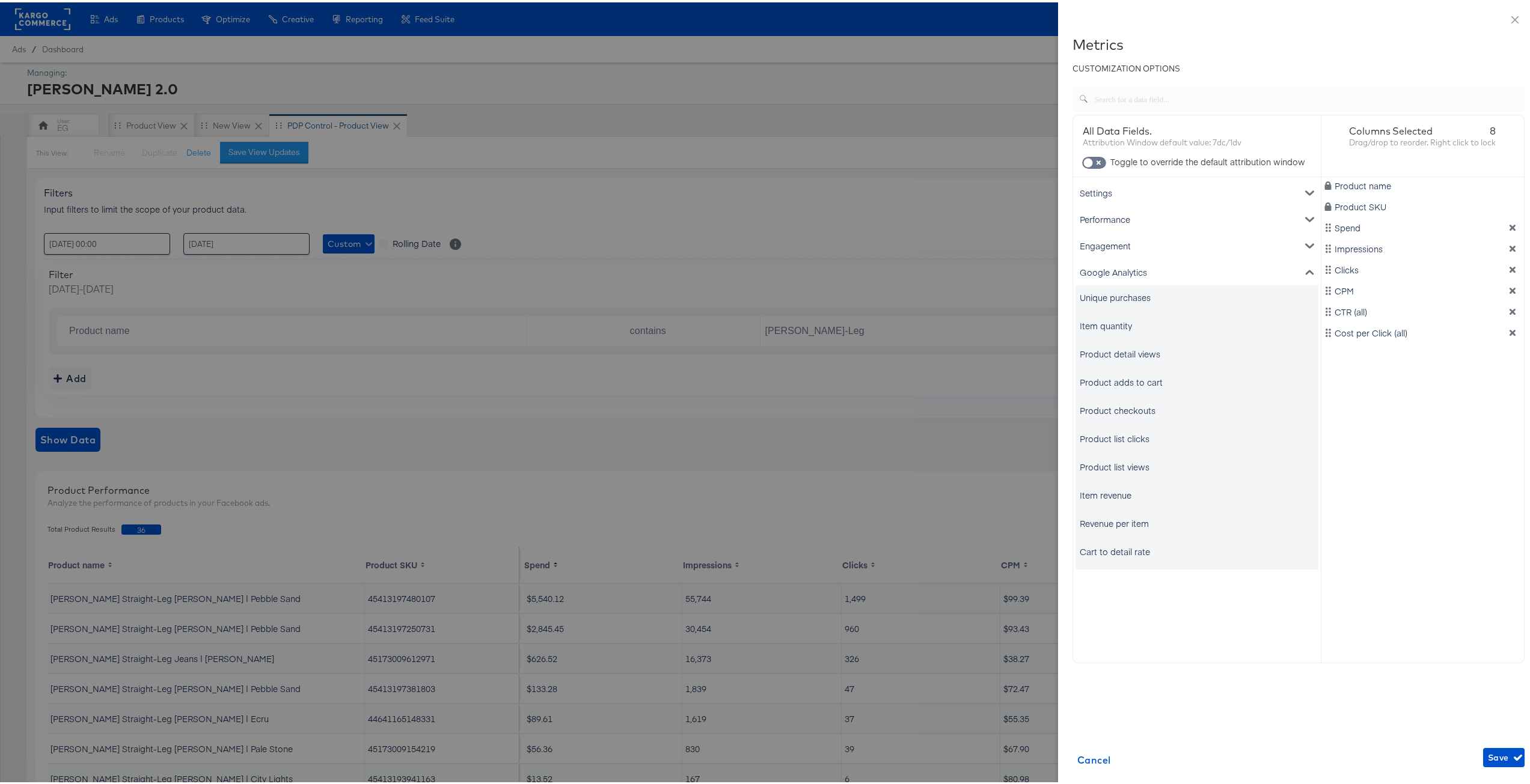
click at [1138, 298] on div "Unique purchases" at bounding box center [1115, 295] width 71 height 12
click at [1391, 360] on div "Product name Product SKU Spend Impressions Clicks CPM CTR (all) Cost per Click …" at bounding box center [1423, 371] width 203 height 392
drag, startPoint x: 1392, startPoint y: 355, endPoint x: 1381, endPoint y: 236, distance: 119.5
click at [1381, 236] on div "Product name Product SKU Spend Impressions Clicks CPM CTR (all) Cost per Click …" at bounding box center [1423, 371] width 203 height 392
click at [1488, 757] on span "Save" at bounding box center [1503, 756] width 32 height 15
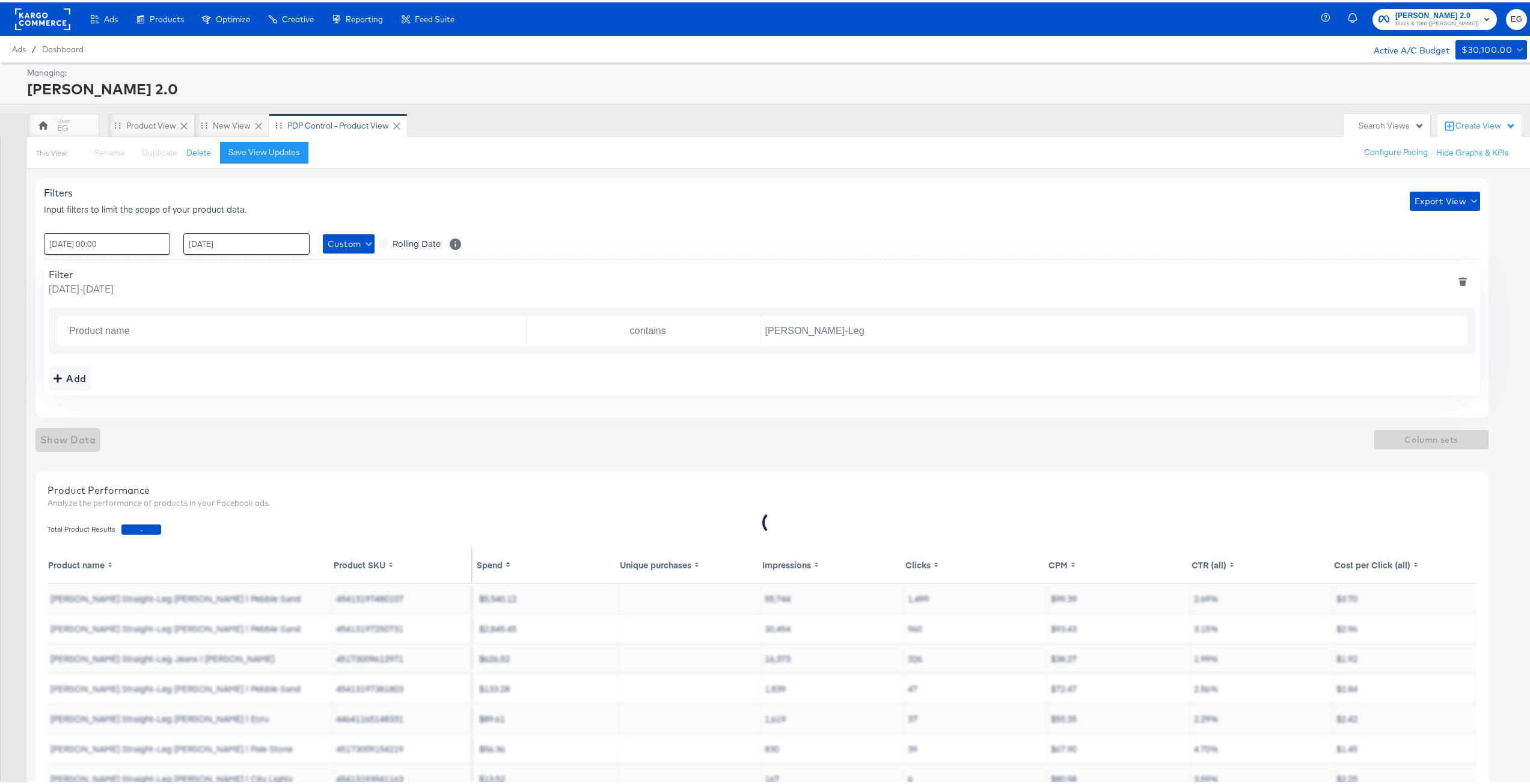
click at [657, 670] on table "Product name Product SKU Spend Unique purchases Impressions Clicks CPM CTR (all…" at bounding box center [761, 695] width 1429 height 301
click at [596, 530] on div "Total Product Results 36" at bounding box center [762, 528] width 1442 height 22
click at [149, 598] on td "[PERSON_NAME] Straight-Leg [PERSON_NAME] | Pebble Sand" at bounding box center [189, 596] width 285 height 29
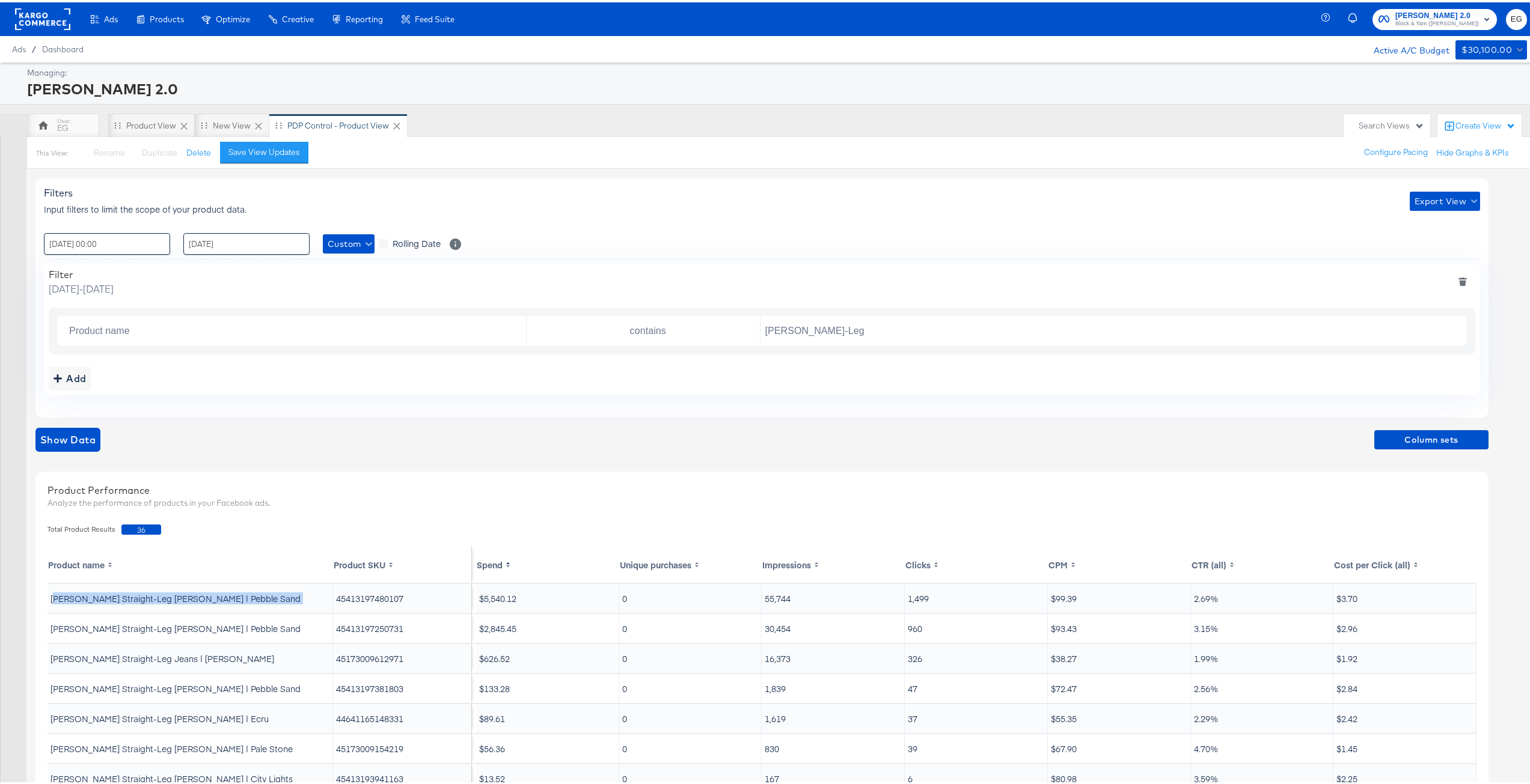
click at [149, 598] on td "[PERSON_NAME] Straight-Leg [PERSON_NAME] | Pebble Sand" at bounding box center [189, 596] width 285 height 29
copy td "[PERSON_NAME] Straight-Leg [PERSON_NAME] | Pebble Sand"
click at [880, 323] on input "Dylan Straight-Leg" at bounding box center [1111, 329] width 701 height 25
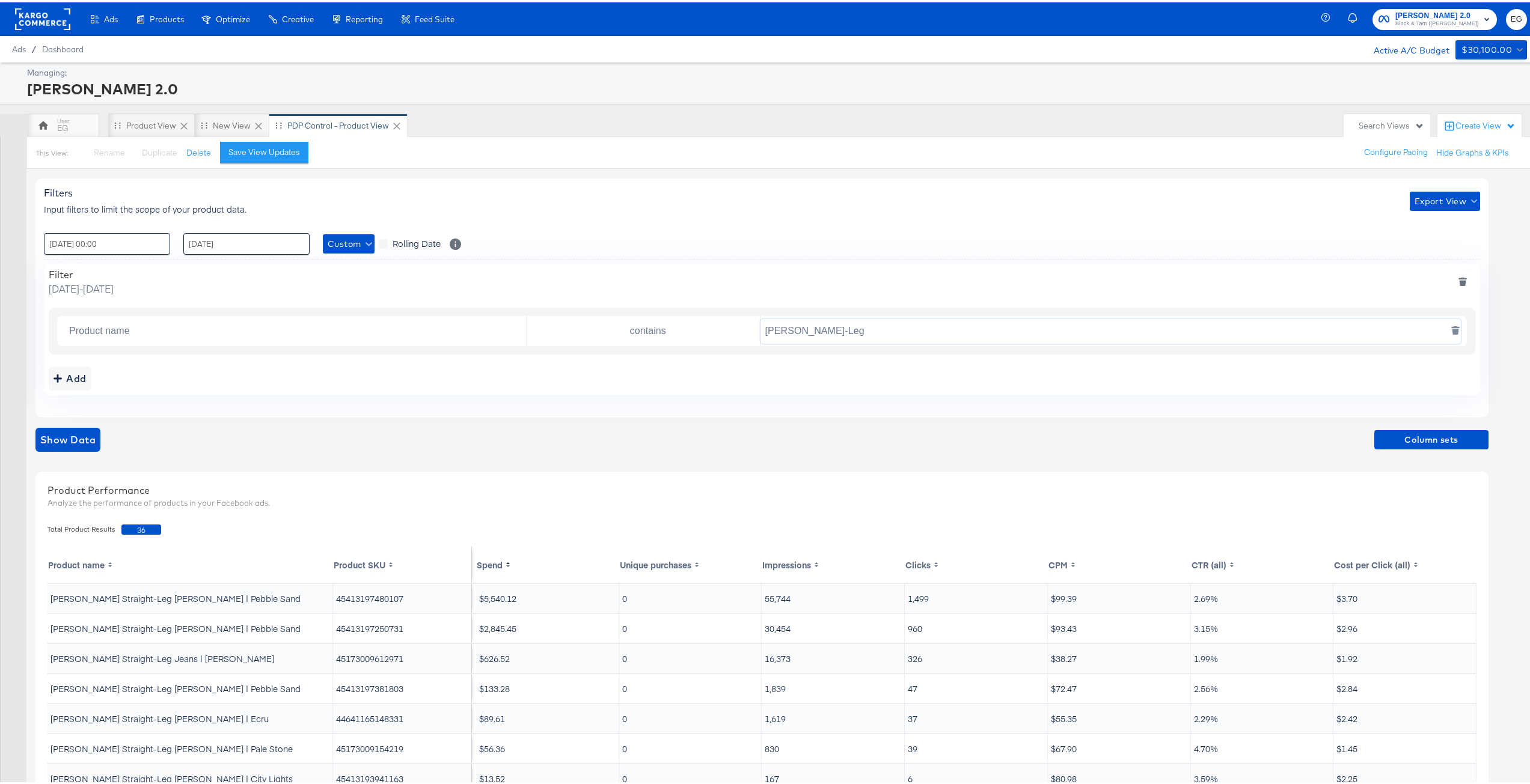
paste input "Jean | Pebble Sand"
type input "[PERSON_NAME] Straight-Leg [PERSON_NAME] | Pebble Sand"
click at [66, 434] on span "Show Data" at bounding box center [68, 438] width 56 height 17
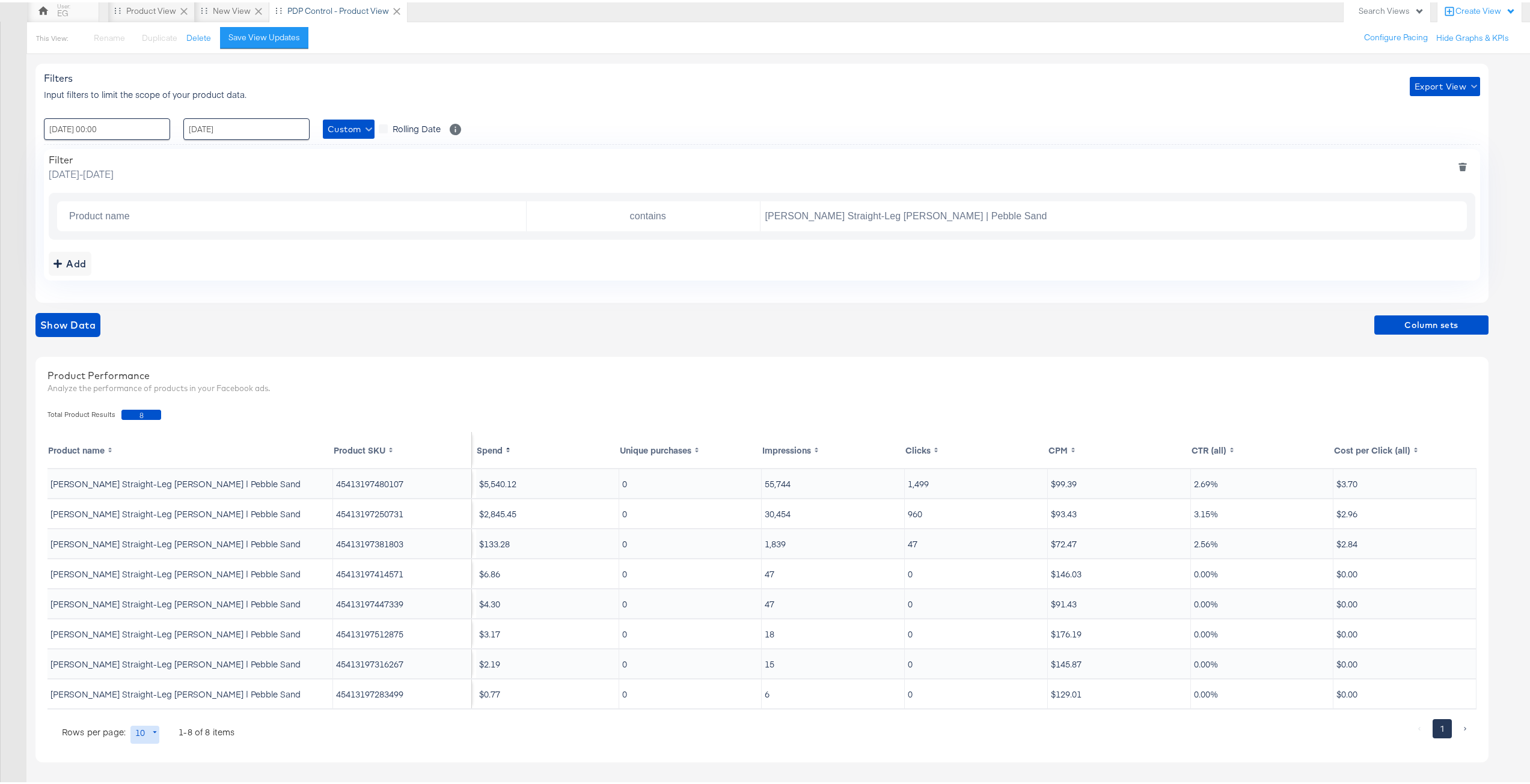
scroll to position [124, 0]
click at [472, 746] on div at bounding box center [822, 733] width 1173 height 31
click at [1425, 315] on span "Column sets" at bounding box center [1431, 323] width 105 height 15
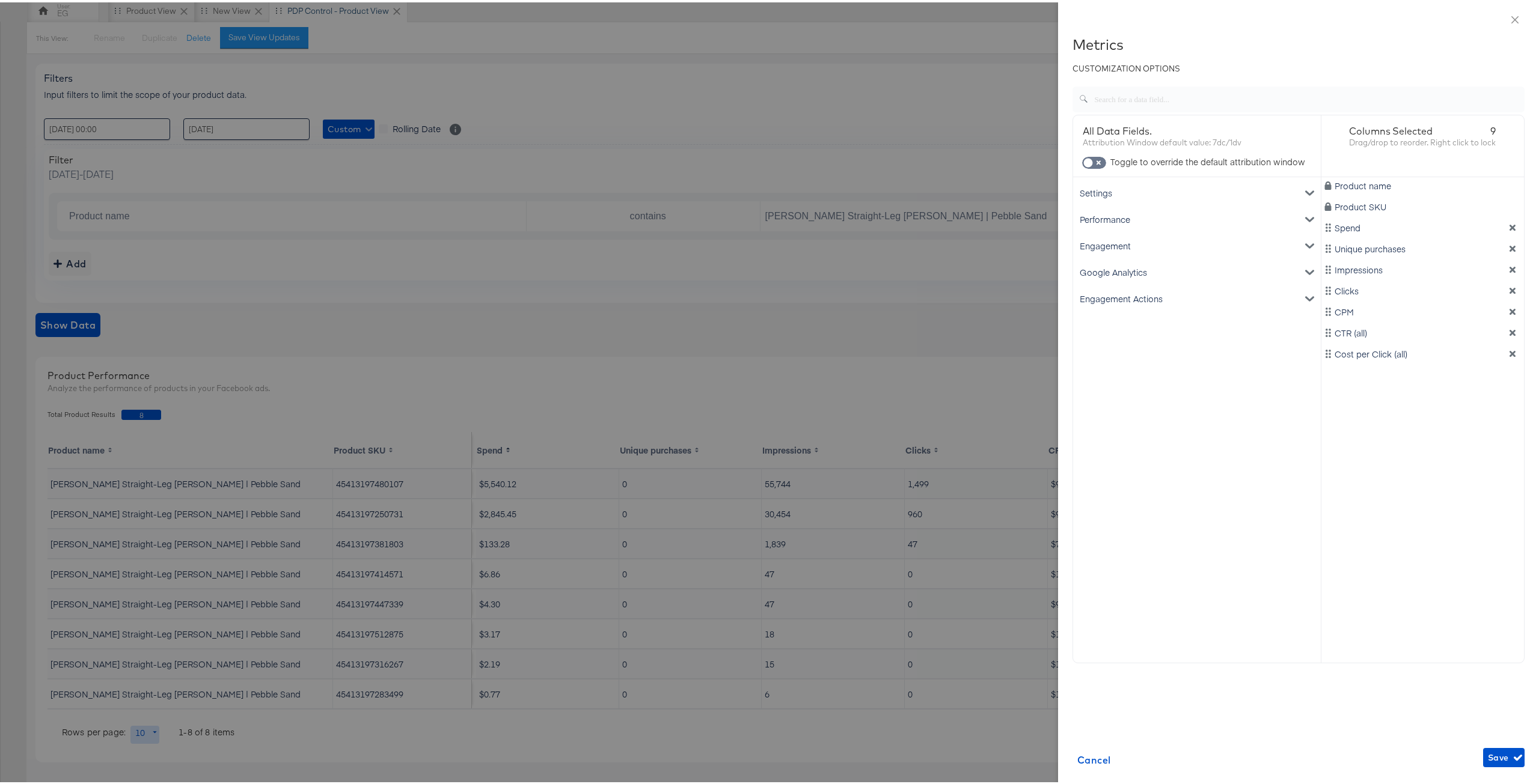
click at [1159, 207] on div "Performance" at bounding box center [1197, 217] width 243 height 27
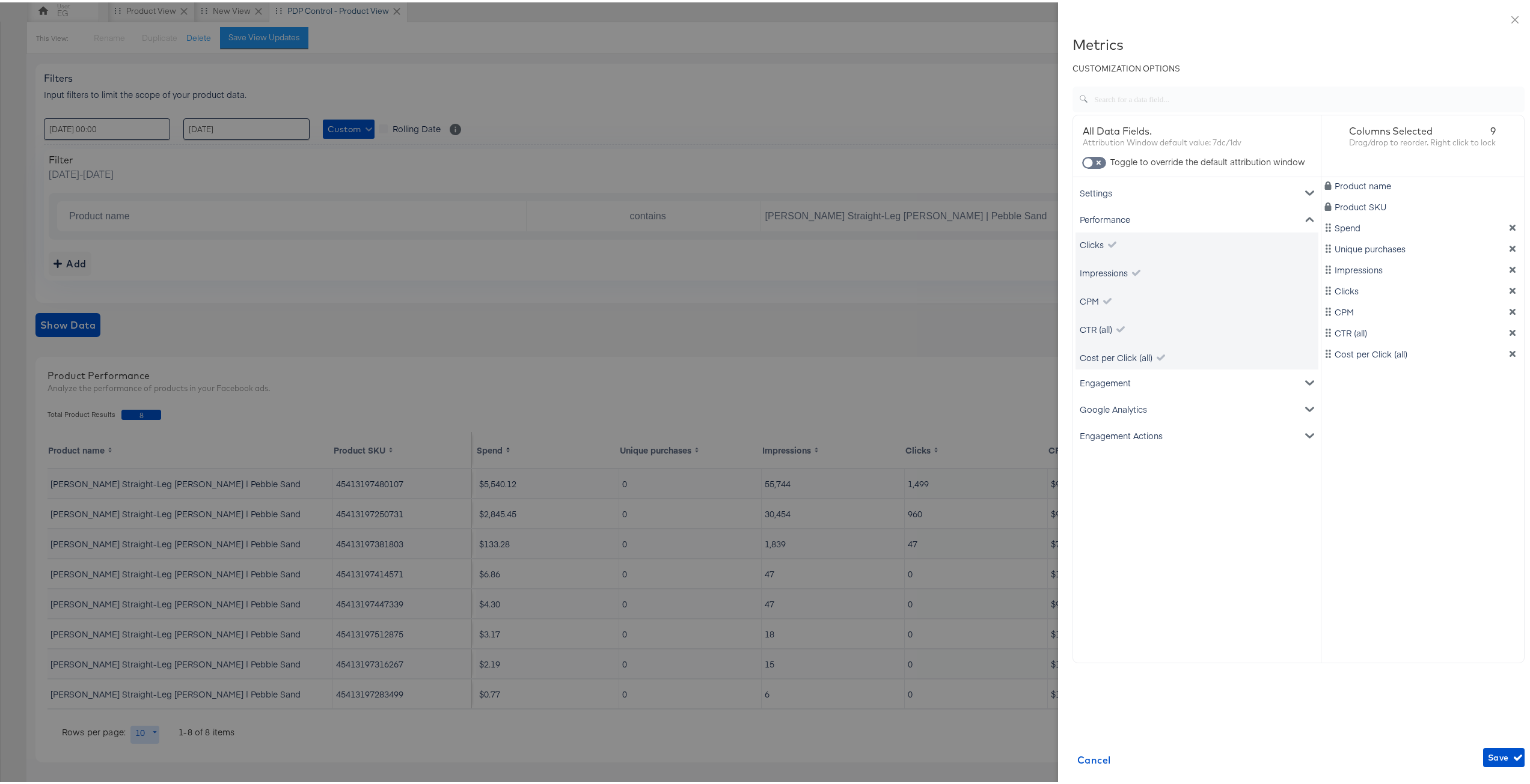
click at [1159, 212] on div "Performance" at bounding box center [1197, 217] width 243 height 27
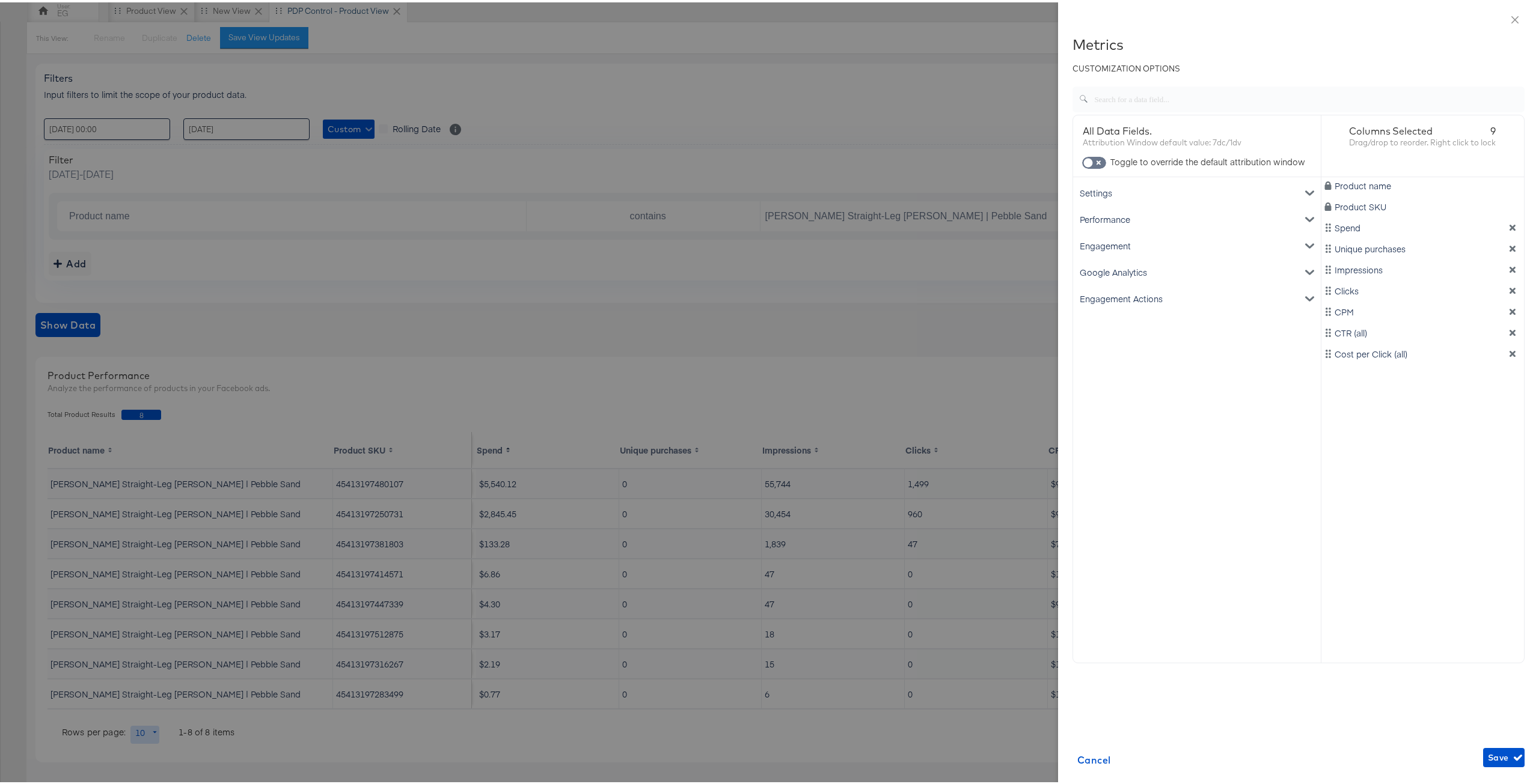
click at [1160, 267] on div "Google Analytics" at bounding box center [1197, 270] width 243 height 27
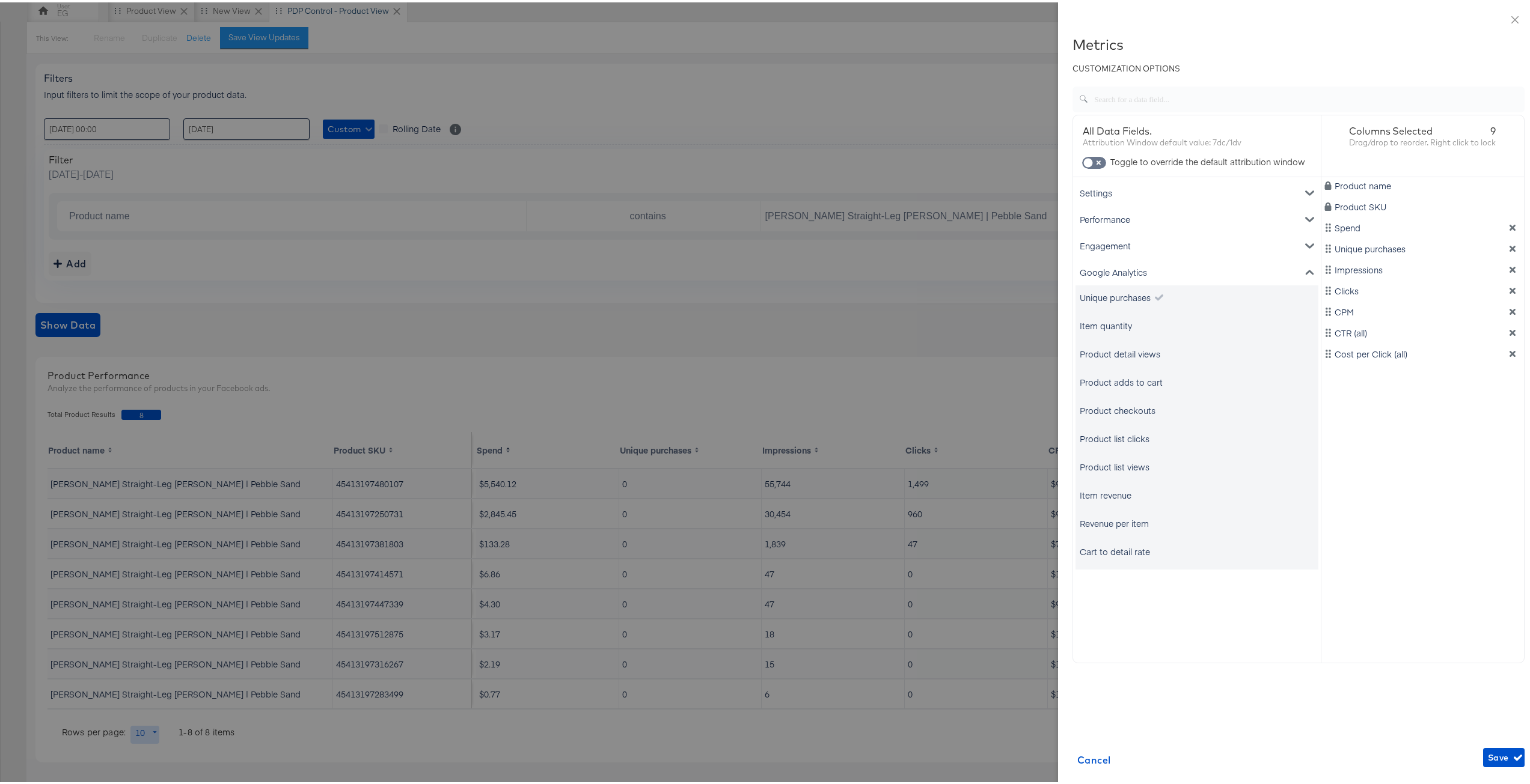
click at [1153, 619] on div "All Data Fields. Attribution Window default value: 7dc/1dv Toggle to override t…" at bounding box center [1197, 387] width 249 height 548
click at [1200, 265] on div "Google Analytics" at bounding box center [1197, 270] width 243 height 27
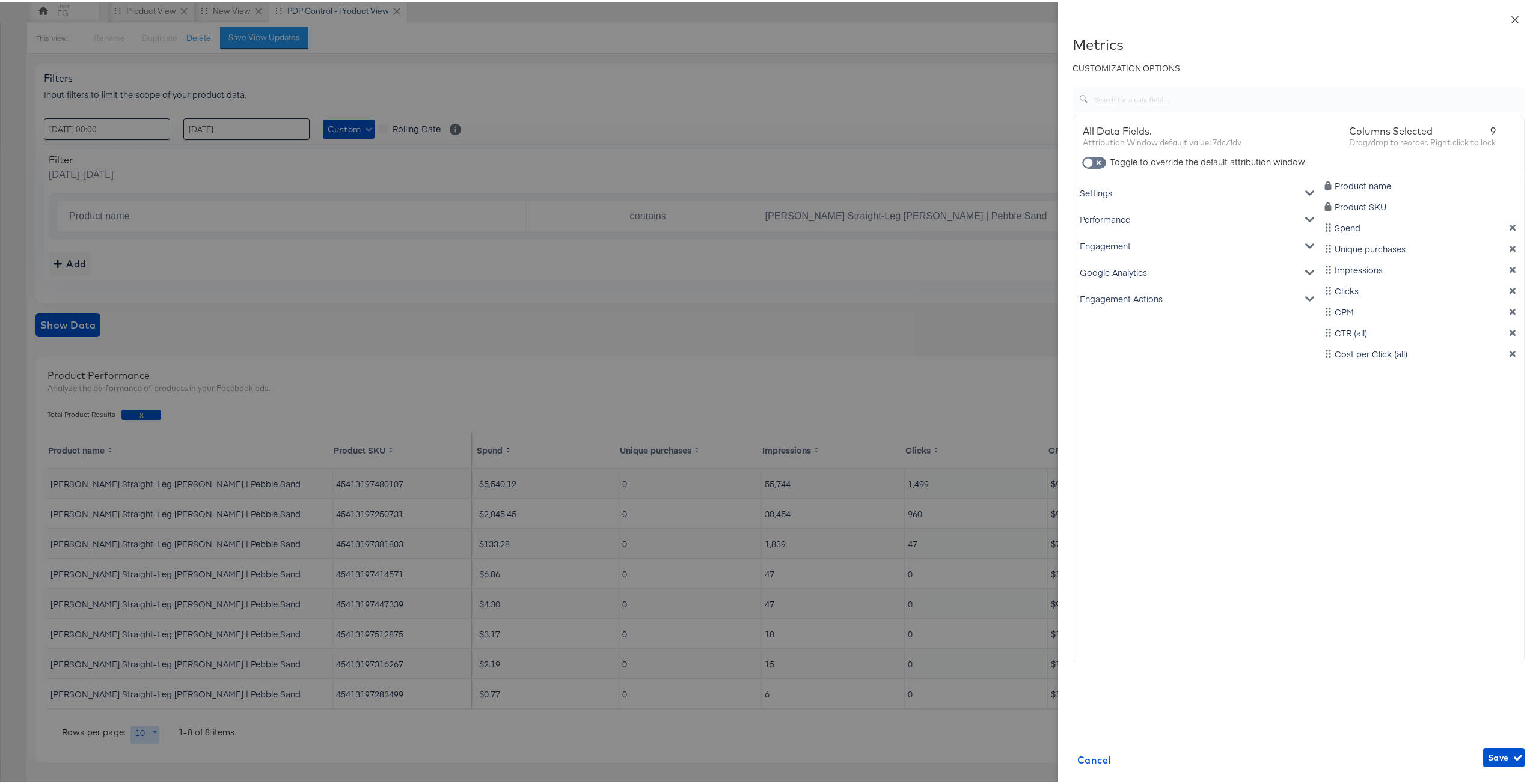
click at [1510, 19] on icon "close" at bounding box center [1515, 17] width 9 height 9
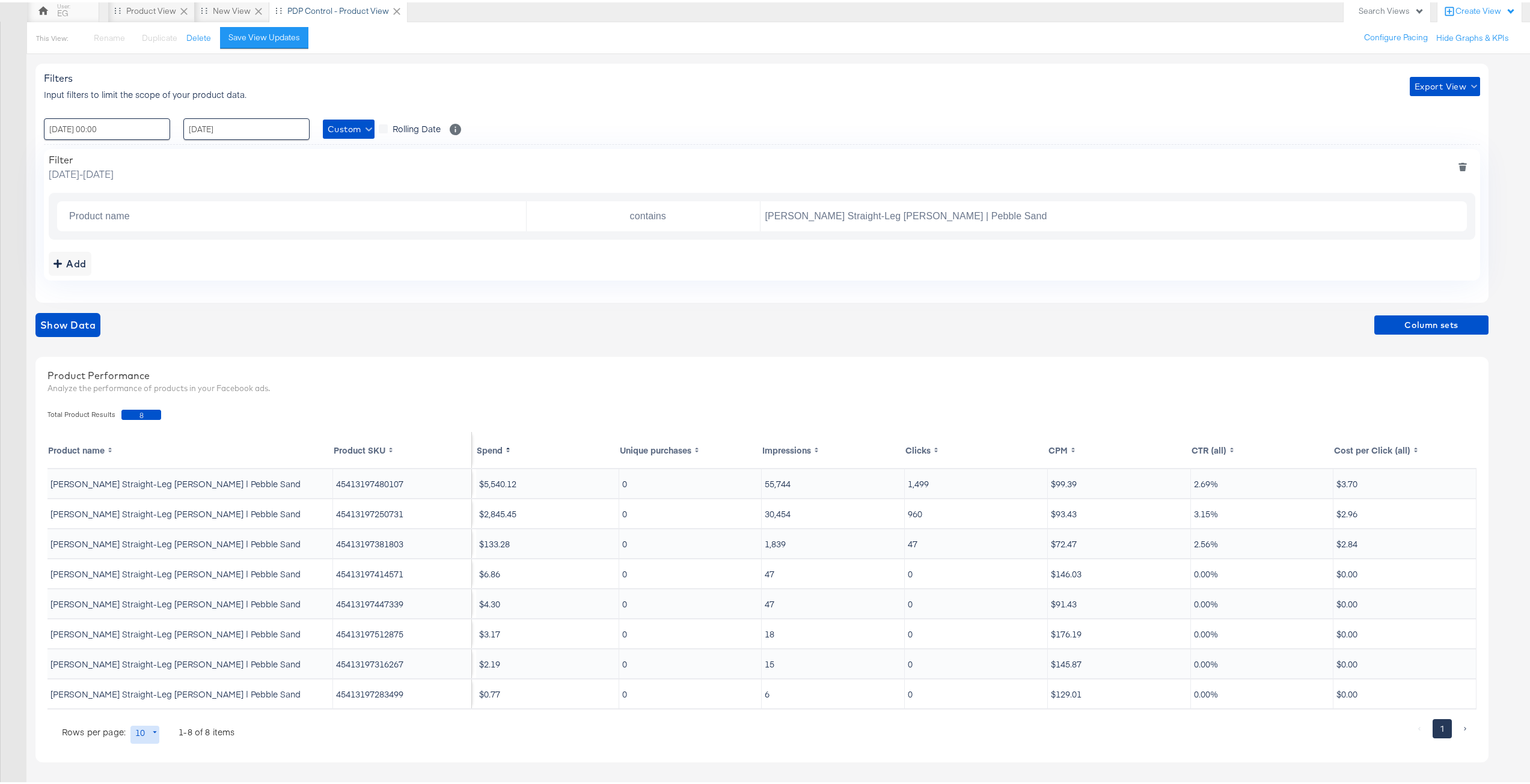
click at [355, 471] on td "45413197480107" at bounding box center [403, 482] width 139 height 29
copy td "45413197480107"
click at [567, 282] on div "Filters Input filters to limit the scope of your product data. Export View : 05…" at bounding box center [762, 181] width 1454 height 239
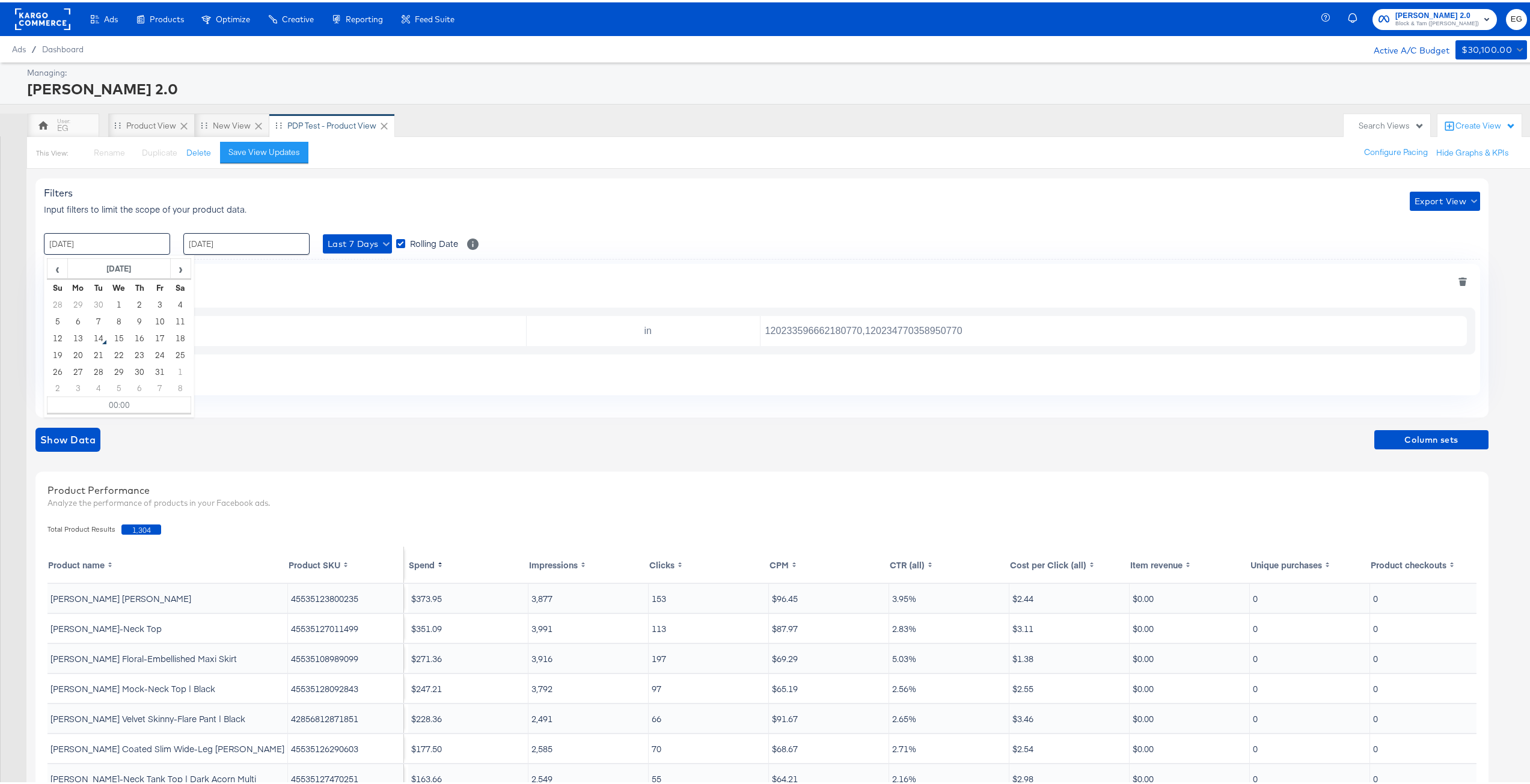
click at [90, 236] on input "[DATE]" at bounding box center [106, 241] width 126 height 21
click at [57, 319] on td "5" at bounding box center [57, 320] width 21 height 17
click at [80, 338] on td "13" at bounding box center [78, 336] width 21 height 17
type input "[DATE] 00:00"
click at [59, 445] on span "Show Data" at bounding box center [68, 438] width 56 height 17
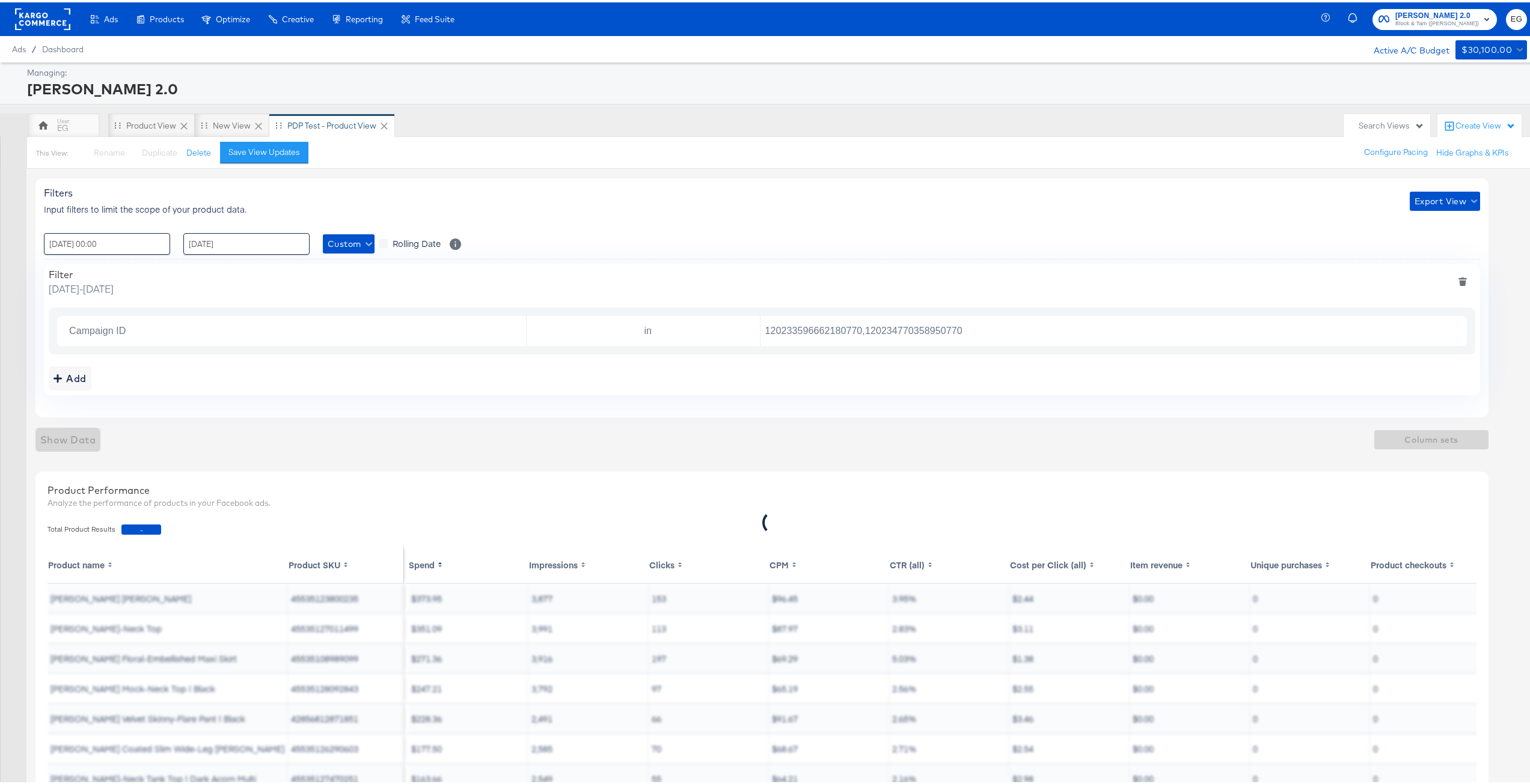
click at [597, 404] on div "Filters Input filters to limit the scope of your product data. Export View : 13…" at bounding box center [762, 296] width 1454 height 239
click at [730, 360] on div "Filter Monday, October 13 2025 - Monday, October 13 2025 Campaign ID in 1202335…" at bounding box center [762, 327] width 1437 height 132
click at [831, 326] on input "120233596662180770,120234770358950770" at bounding box center [1111, 329] width 701 height 25
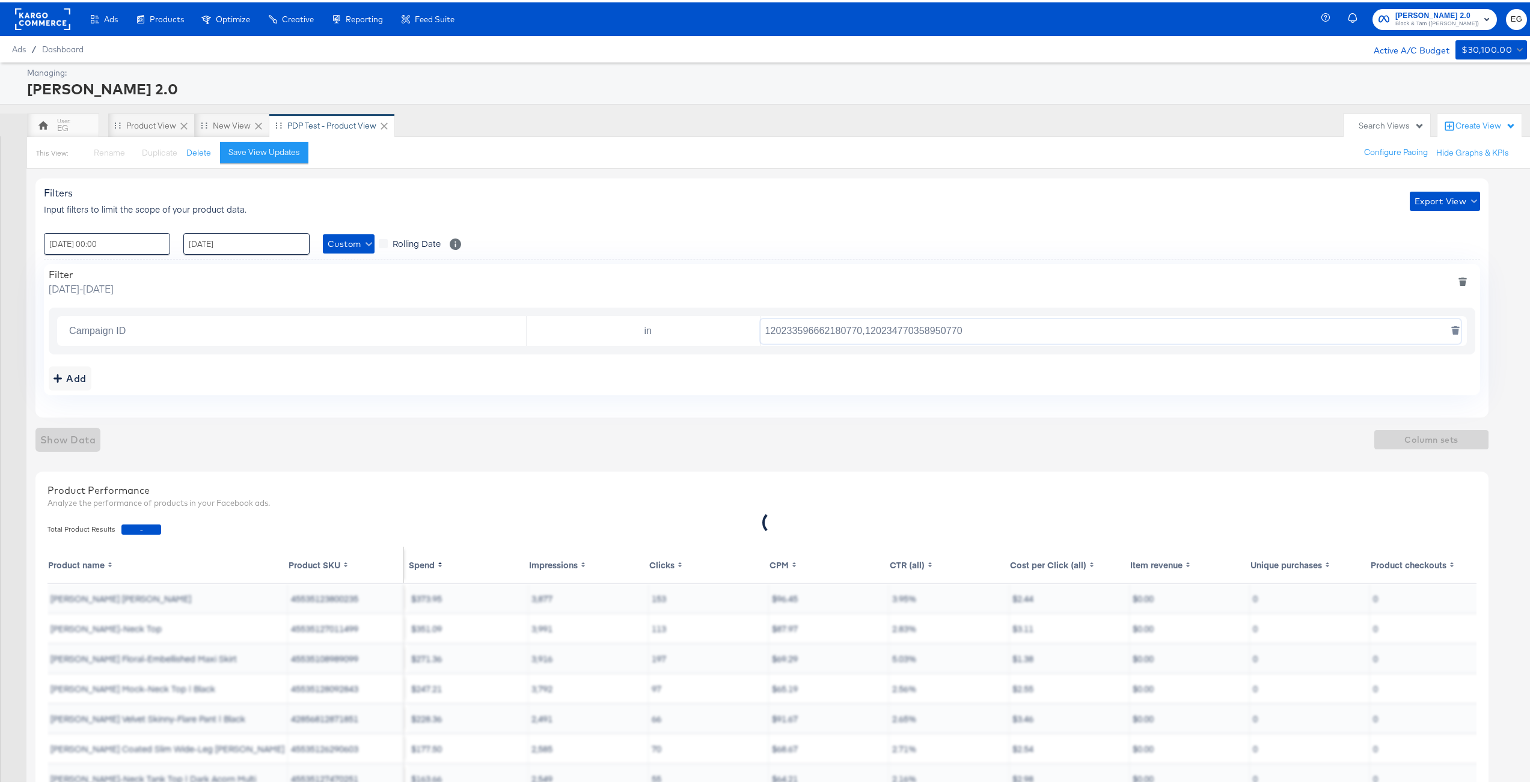
paste input "2999491599"
type input "120229994915990770"
drag, startPoint x: 803, startPoint y: 422, endPoint x: 453, endPoint y: 401, distance: 350.6
click at [802, 422] on div "Filters Input filters to limit the scope of your product data. Export View : 13…" at bounding box center [766, 544] width 1462 height 756
click at [58, 375] on icon "addbutton" at bounding box center [57, 376] width 9 height 9
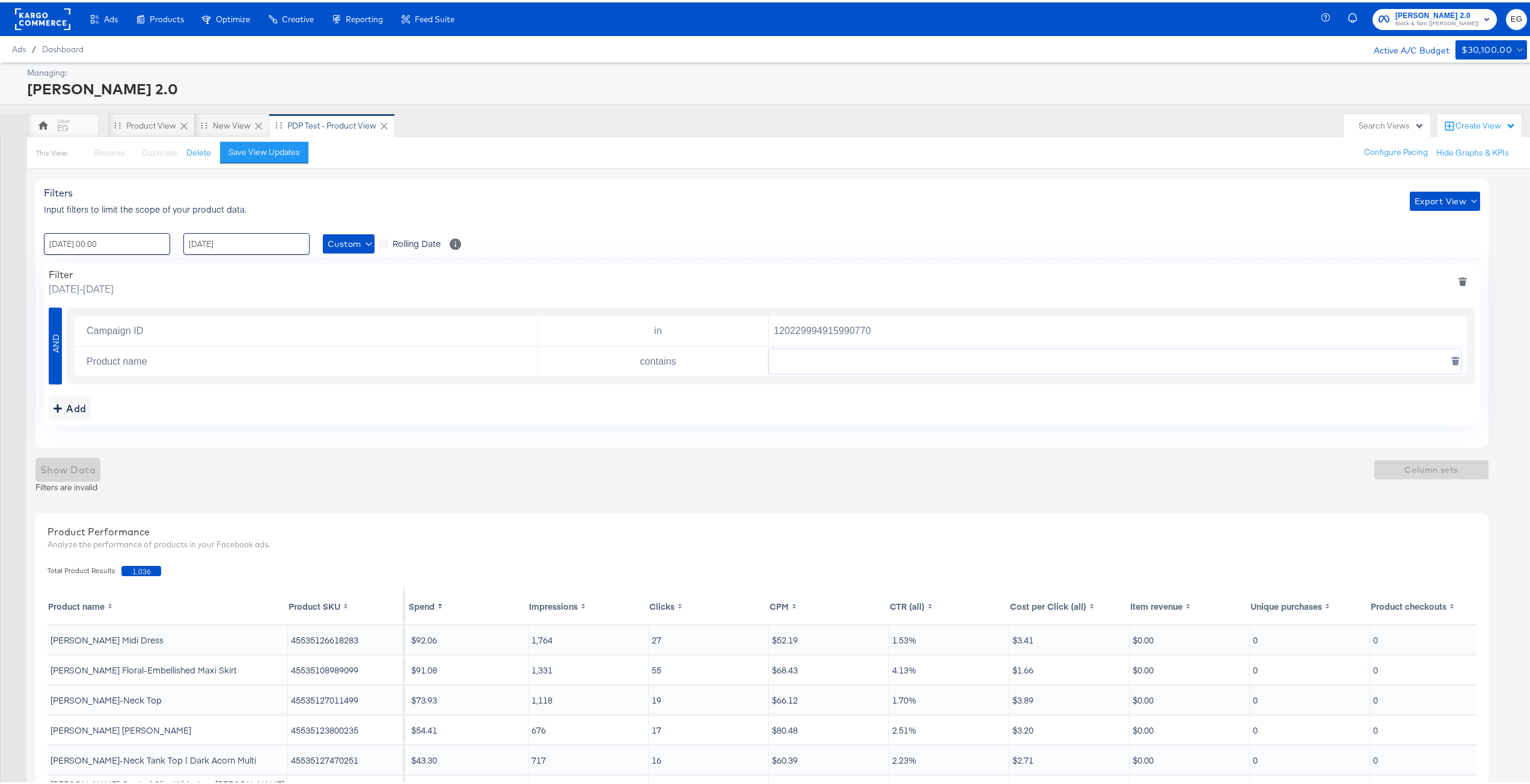
click at [815, 368] on input "text" at bounding box center [1114, 359] width 692 height 25
paste input "[PERSON_NAME] Straight-Leg [PERSON_NAME]"
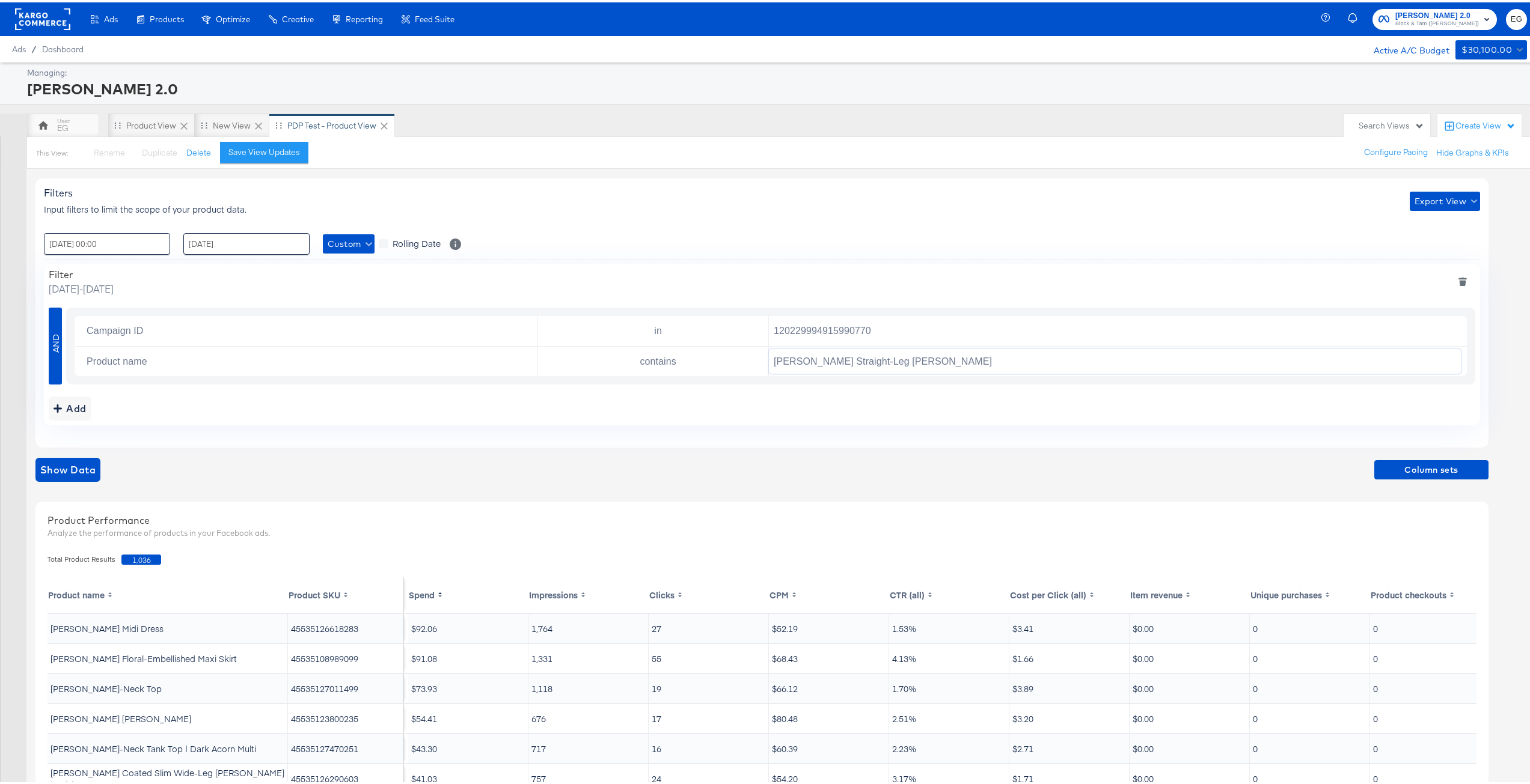
type input "[PERSON_NAME] Straight-Leg [PERSON_NAME]"
click at [867, 476] on div "Show Data Column sets" at bounding box center [762, 468] width 1454 height 24
click at [40, 468] on span "Show Data" at bounding box center [68, 468] width 56 height 17
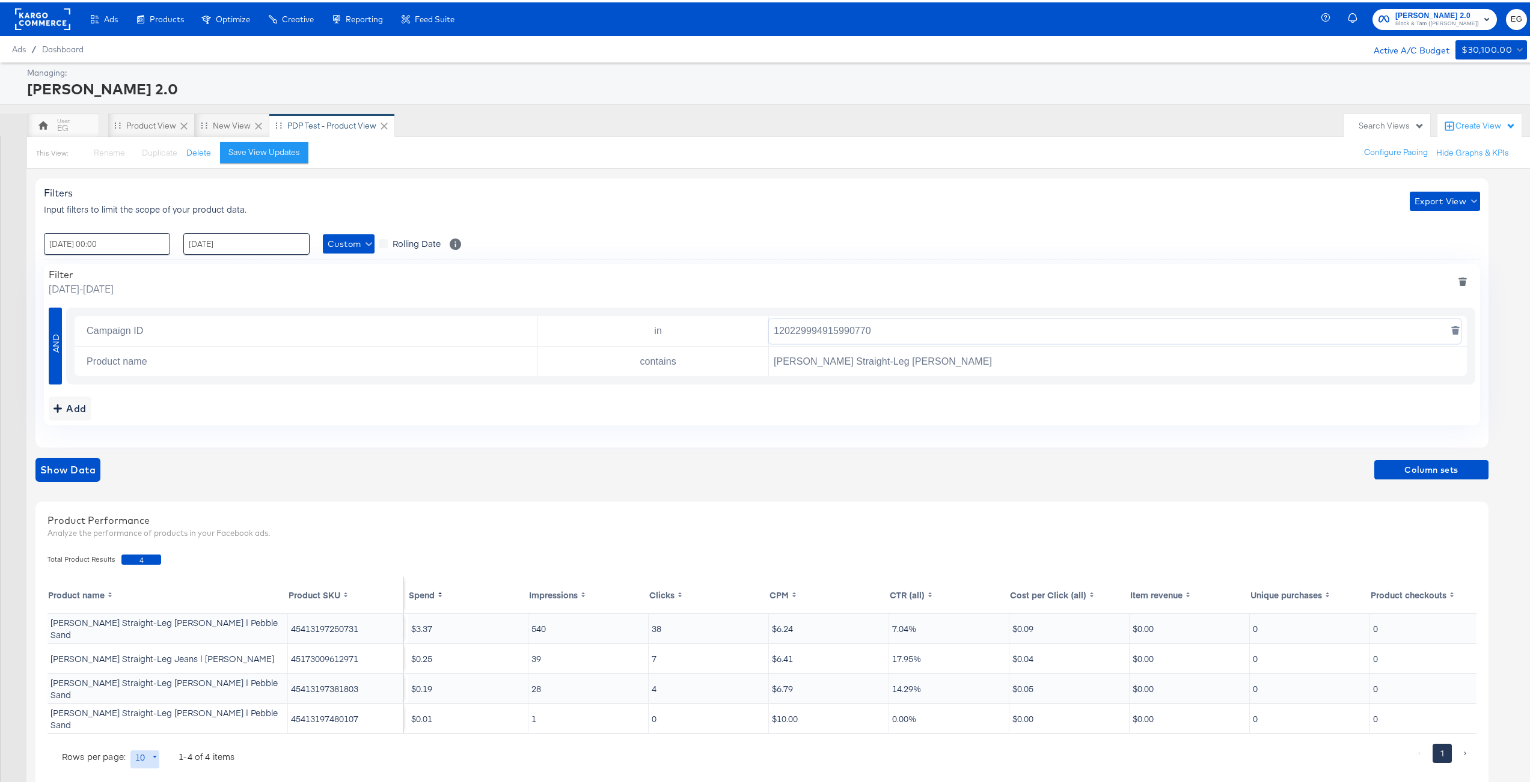
click at [921, 321] on input "120229994915990770" at bounding box center [1114, 329] width 692 height 25
paste input "129318748"
type input "120212931874890770"
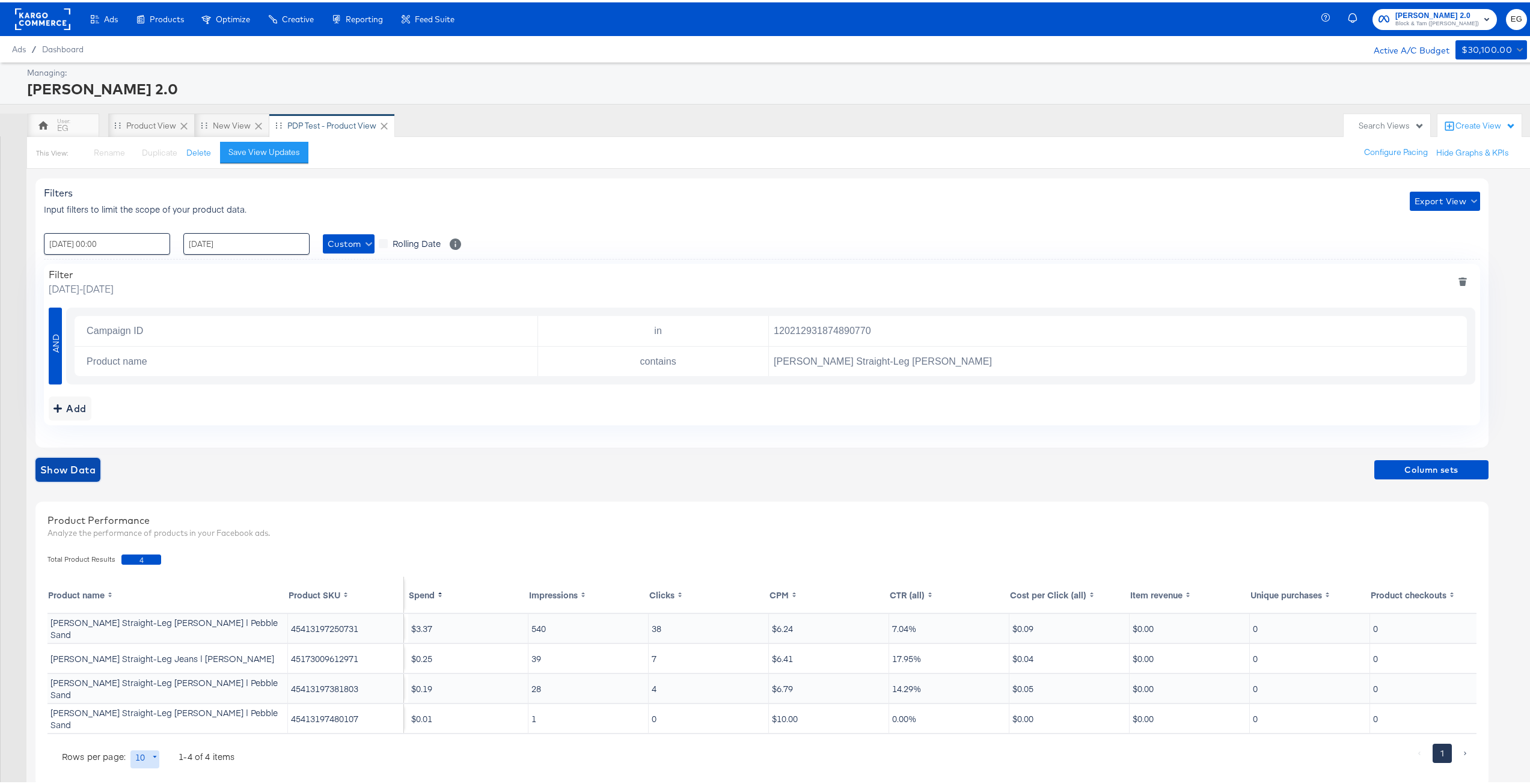
click at [60, 474] on span "Show Data" at bounding box center [68, 468] width 56 height 17
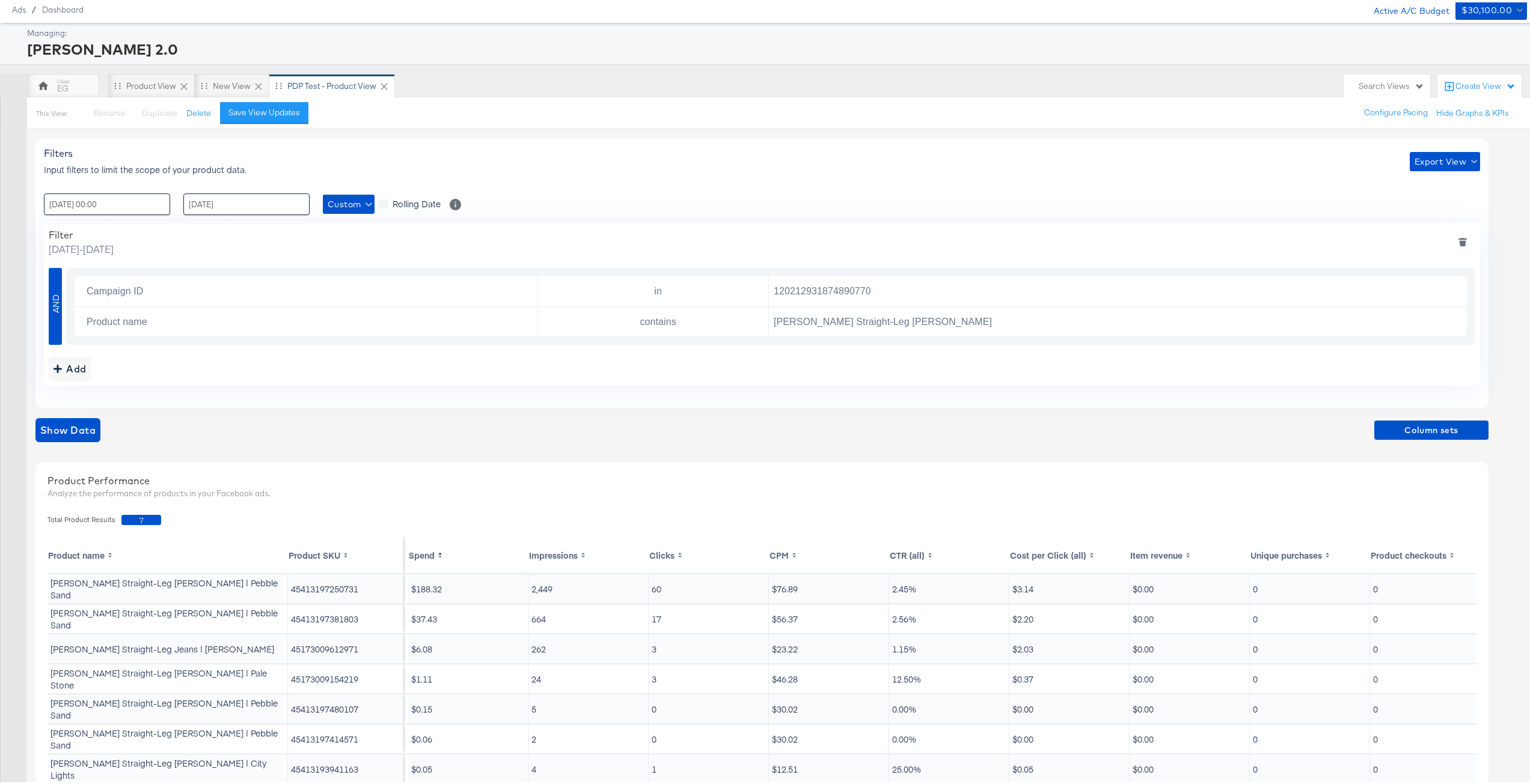
scroll to position [60, 0]
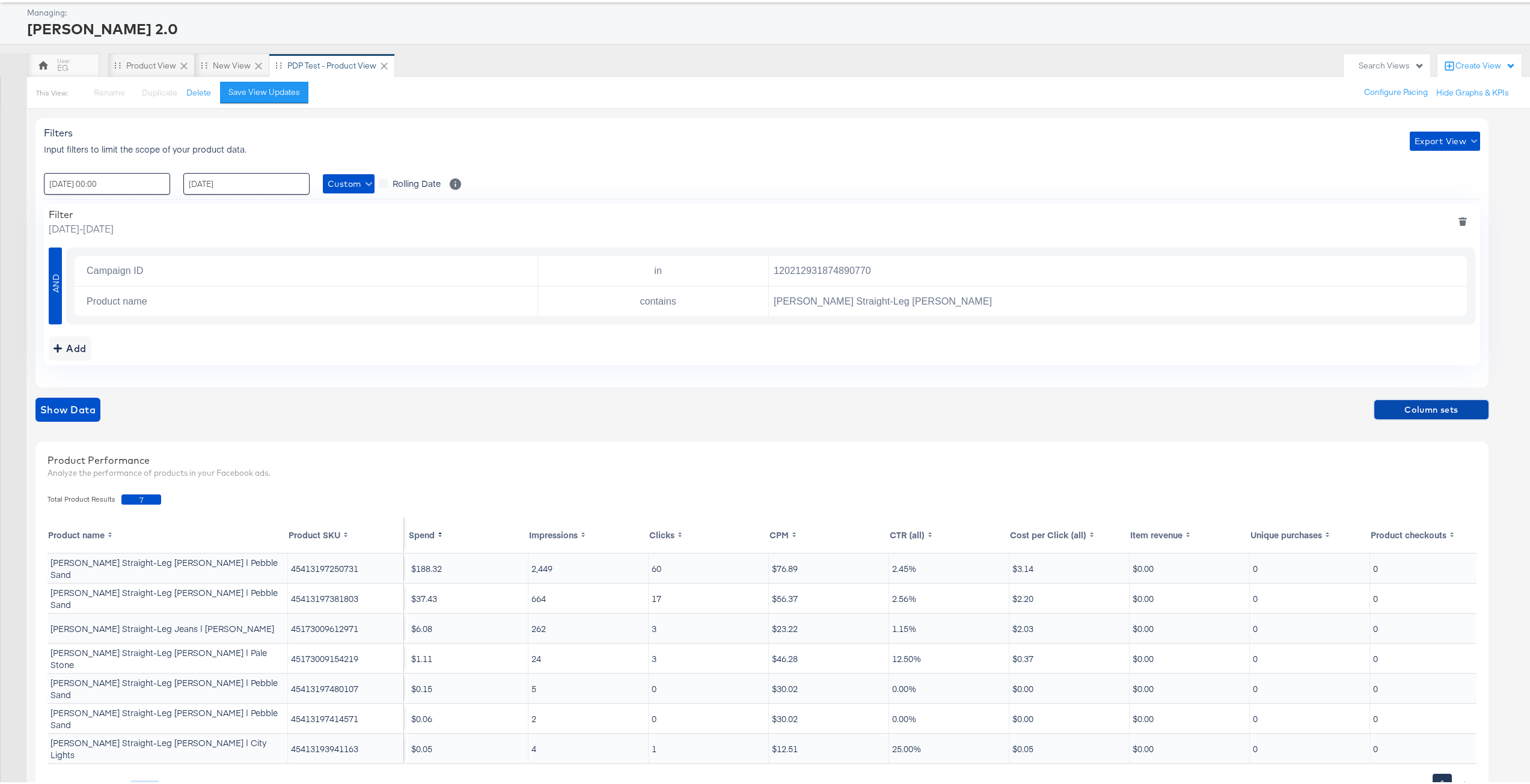
click at [1439, 411] on span "Column sets" at bounding box center [1431, 408] width 105 height 15
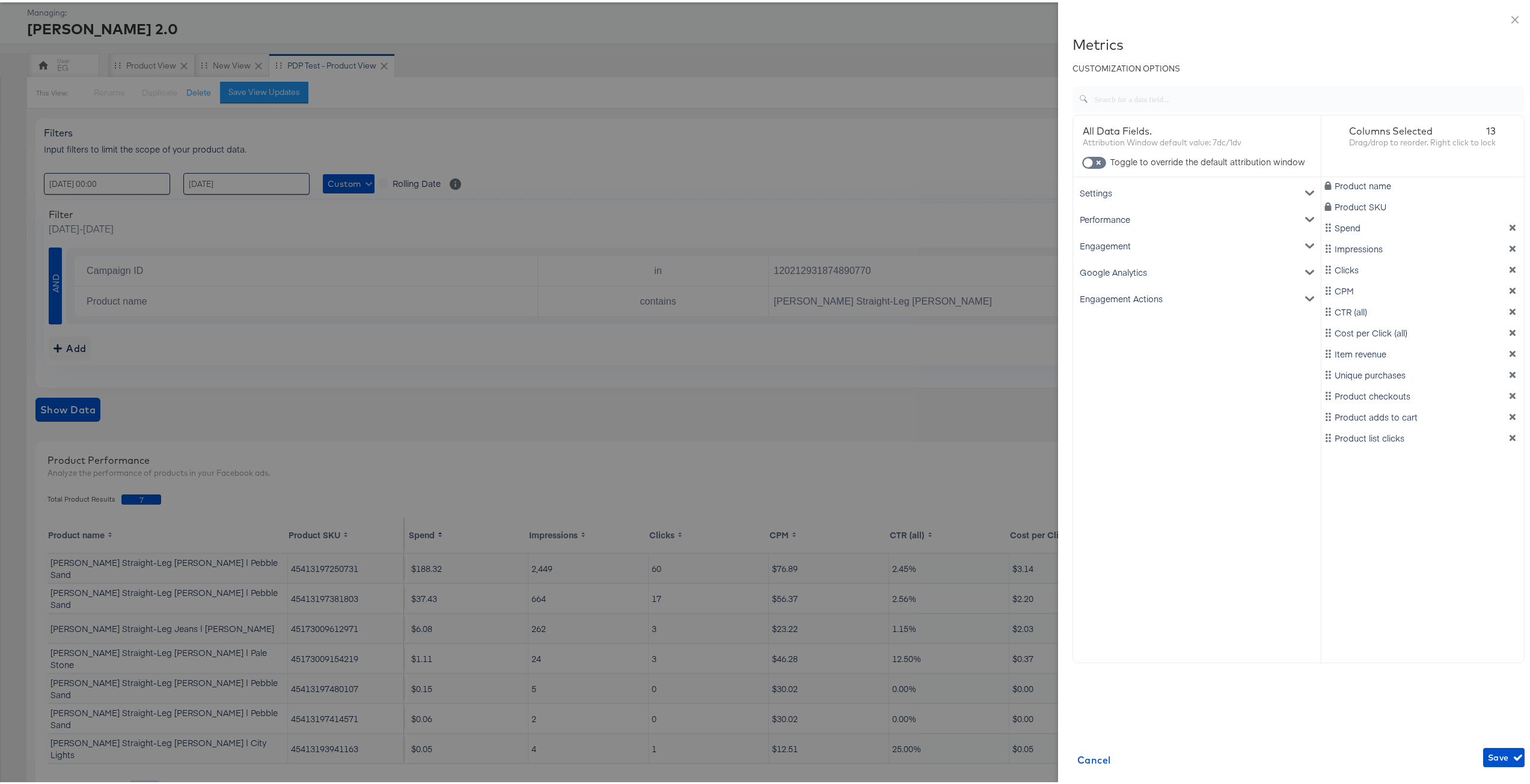
click at [1137, 272] on div "Google Analytics" at bounding box center [1197, 270] width 243 height 27
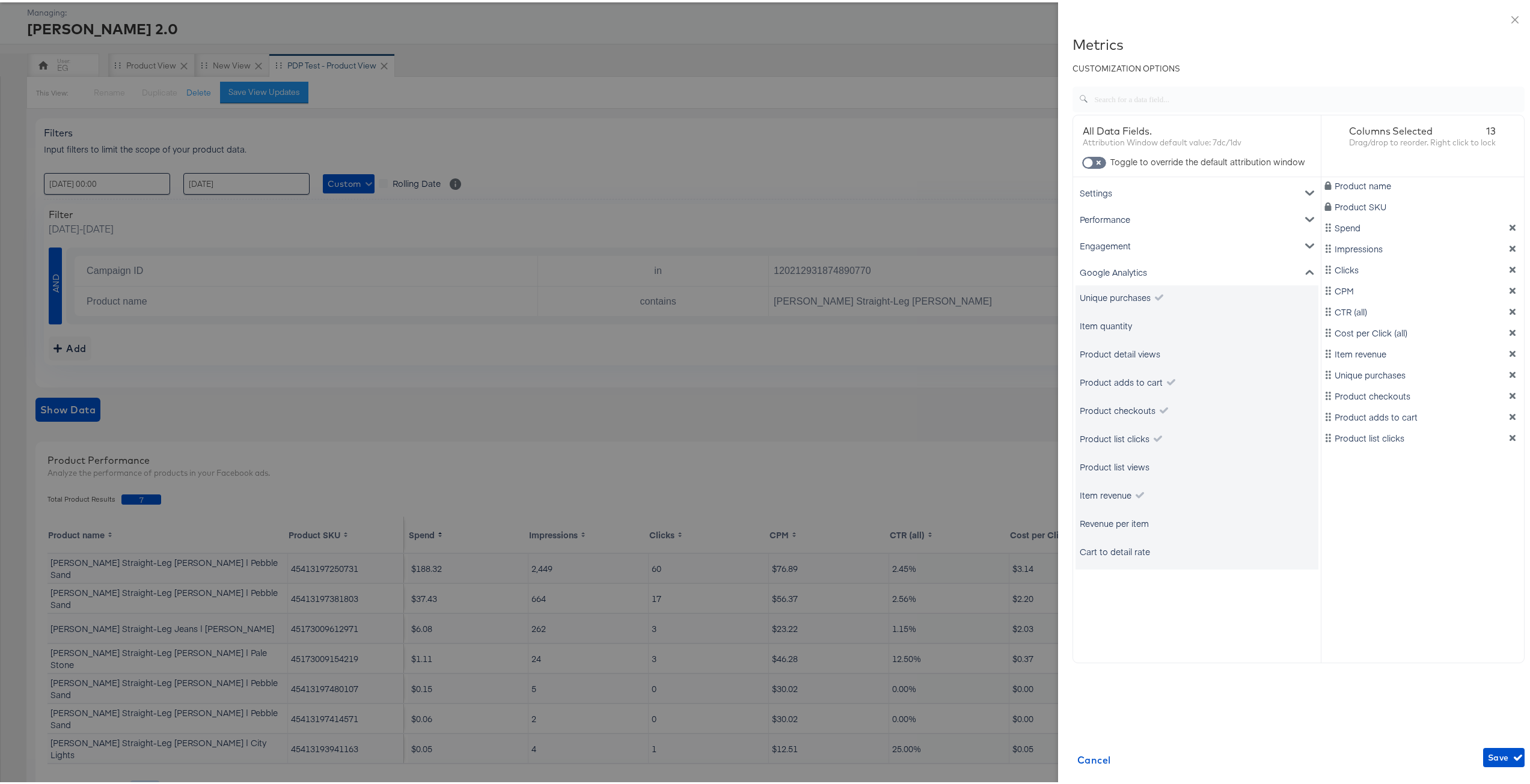
click at [1170, 259] on div "Google Analytics" at bounding box center [1197, 270] width 243 height 27
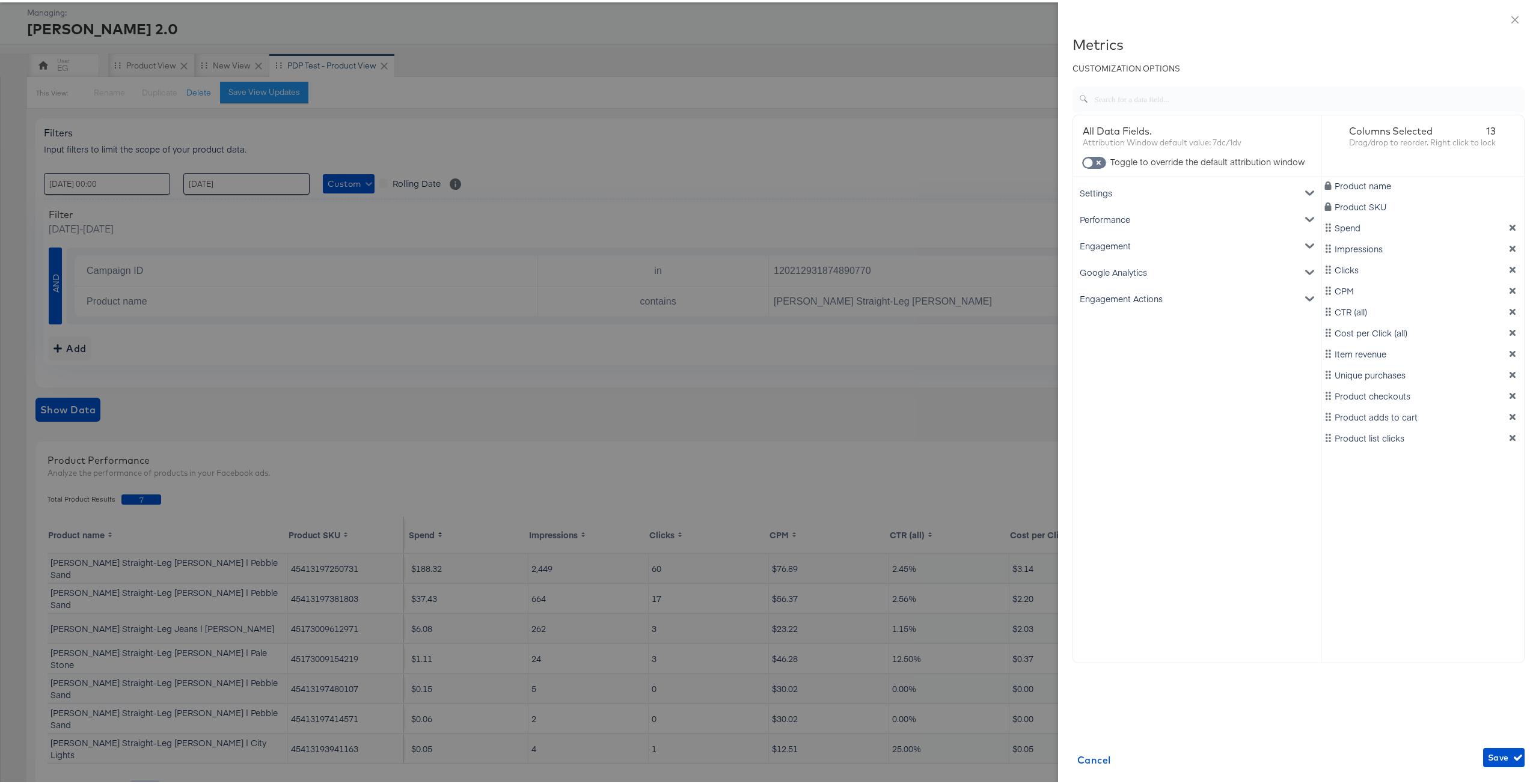
click at [1156, 292] on div "Engagement Actions" at bounding box center [1197, 296] width 243 height 27
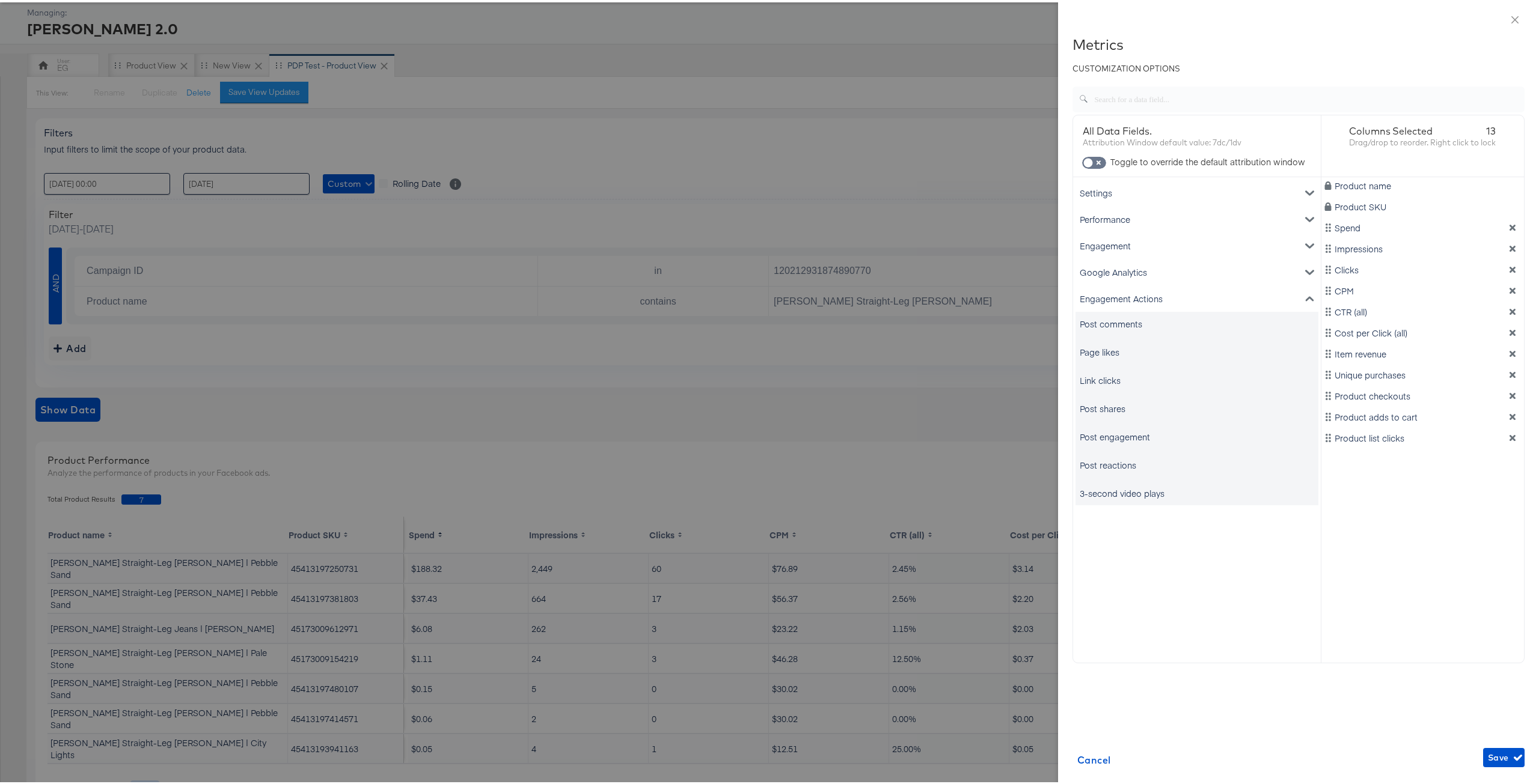
click at [1156, 292] on div "Engagement Actions" at bounding box center [1197, 296] width 243 height 27
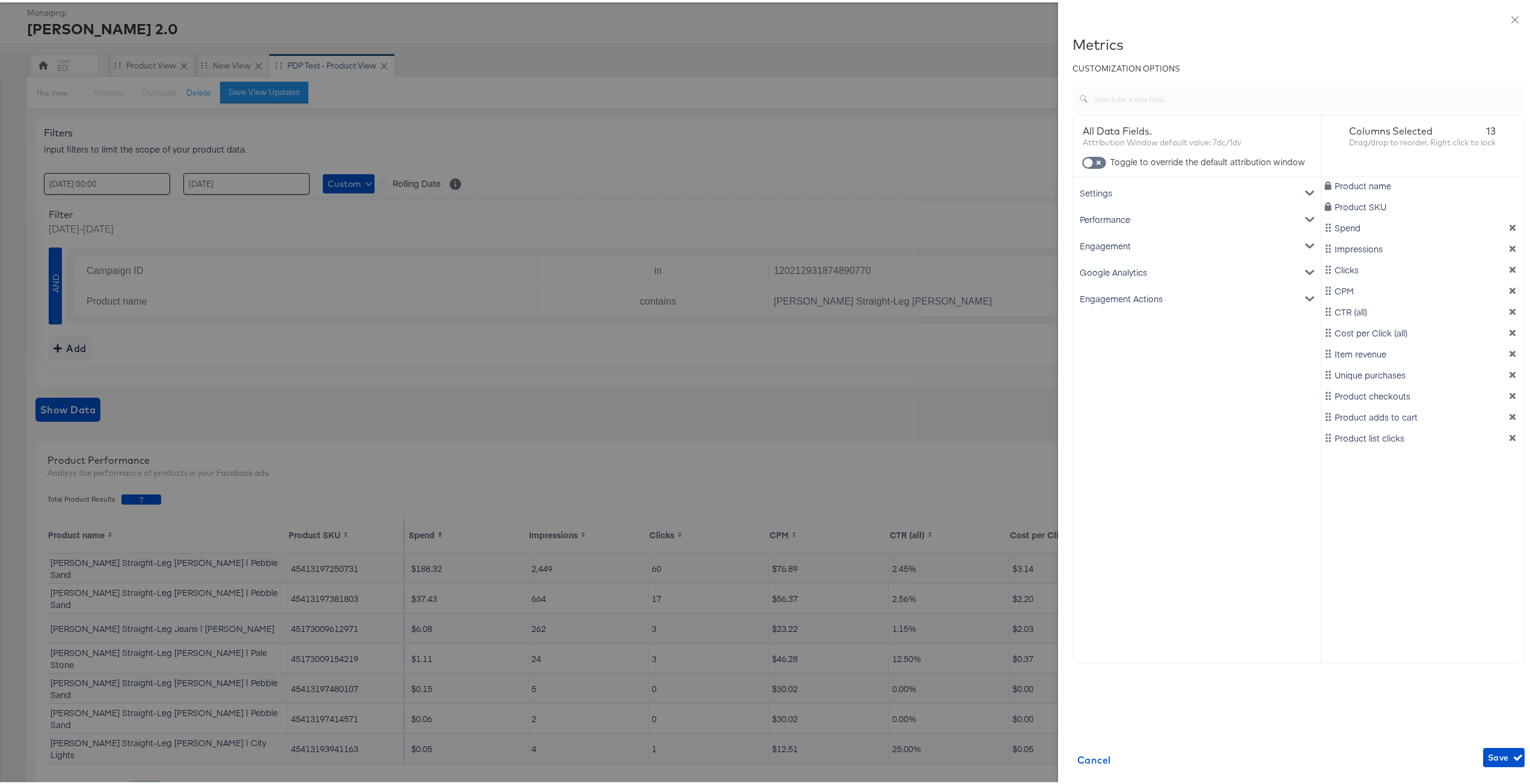
click at [1148, 189] on div "Settings" at bounding box center [1197, 190] width 243 height 27
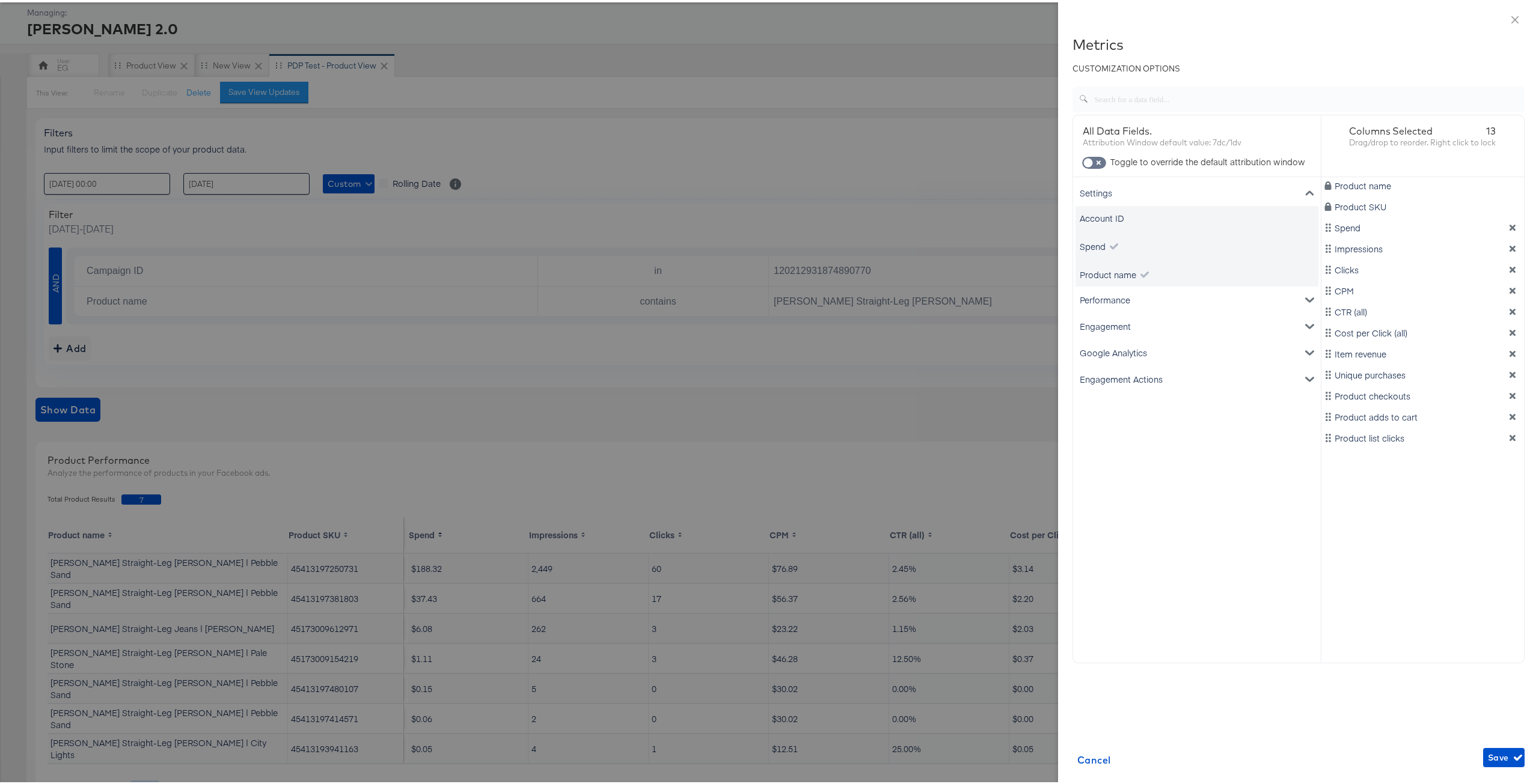
click at [1148, 189] on div "Settings" at bounding box center [1197, 190] width 243 height 27
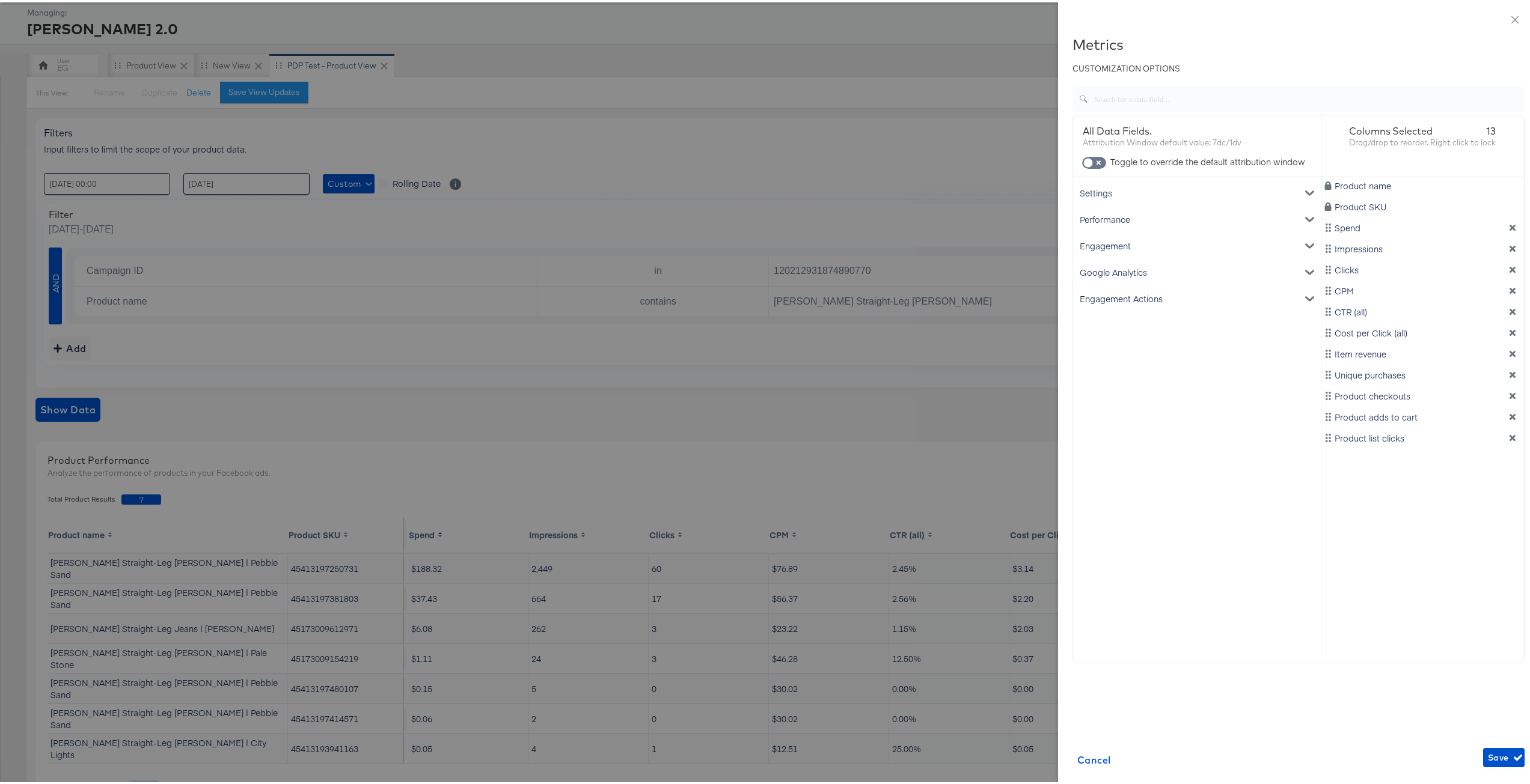
click at [1141, 222] on div "Performance" at bounding box center [1197, 217] width 243 height 27
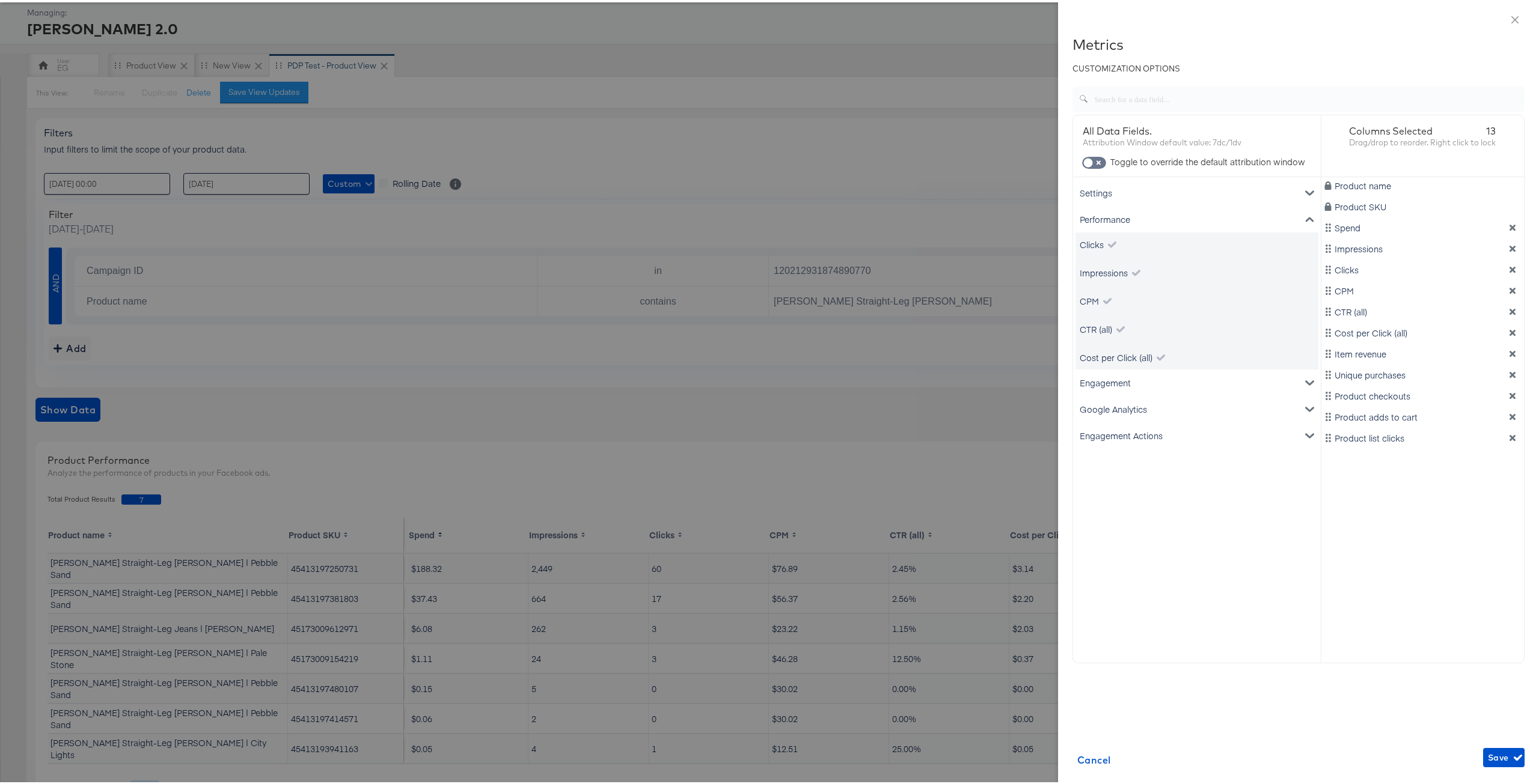
click at [1141, 222] on div "Performance" at bounding box center [1197, 217] width 243 height 27
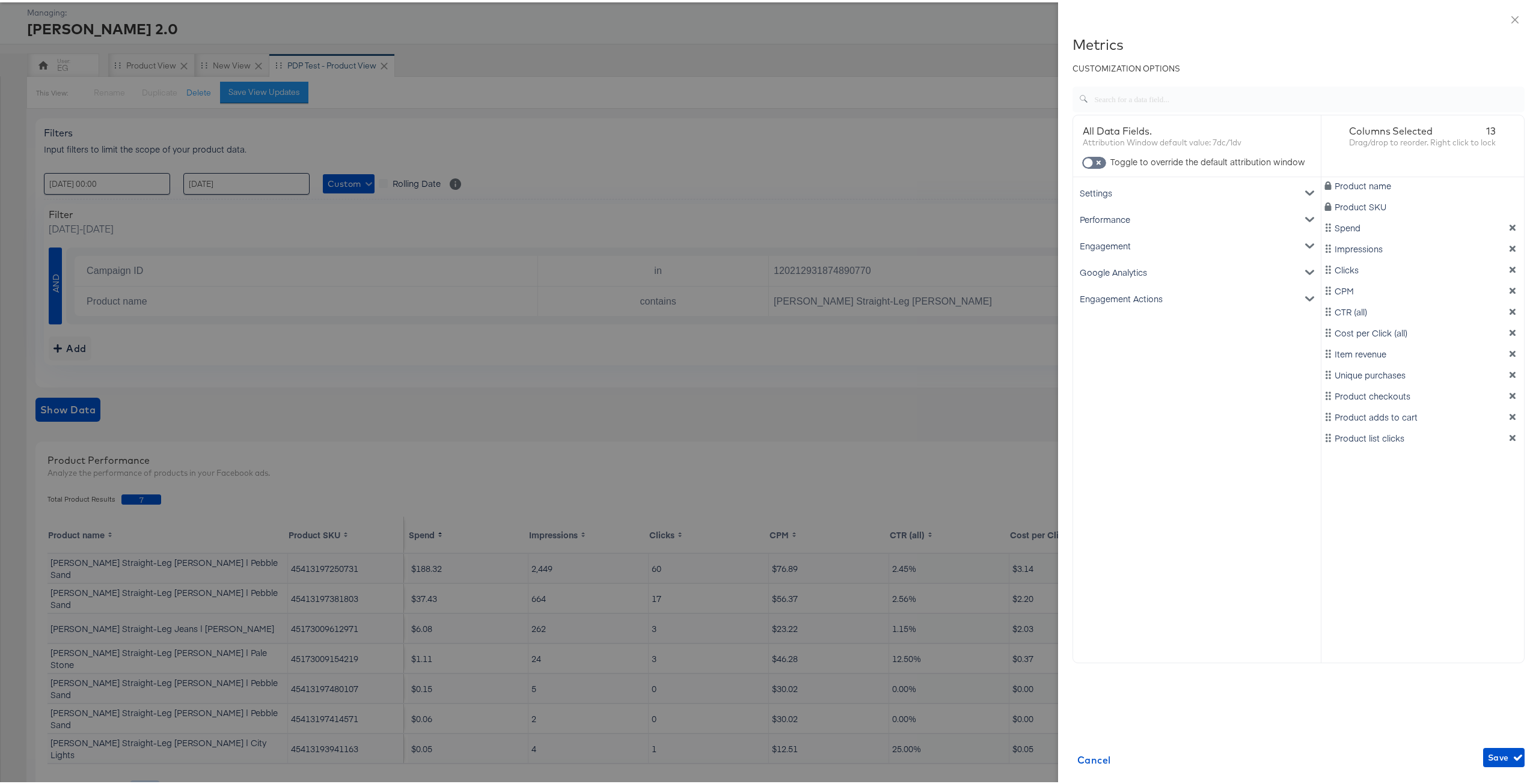
click at [1186, 506] on div "Settings Account ID Spend Product name Performance Clicks Impressions CPM CTR (…" at bounding box center [1197, 371] width 248 height 392
click at [1124, 272] on div "Google Analytics" at bounding box center [1197, 270] width 243 height 27
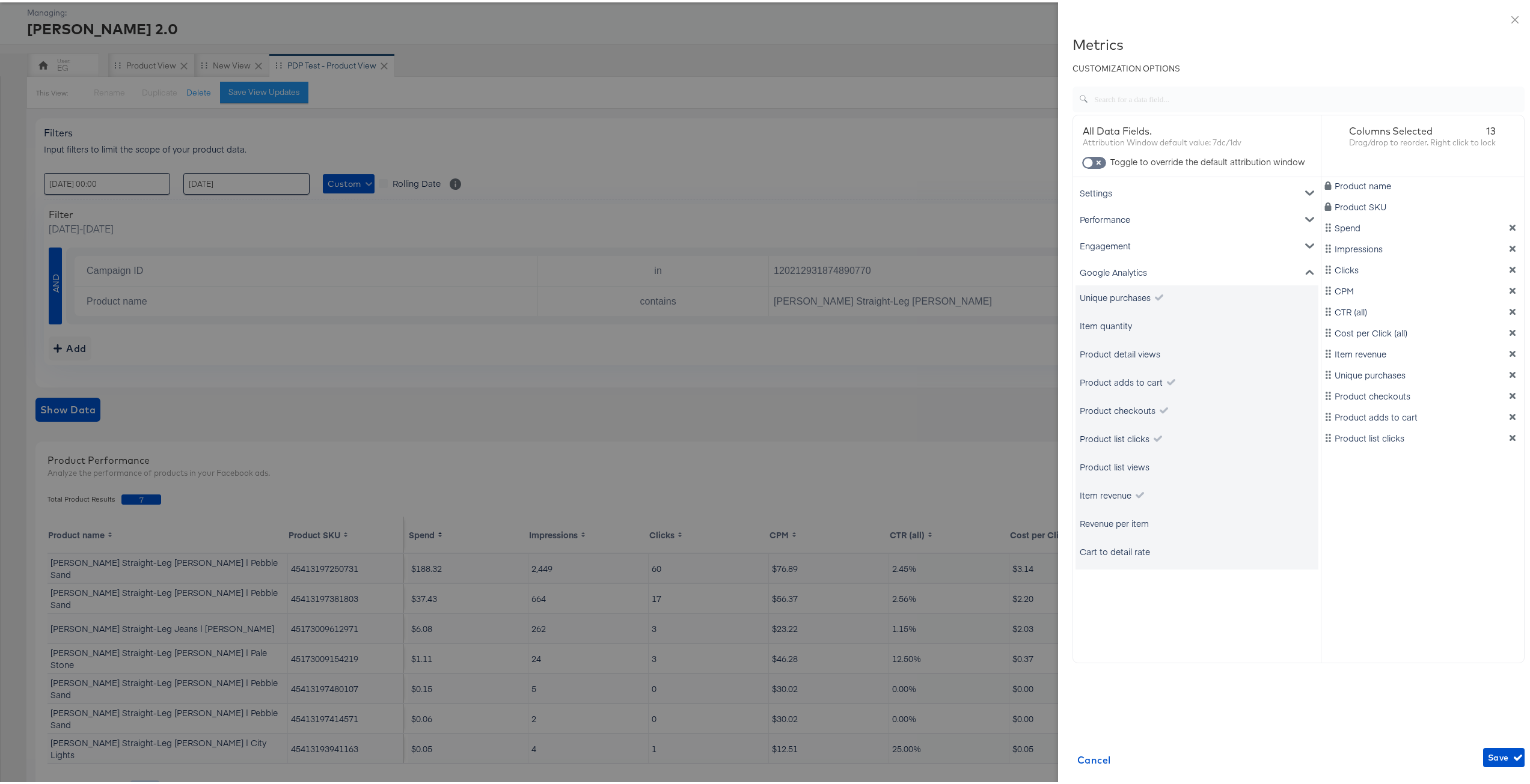
click at [1124, 272] on div "Google Analytics" at bounding box center [1197, 270] width 243 height 27
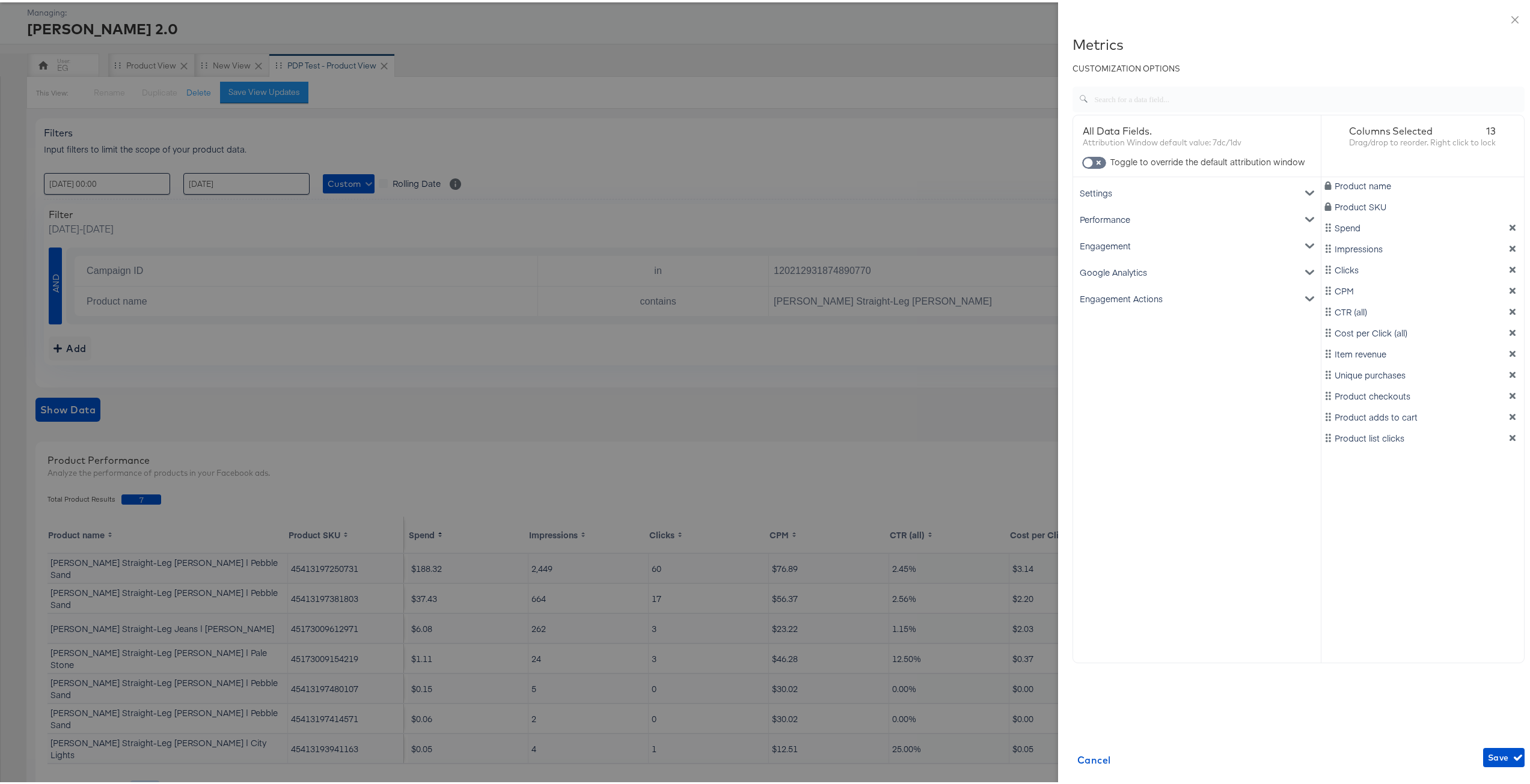
click at [899, 432] on div at bounding box center [770, 392] width 1539 height 784
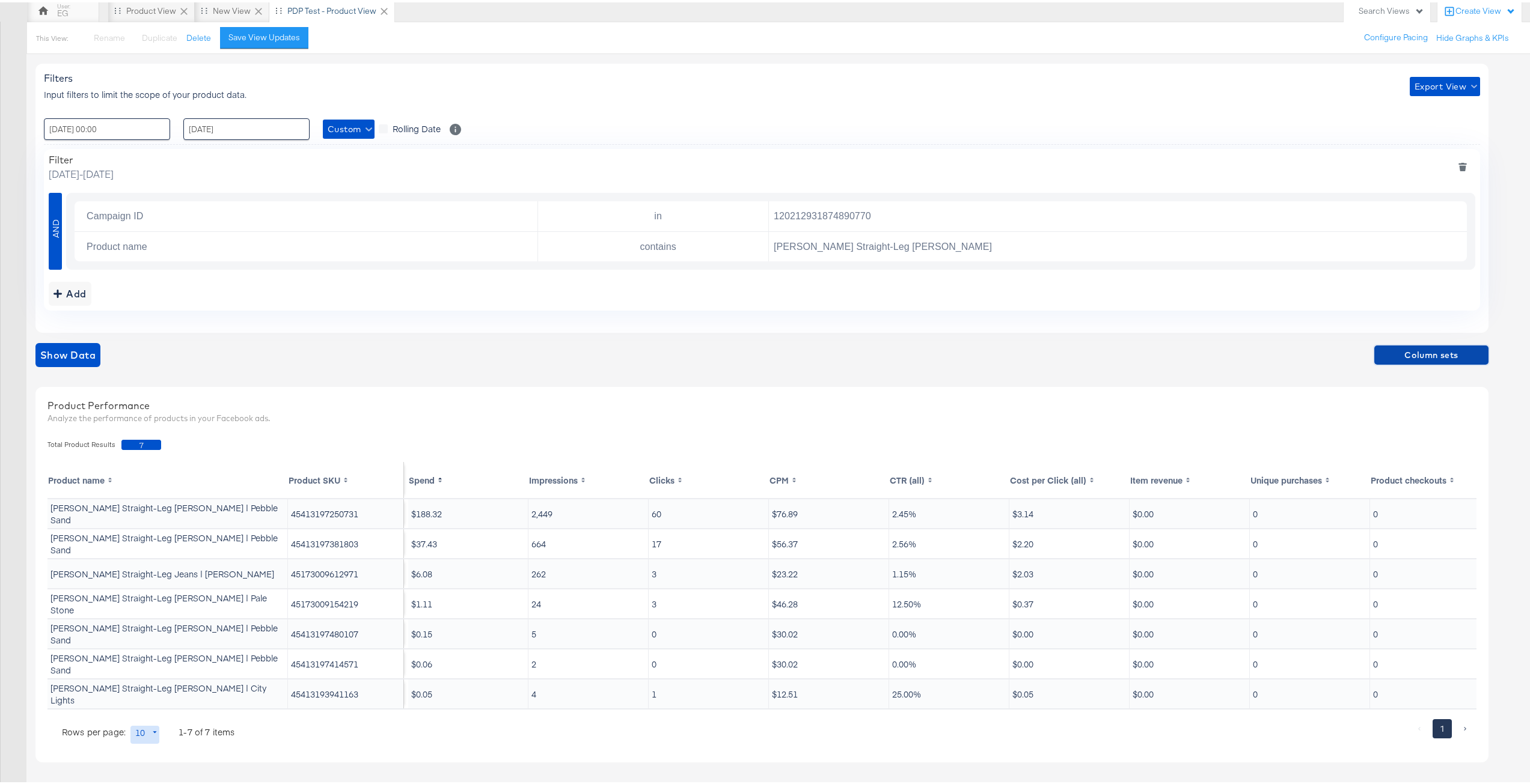
scroll to position [124, 0]
click at [328, 731] on div at bounding box center [822, 733] width 1173 height 31
click at [843, 204] on input "120212931874890770" at bounding box center [1114, 214] width 692 height 25
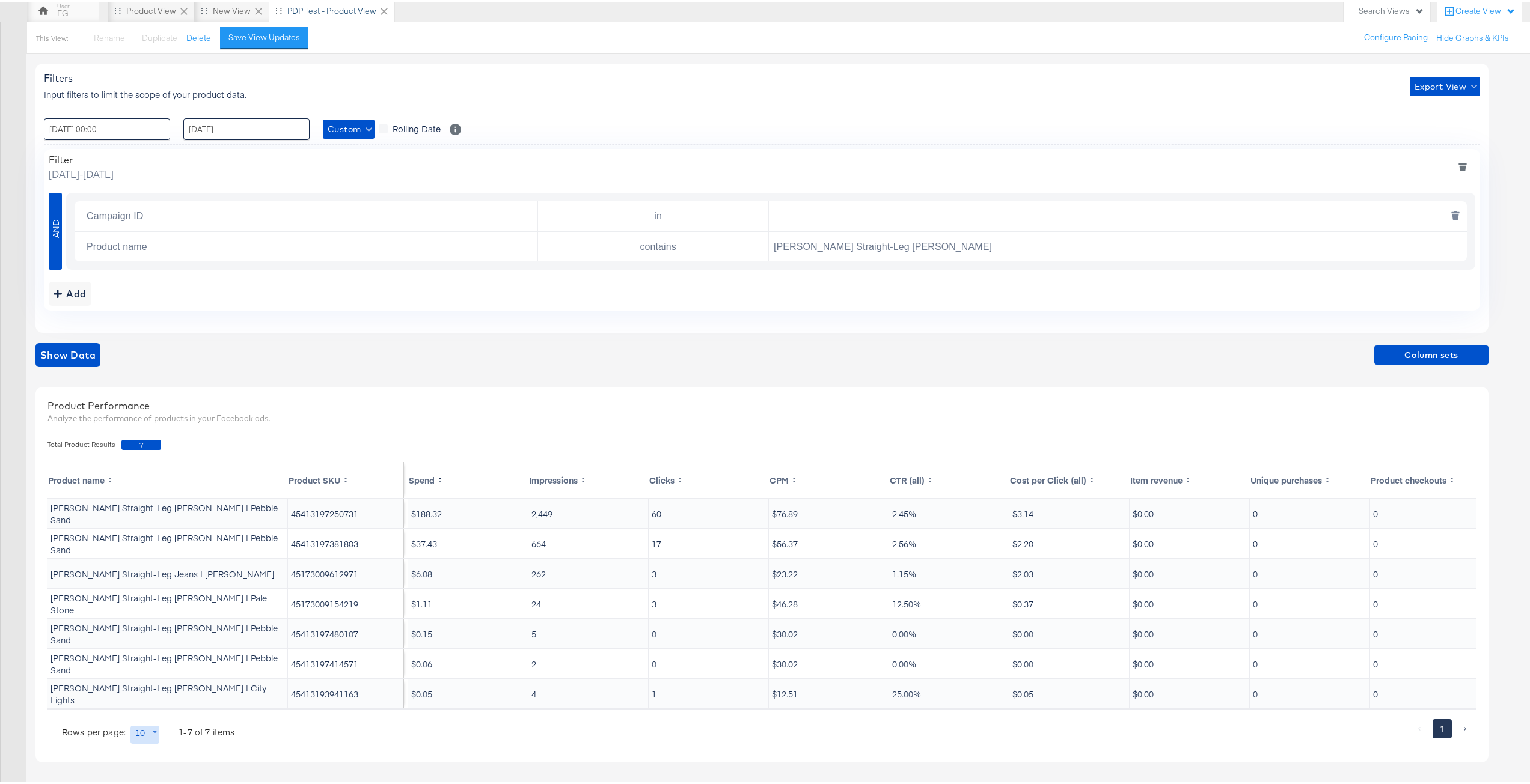
click at [1449, 205] on button "deletesingle" at bounding box center [1455, 213] width 25 height 21
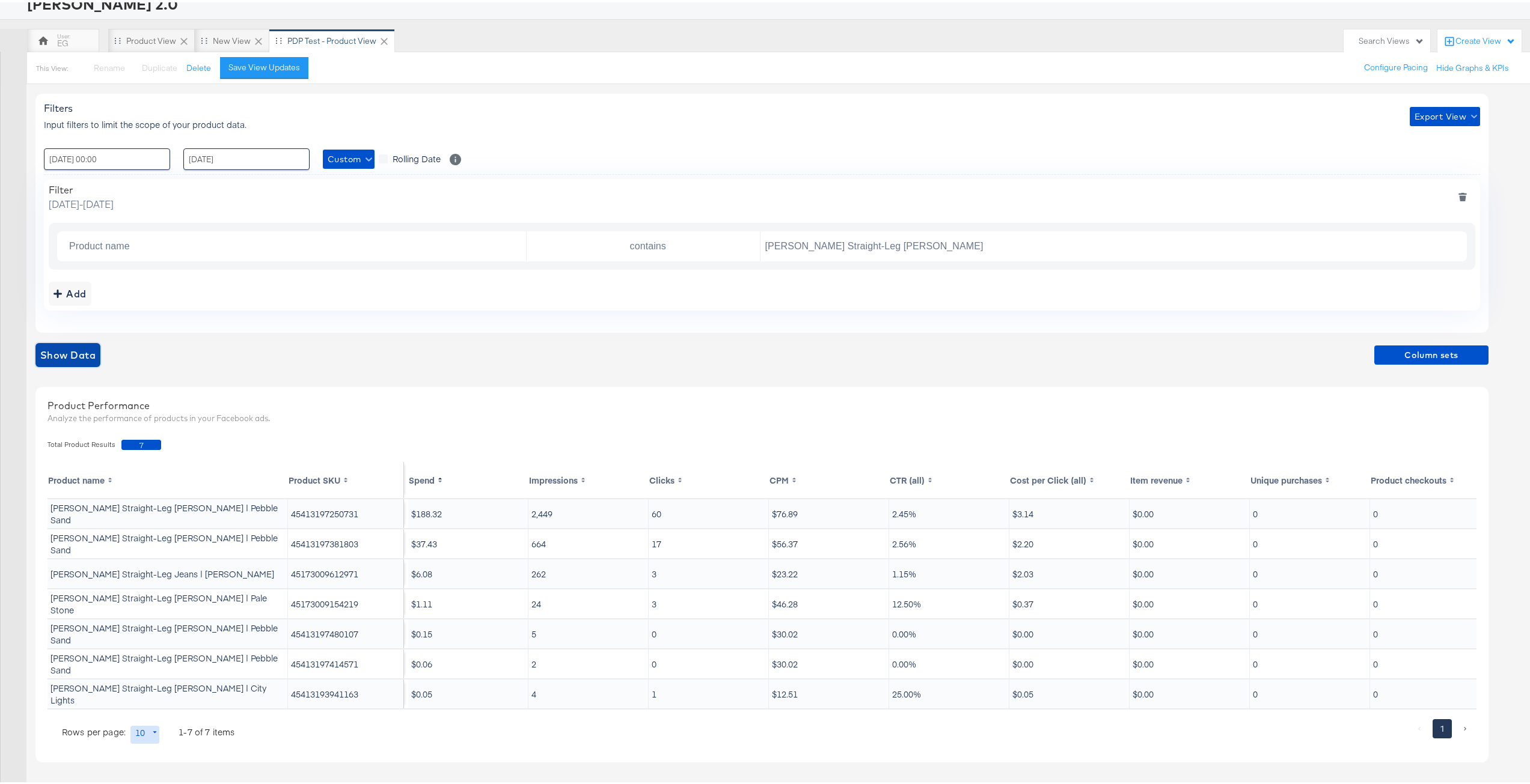
click at [70, 348] on span "Show Data" at bounding box center [68, 353] width 56 height 17
